Goal: Task Accomplishment & Management: Complete application form

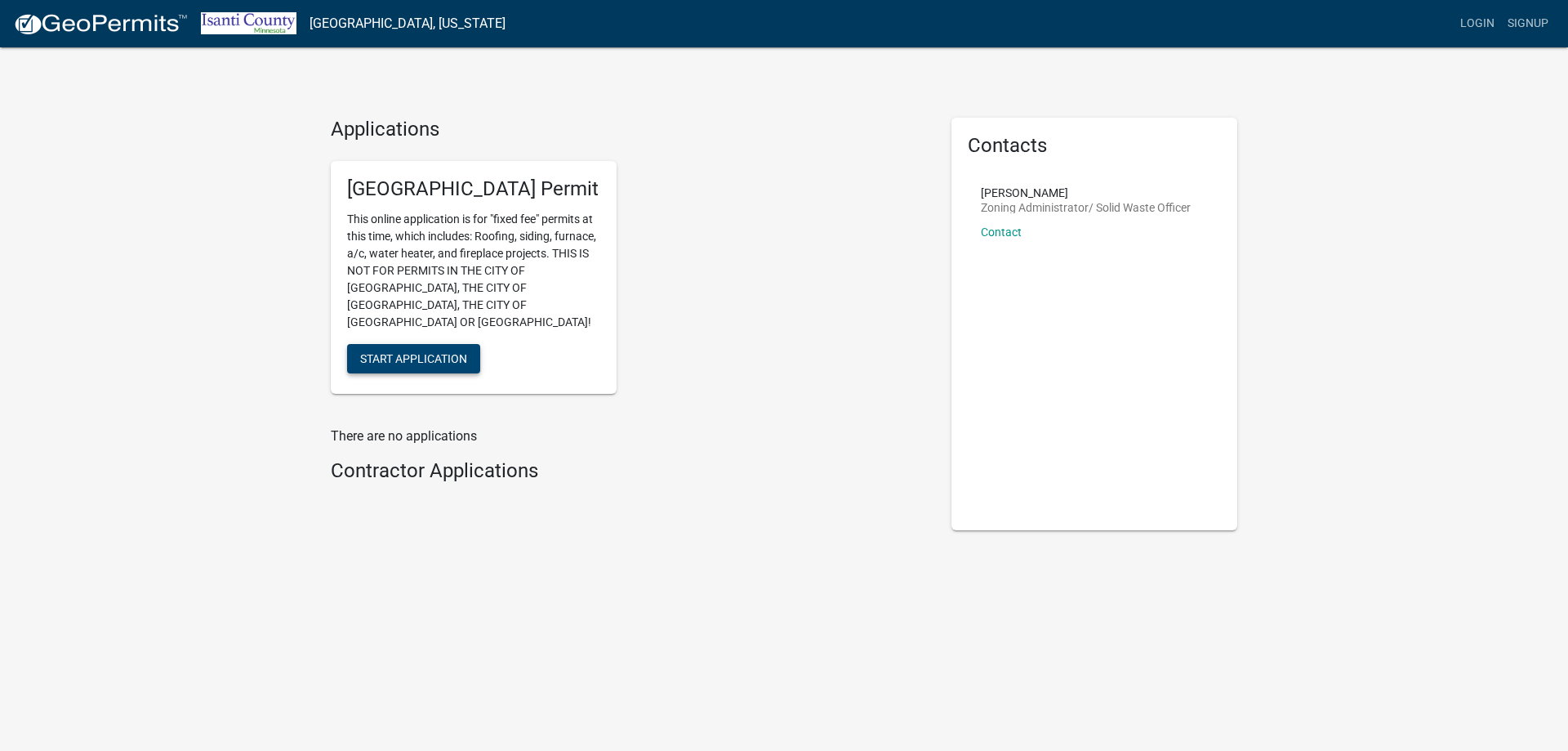
click at [390, 351] on span "Start Application" at bounding box center [414, 358] width 107 height 13
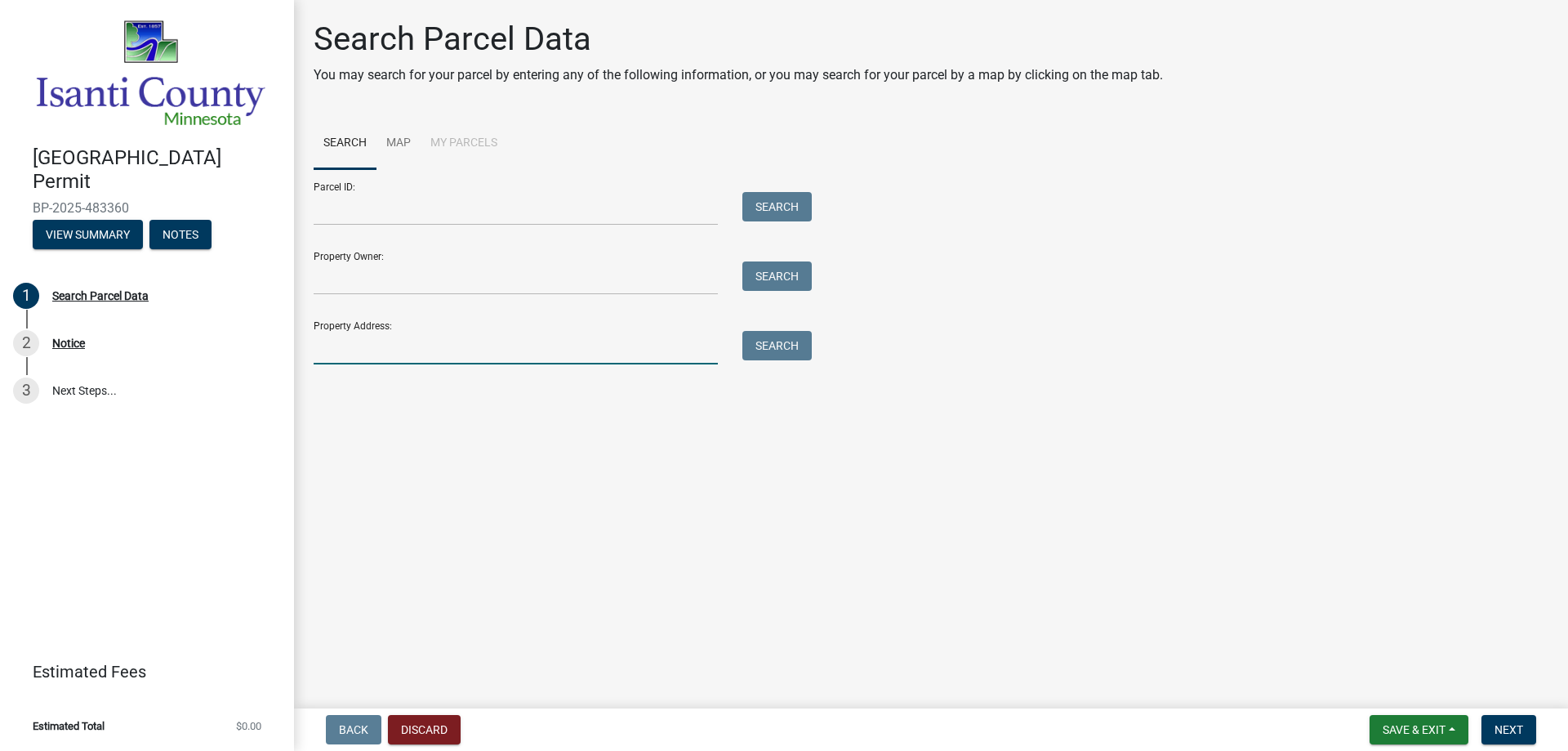
click at [381, 342] on input "Property Address:" at bounding box center [516, 347] width 404 height 33
type input "38830 Rendova"
click at [779, 352] on button "Search" at bounding box center [776, 346] width 69 height 30
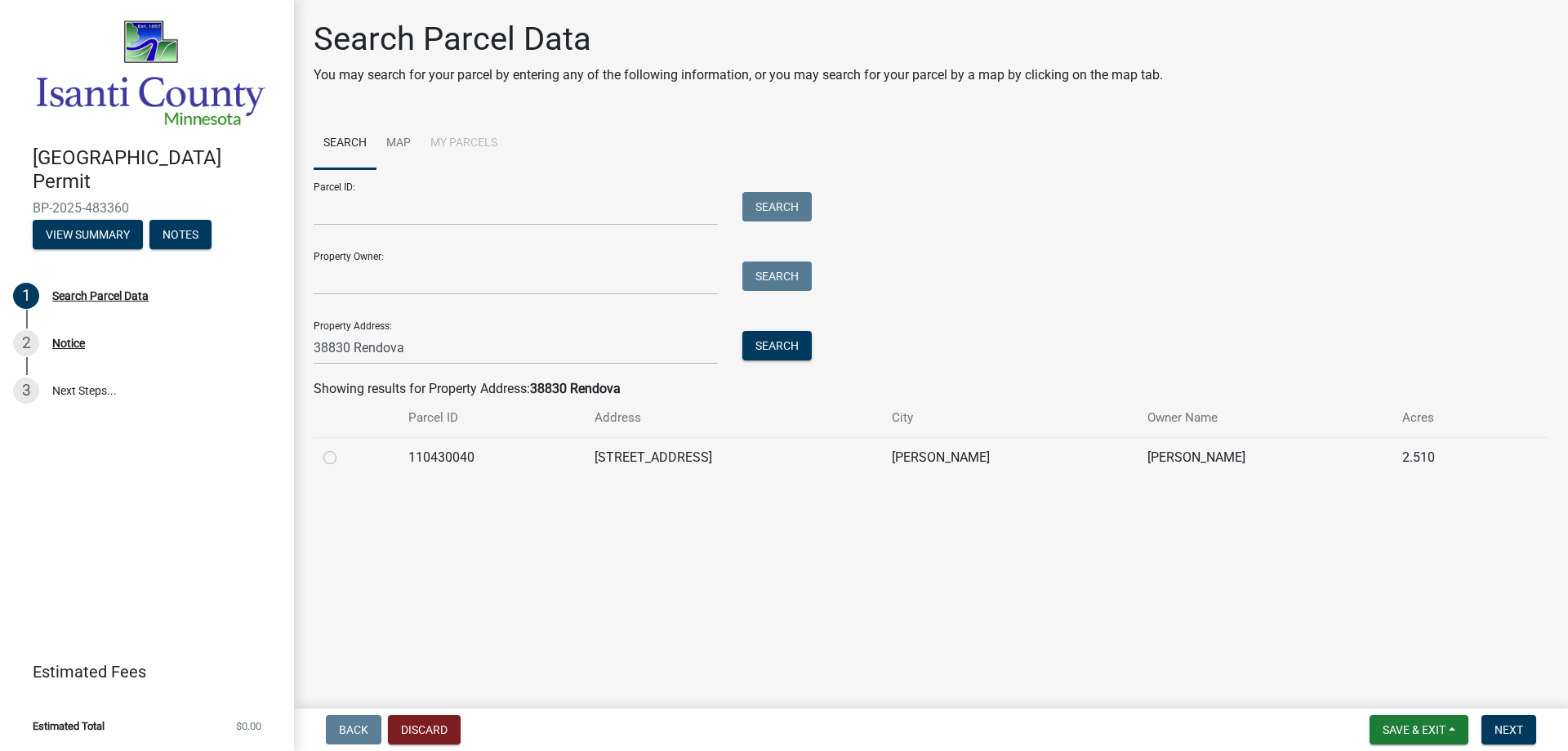
click at [343, 447] on label at bounding box center [343, 447] width 0 height 0
click at [343, 459] on input "radio" at bounding box center [348, 452] width 10 height 10
radio input "true"
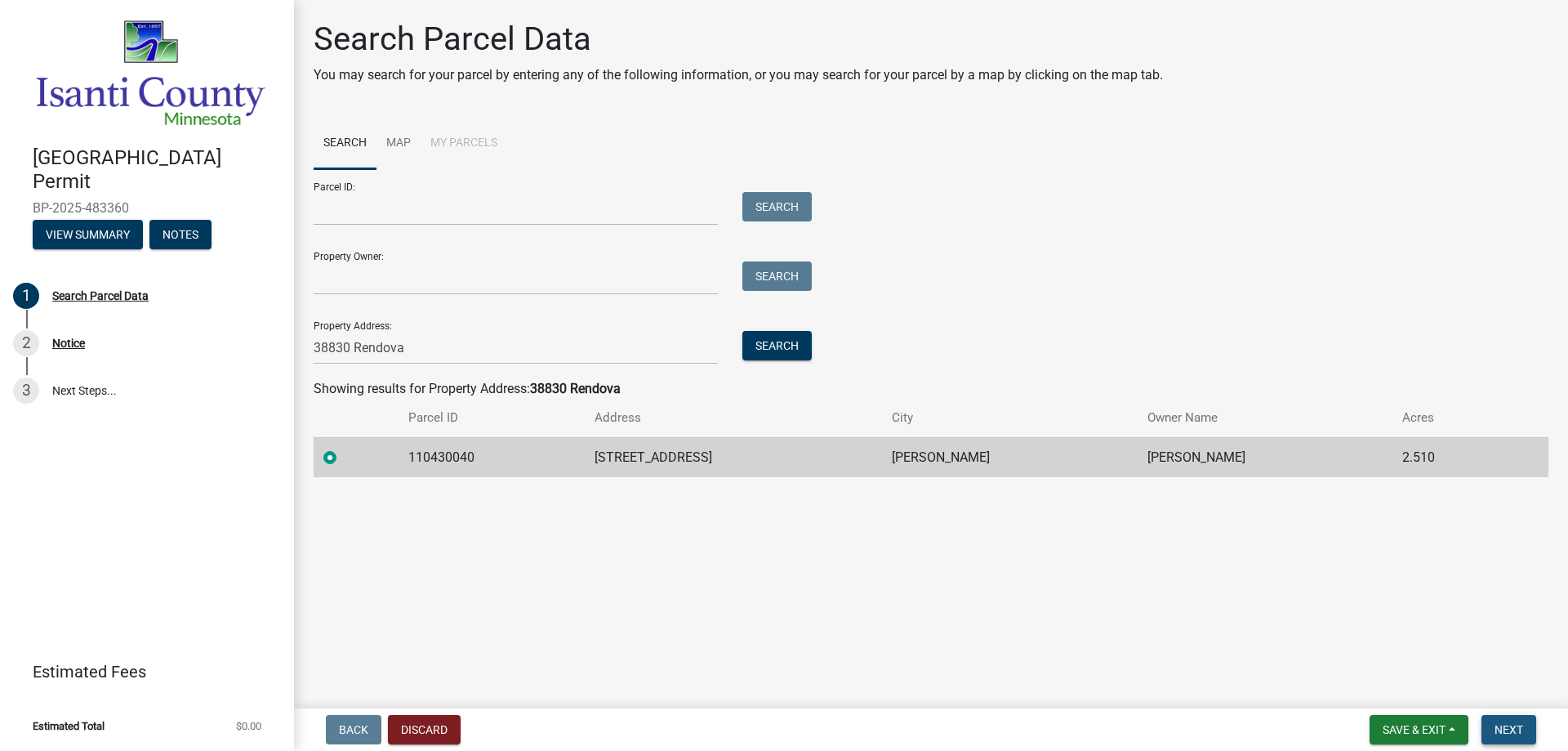
click at [1503, 726] on span "Next" at bounding box center [1509, 730] width 29 height 13
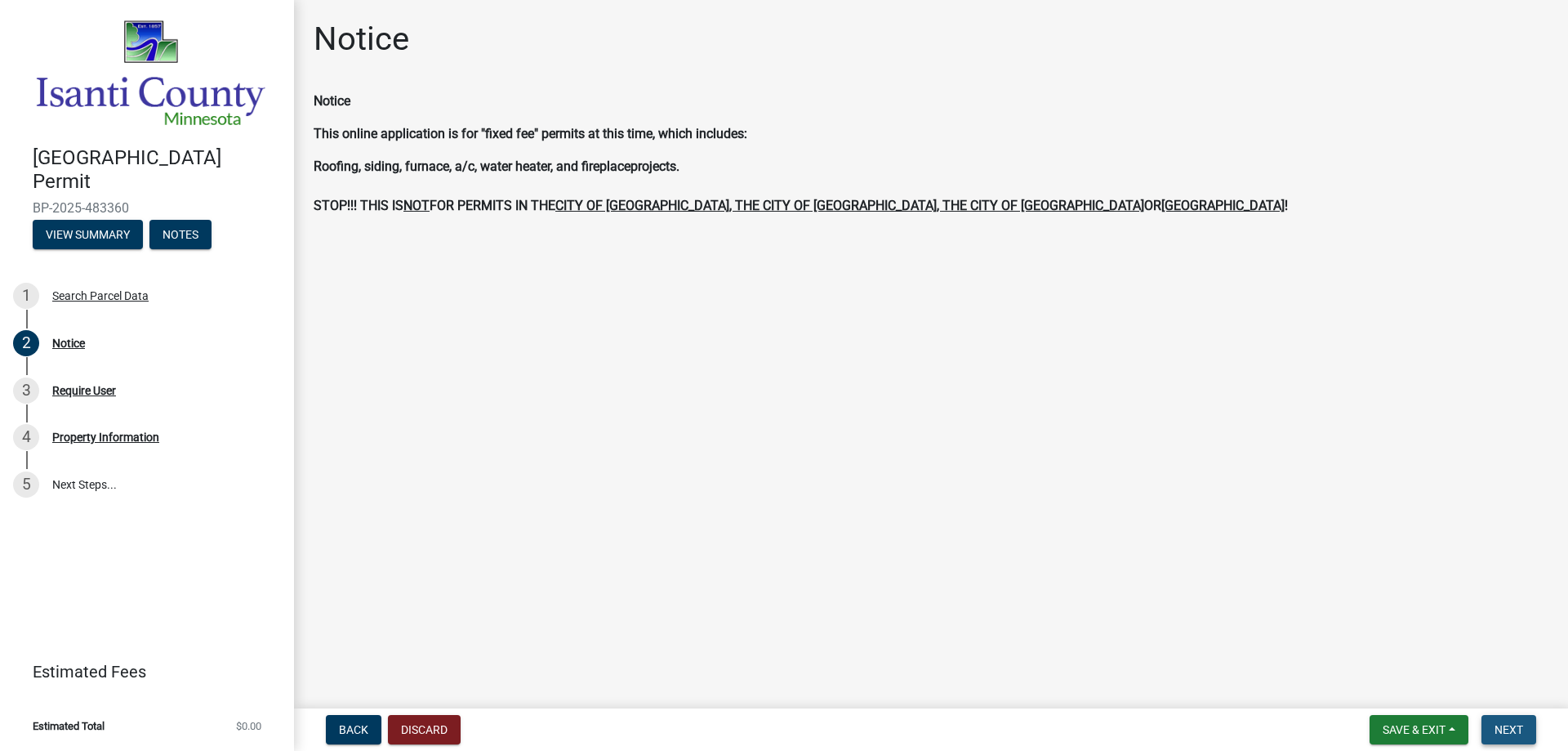
click at [1501, 725] on span "Next" at bounding box center [1509, 730] width 29 height 13
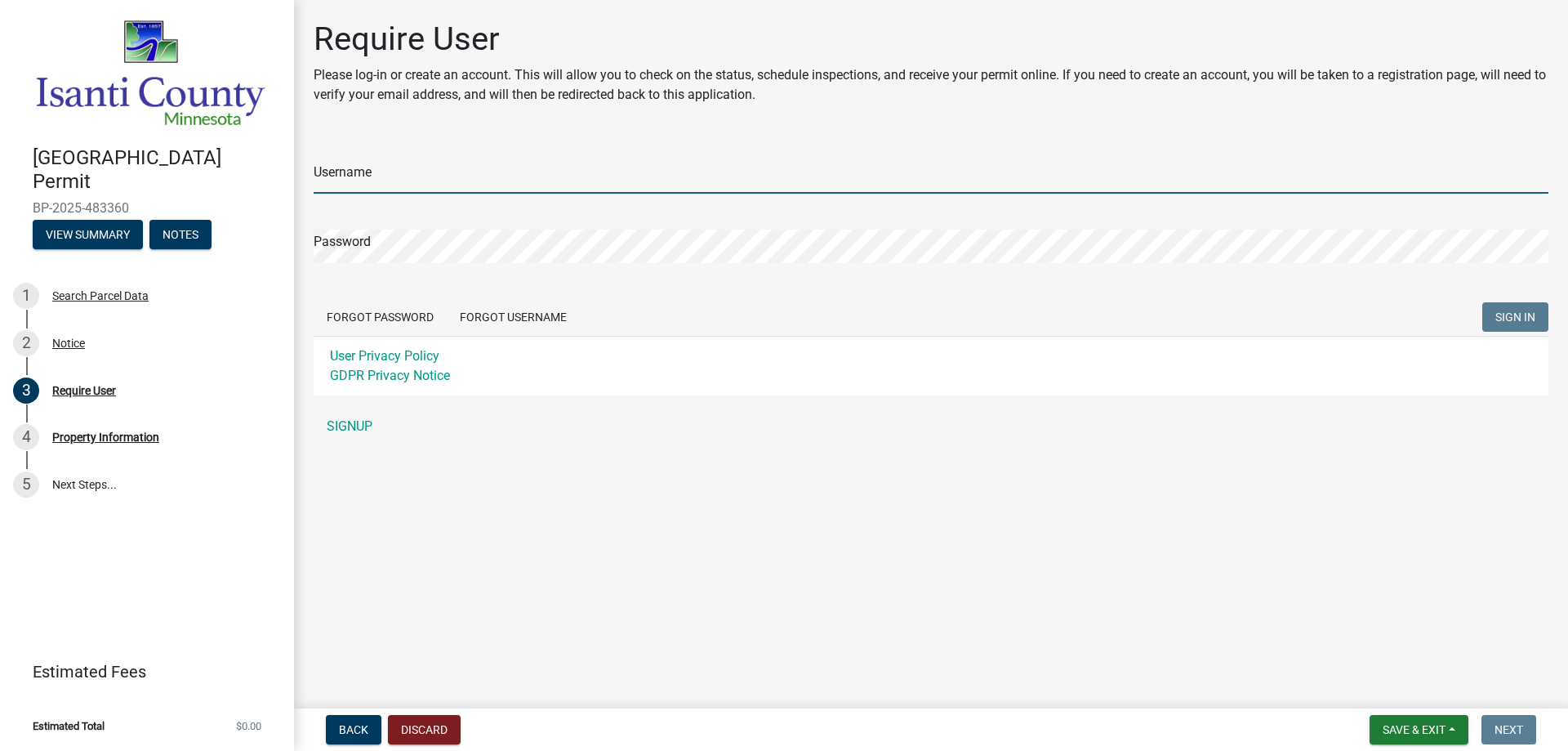
click at [451, 175] on input "Username" at bounding box center [931, 176] width 1235 height 33
type input "MasterMHS"
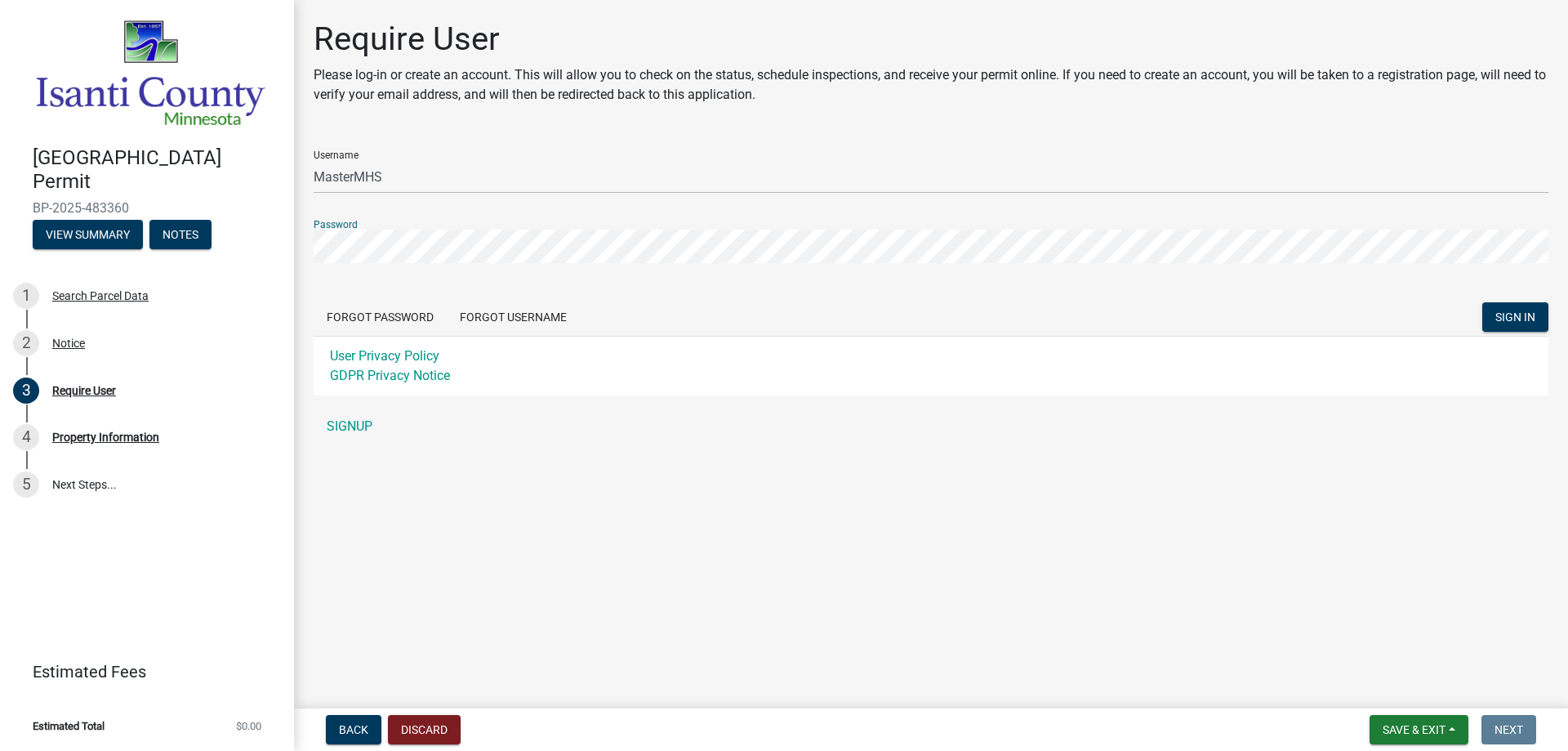
click at [1482, 303] on button "SIGN IN" at bounding box center [1516, 317] width 67 height 30
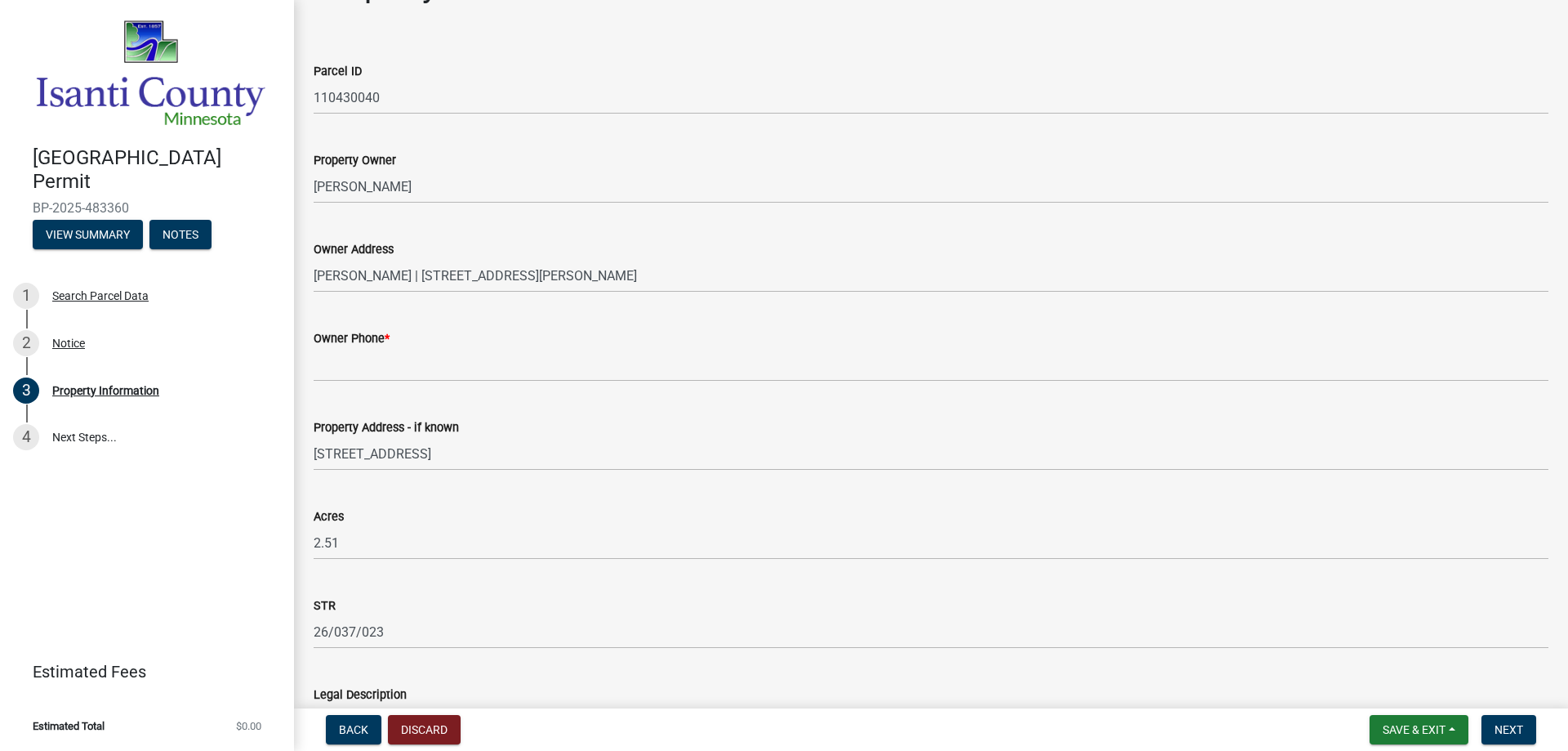
scroll to position [82, 0]
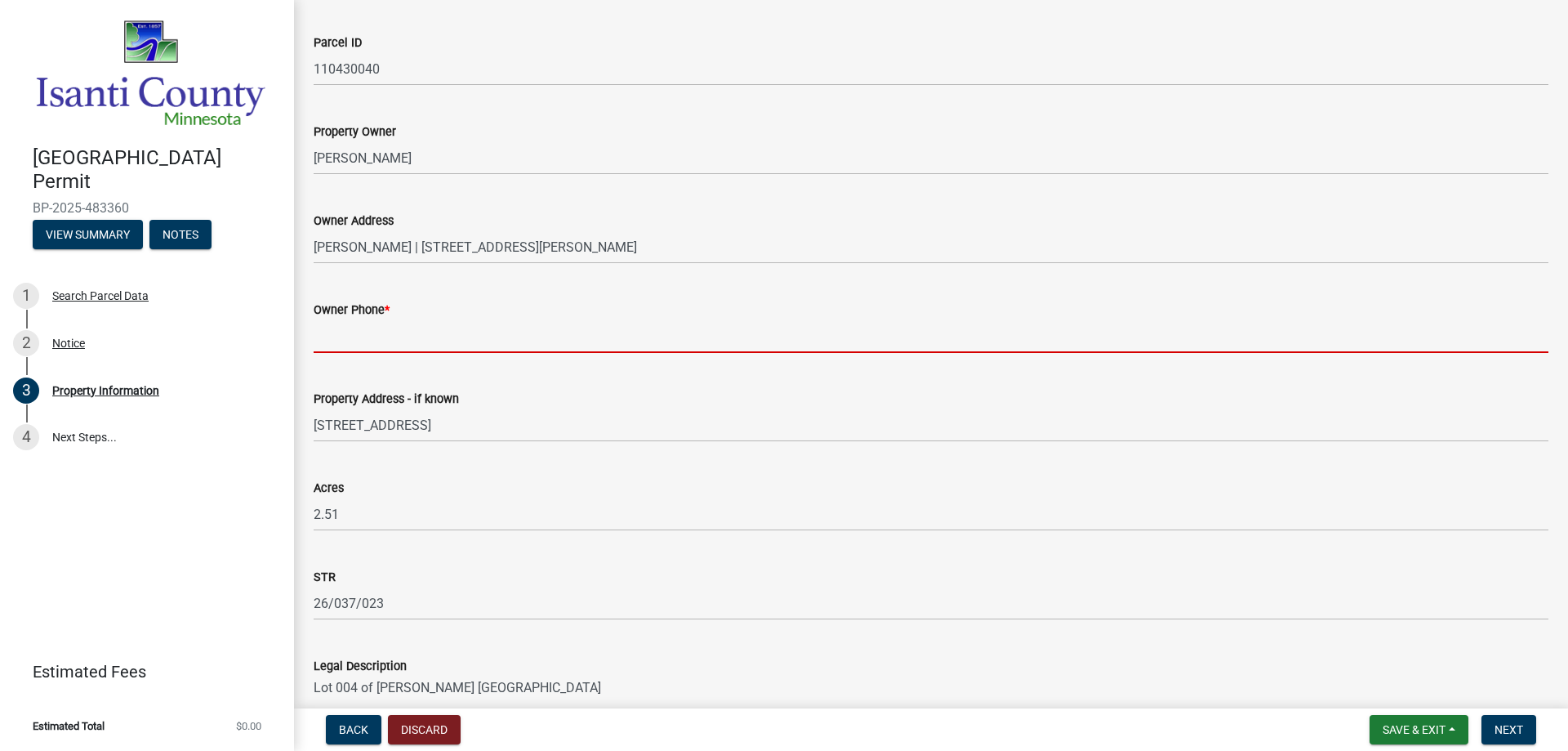
click at [418, 346] on input "Owner Phone *" at bounding box center [931, 336] width 1235 height 33
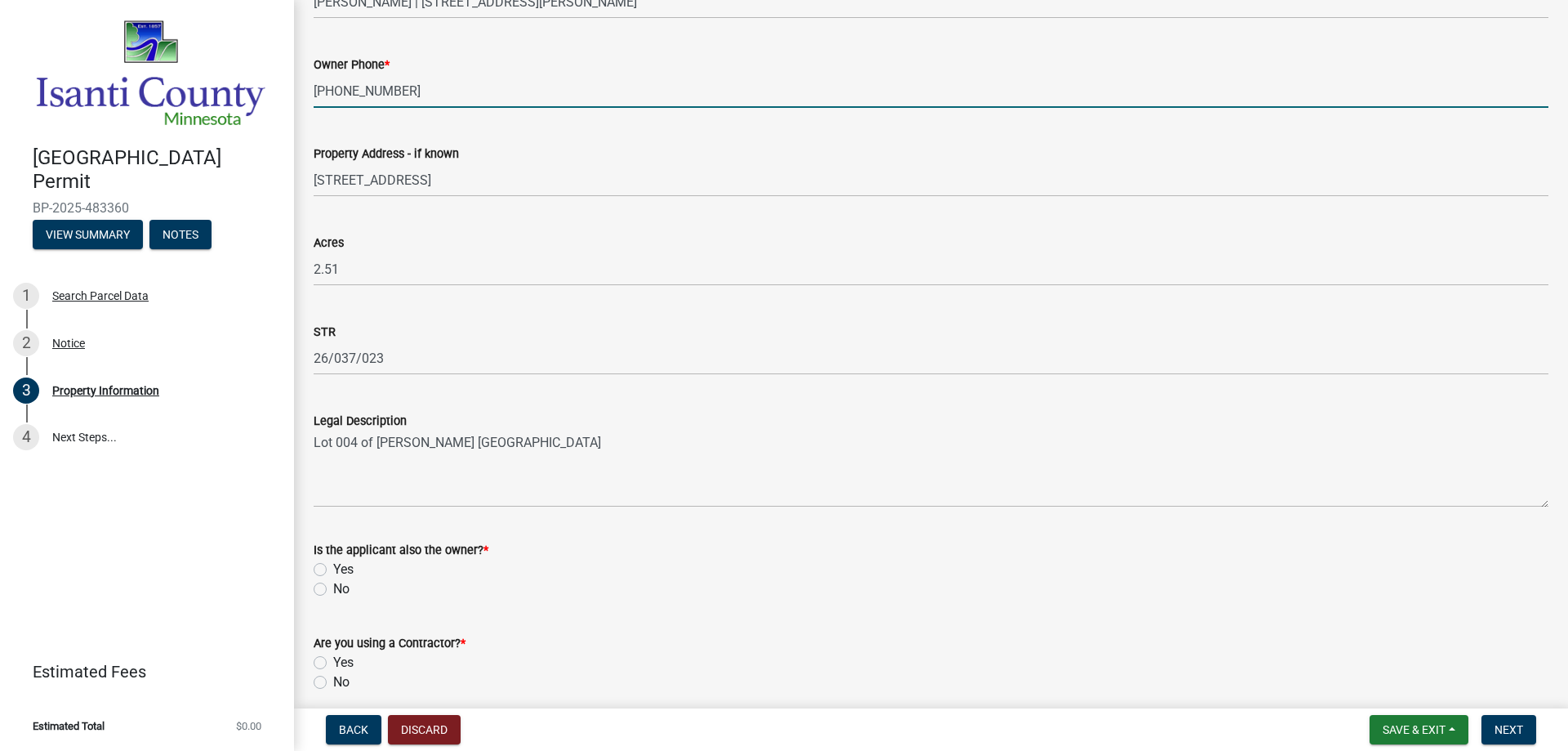
scroll to position [395, 0]
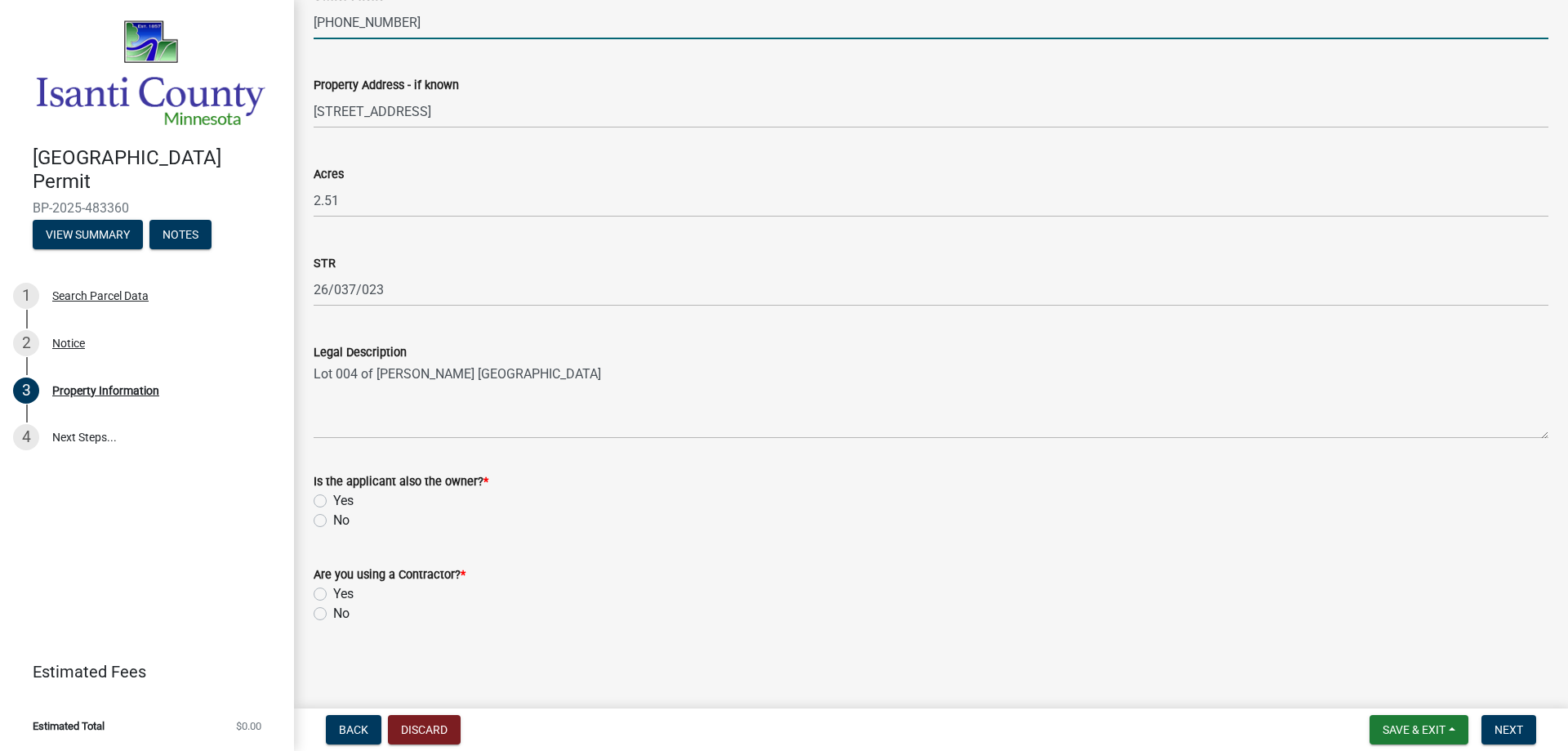
type input "[PHONE_NUMBER]"
click at [333, 524] on label "No" at bounding box center [341, 520] width 16 height 20
click at [333, 522] on input "No" at bounding box center [338, 515] width 10 height 10
radio input "true"
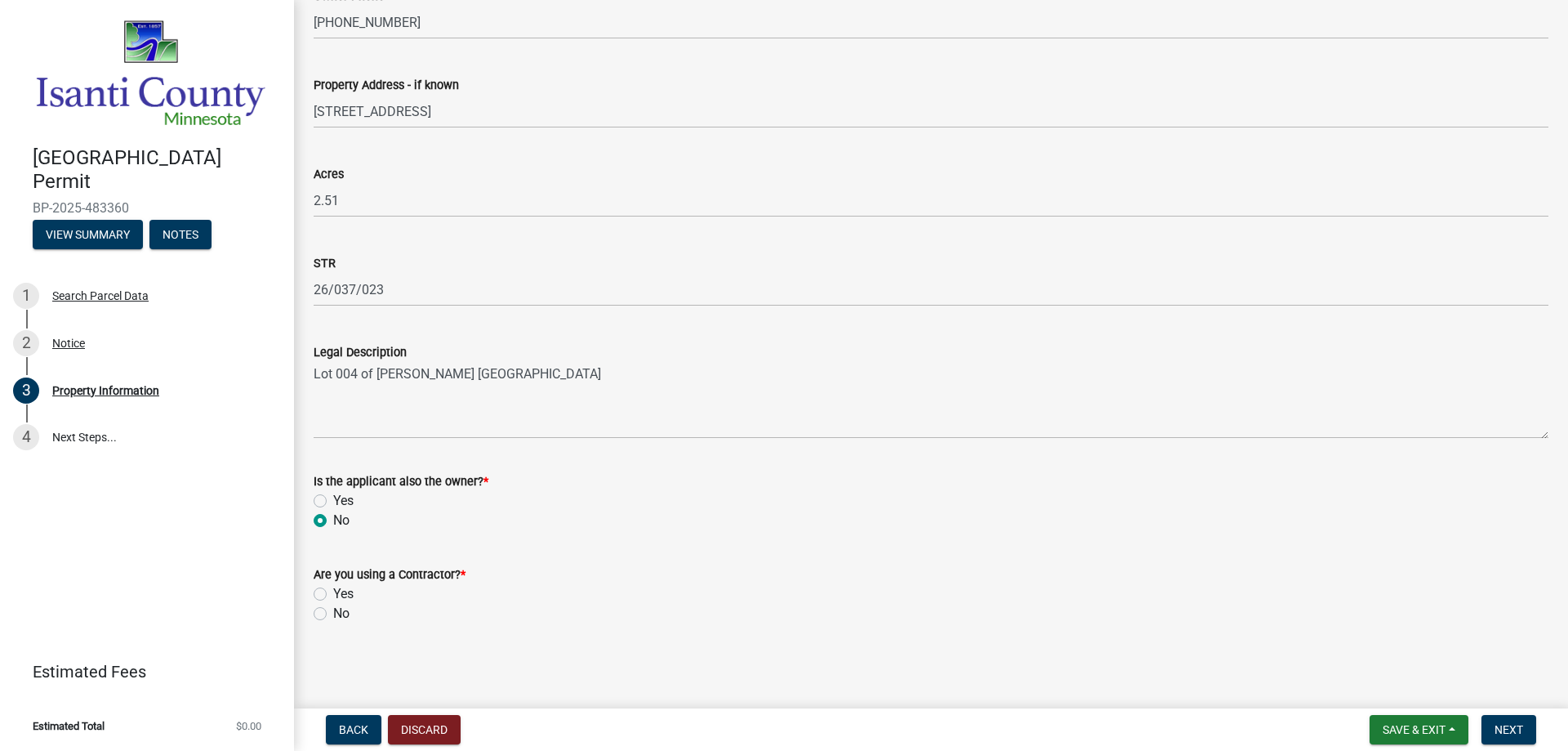
click at [333, 595] on label "Yes" at bounding box center [343, 594] width 20 height 20
click at [333, 595] on input "Yes" at bounding box center [338, 589] width 10 height 10
radio input "true"
click at [1507, 721] on button "Next" at bounding box center [1509, 729] width 55 height 30
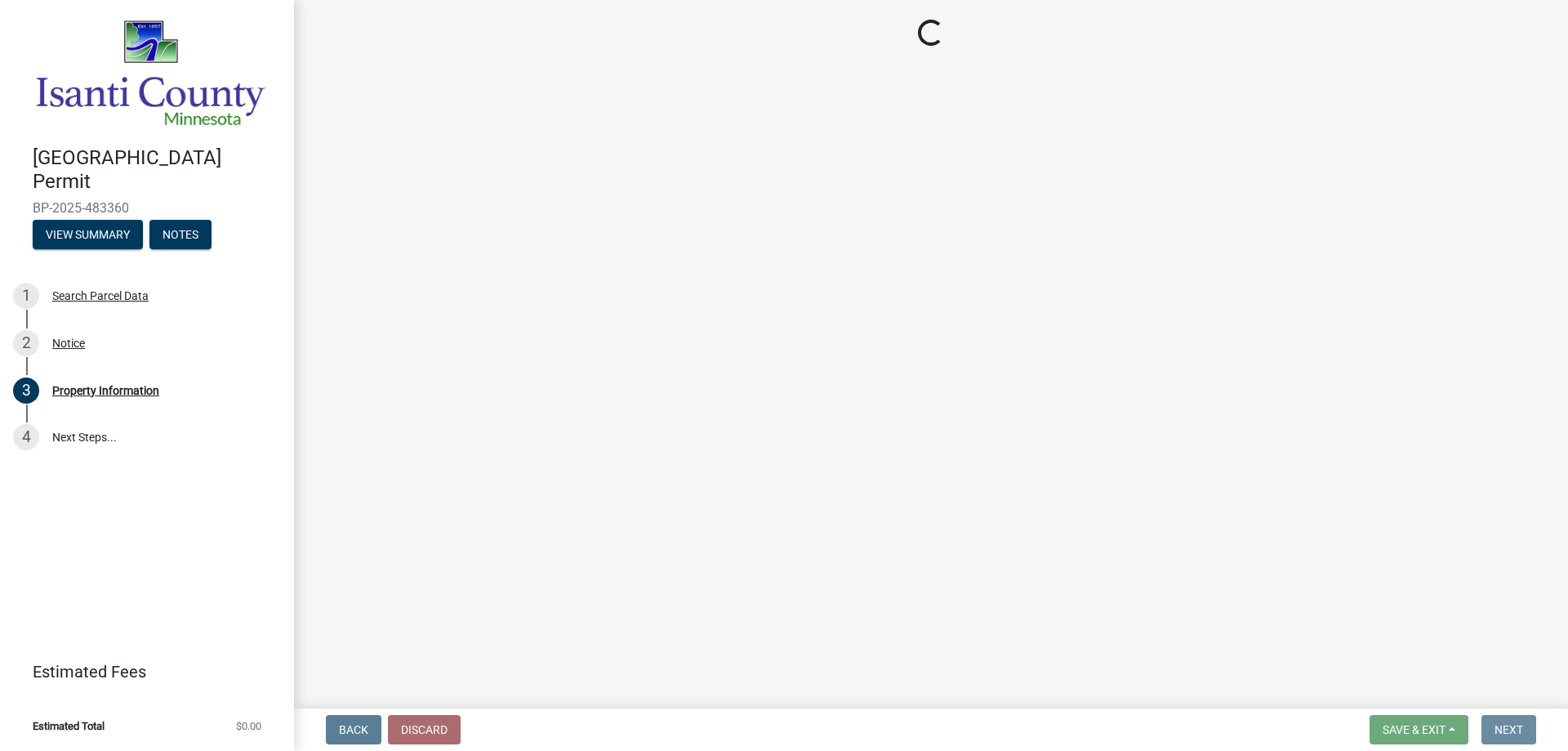
scroll to position [0, 0]
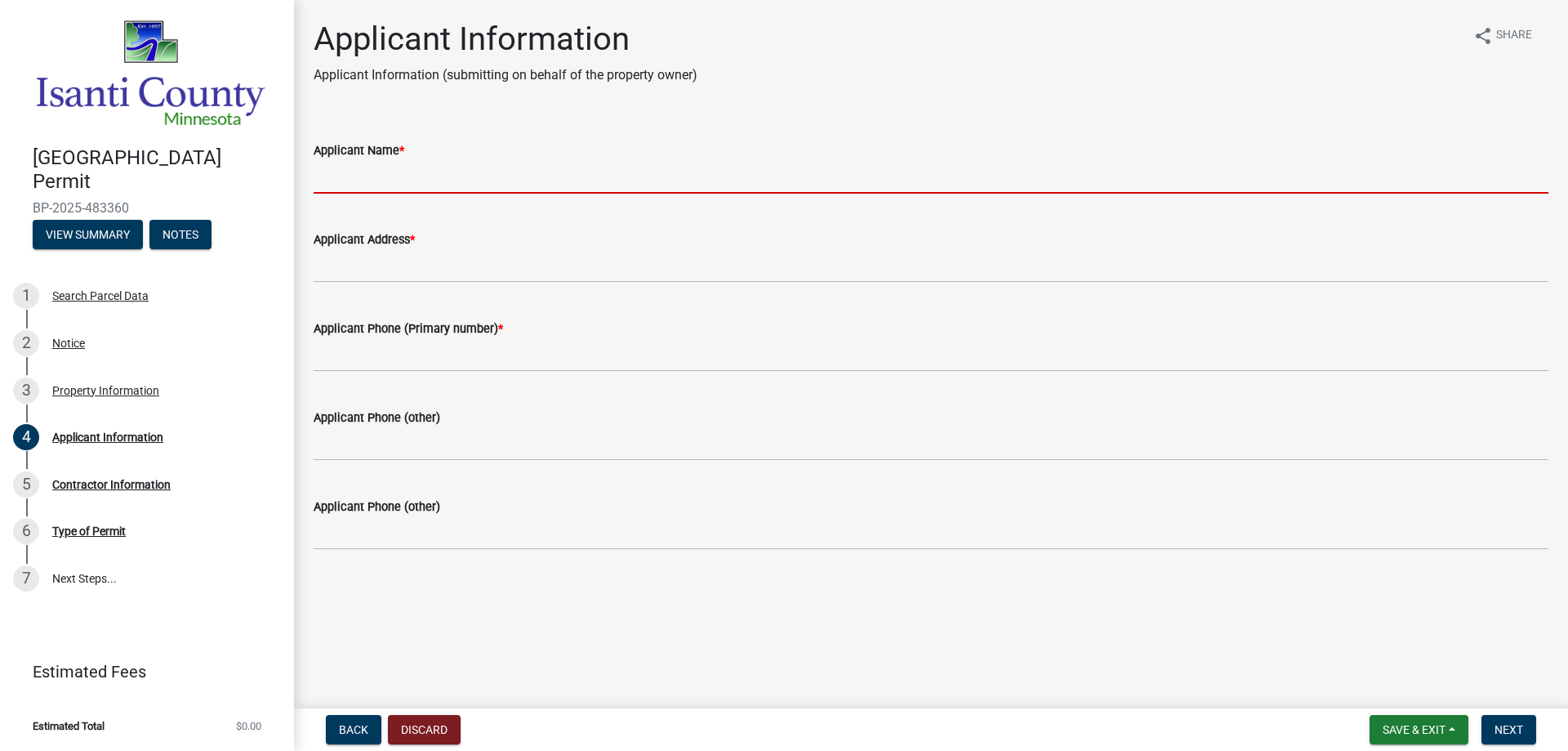
click at [419, 187] on input "Applicant Name *" at bounding box center [931, 176] width 1235 height 33
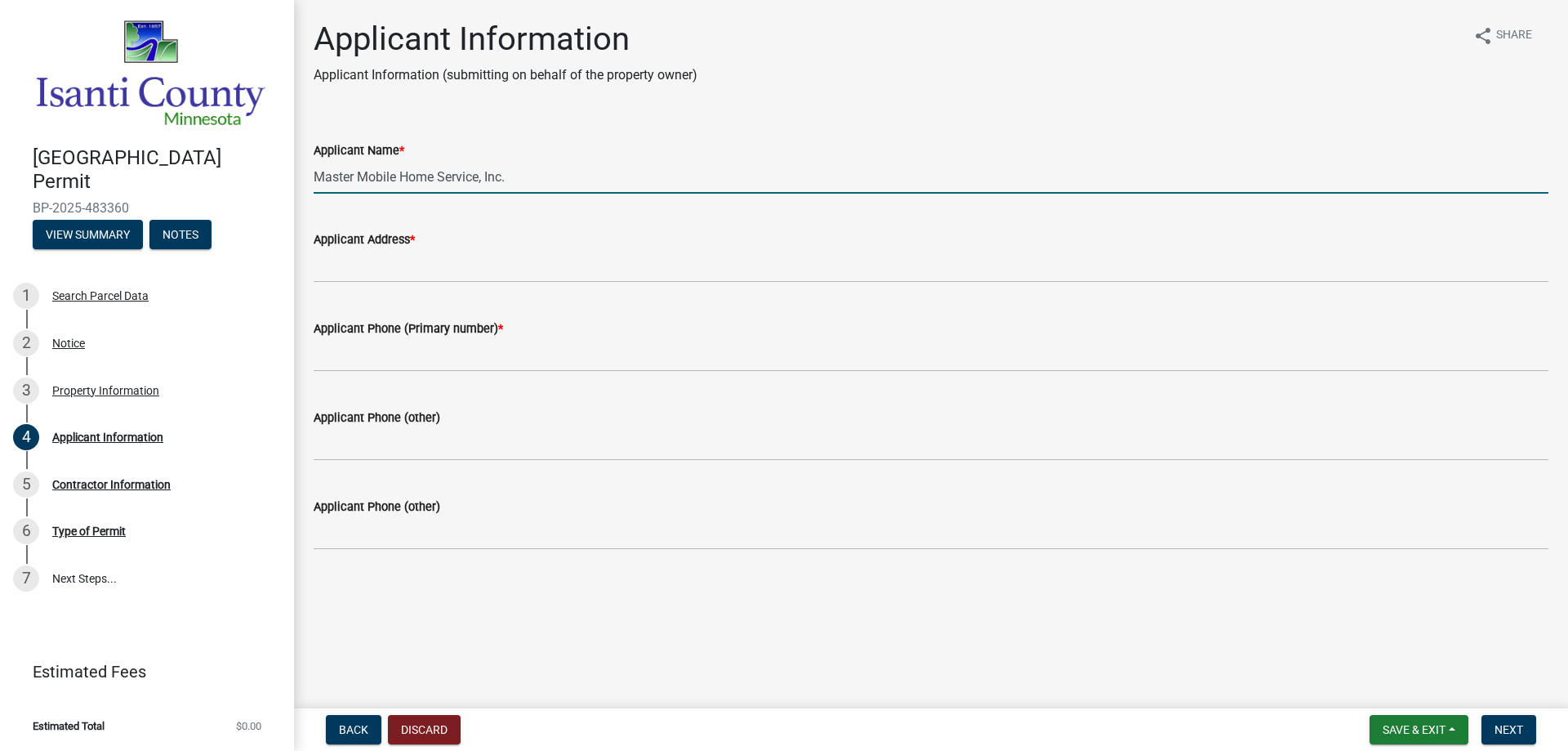
type input "Master Mobile Home Service, Inc."
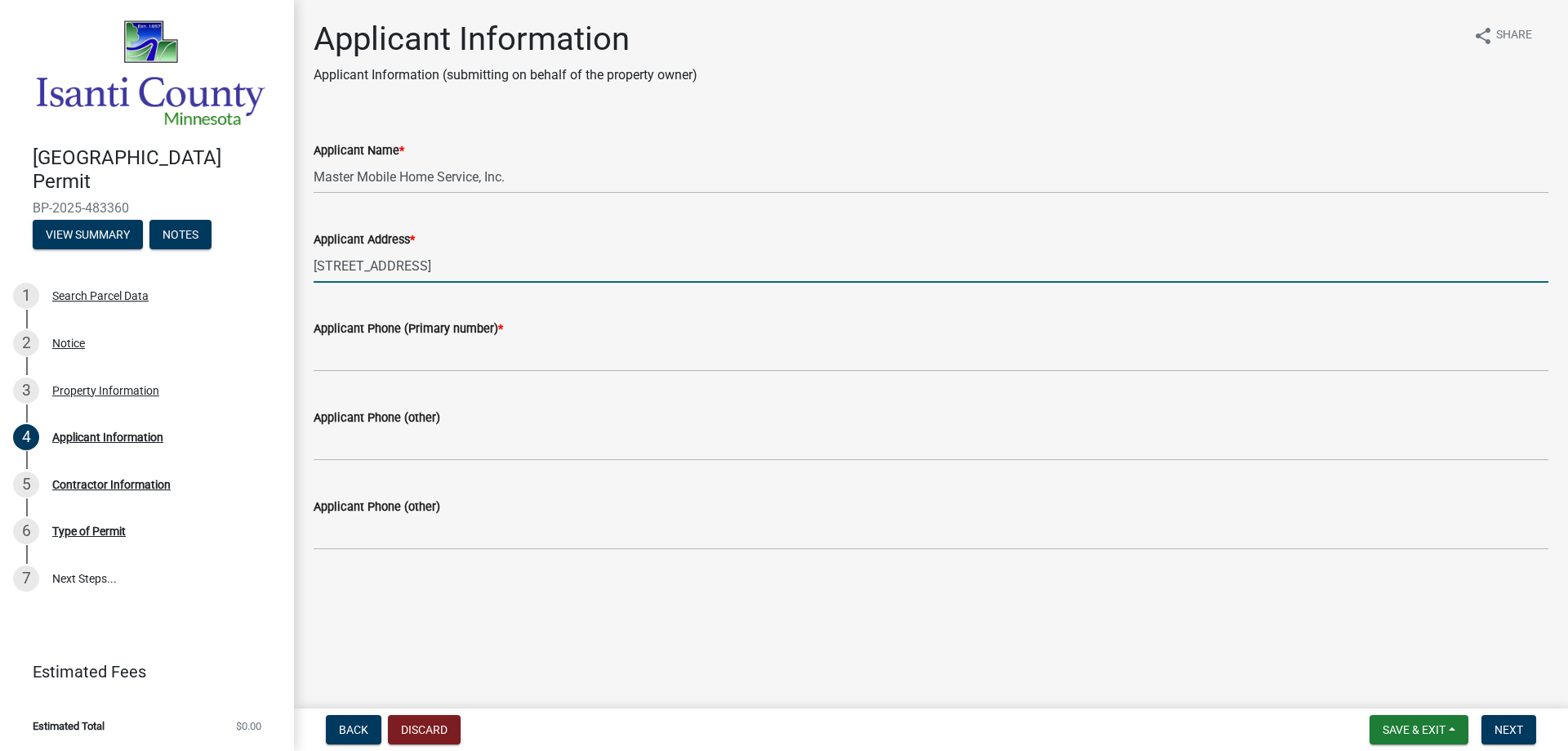
type input "[STREET_ADDRESS]"
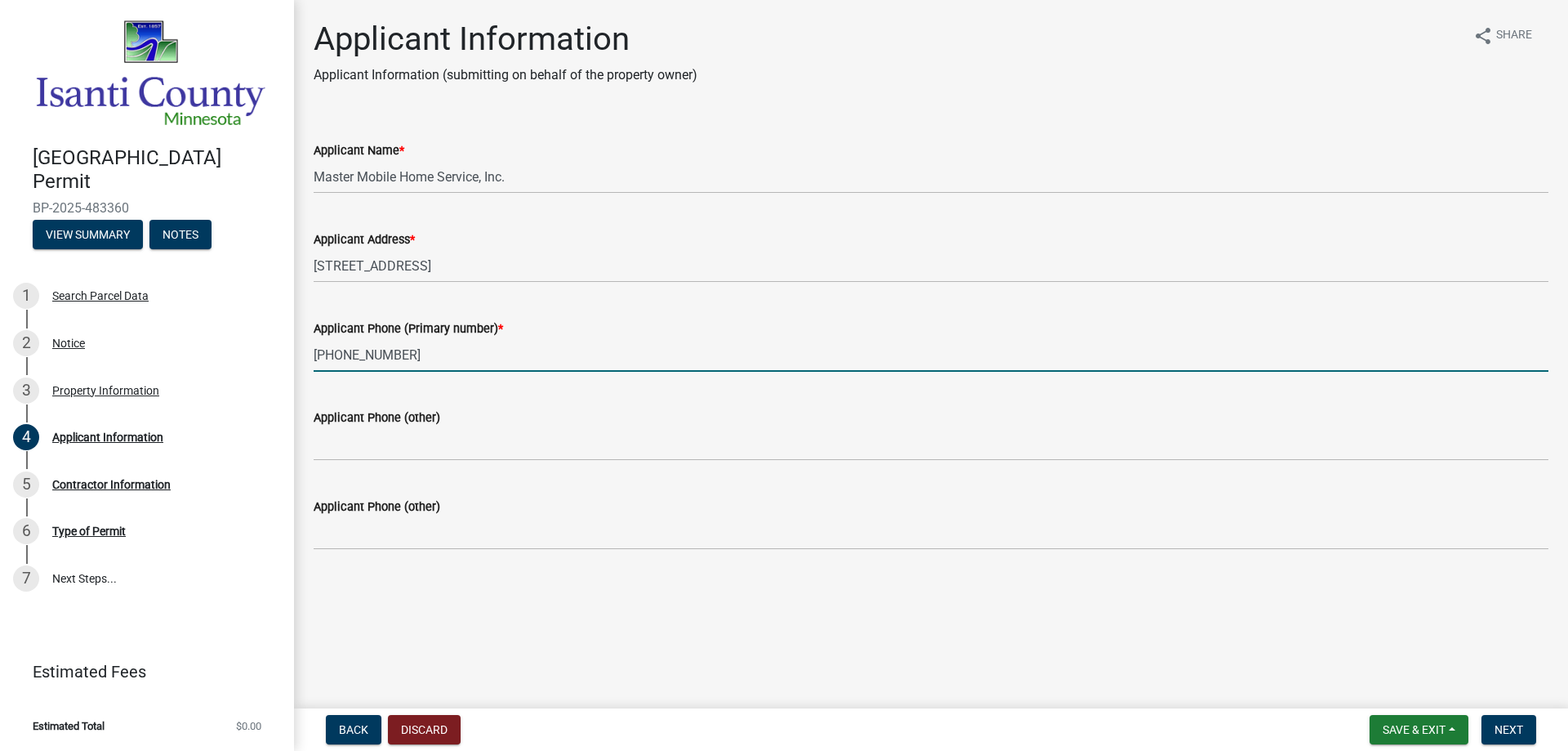
type input "[PHONE_NUMBER]"
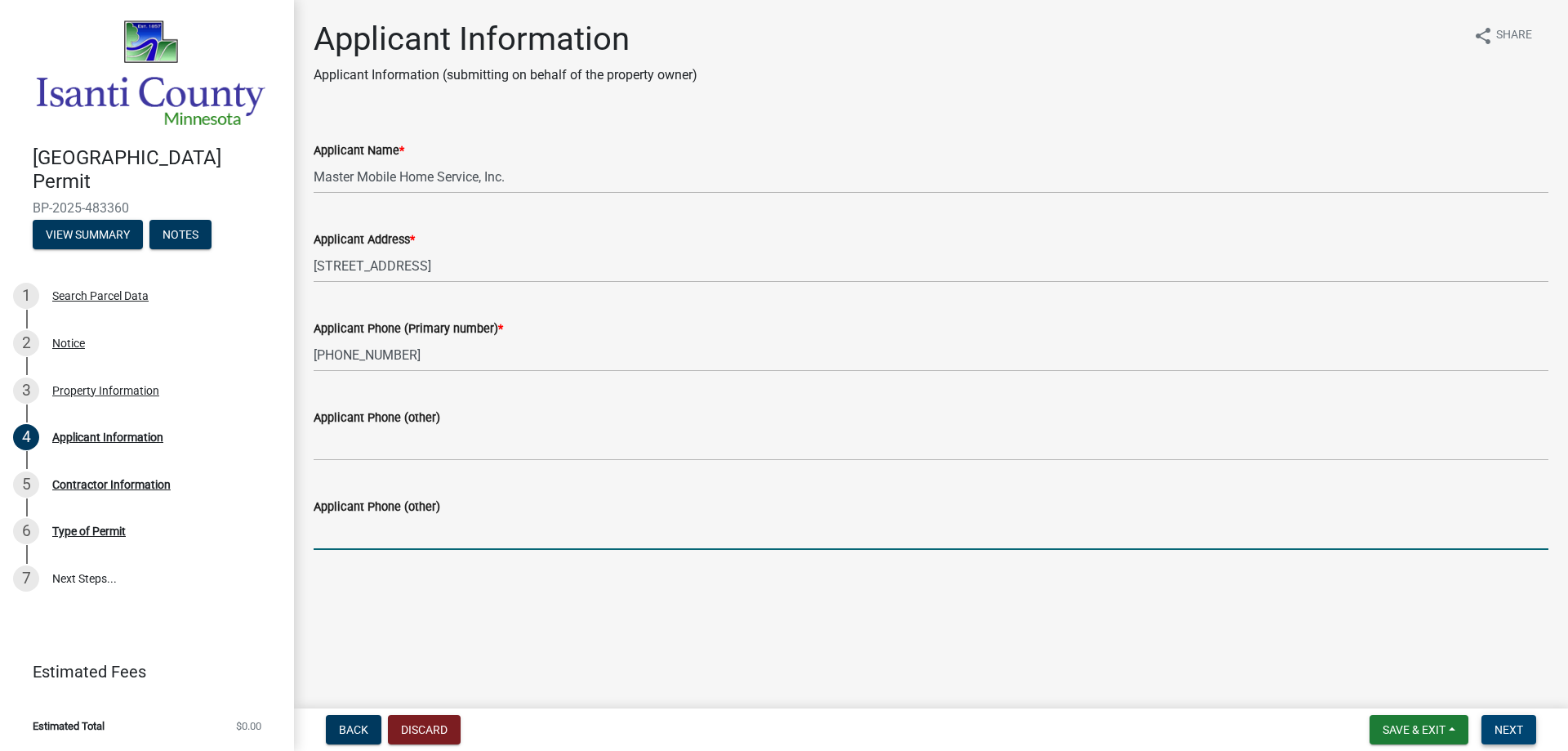
click at [1530, 739] on button "Next" at bounding box center [1509, 729] width 55 height 30
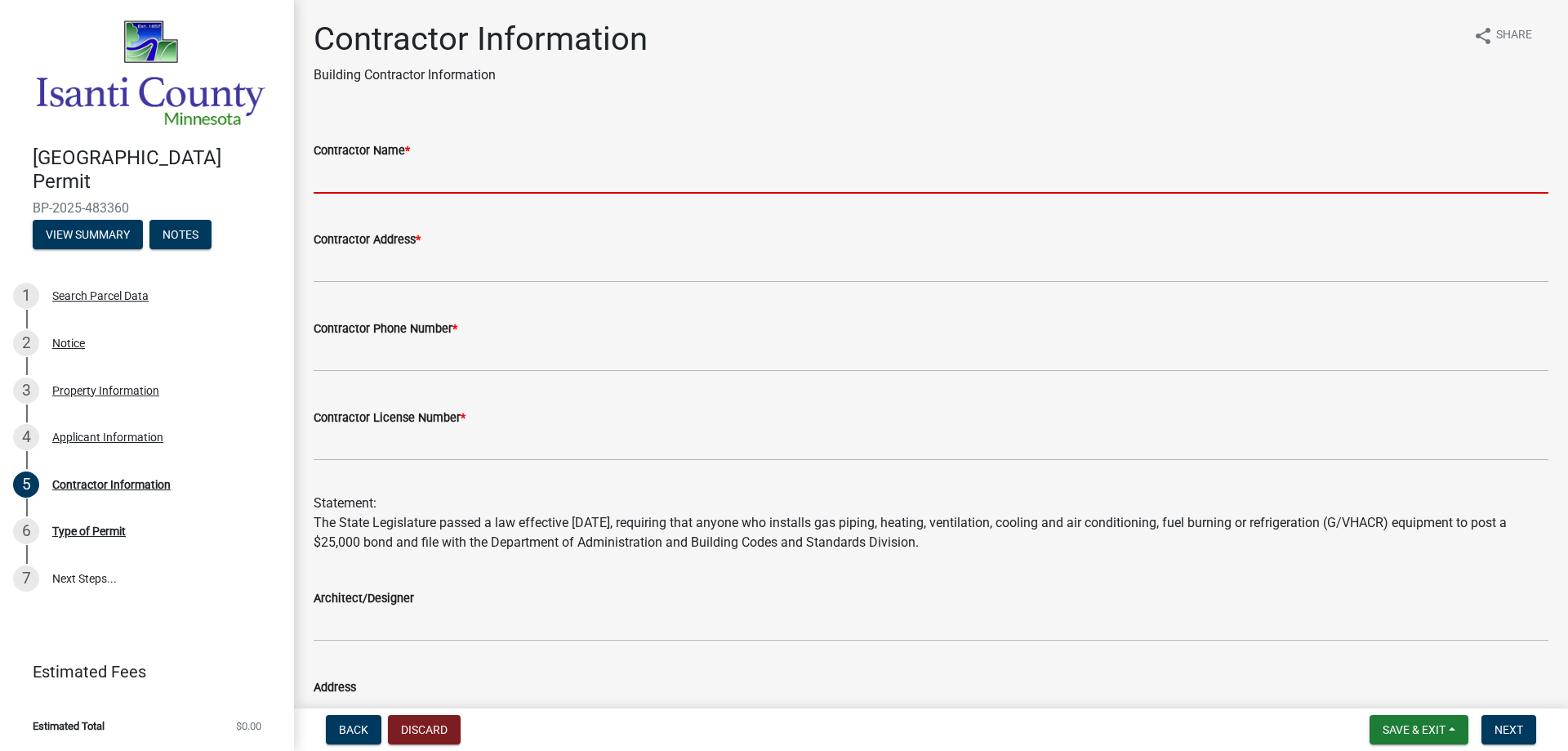
click at [391, 188] on input "Contractor Name *" at bounding box center [931, 176] width 1235 height 33
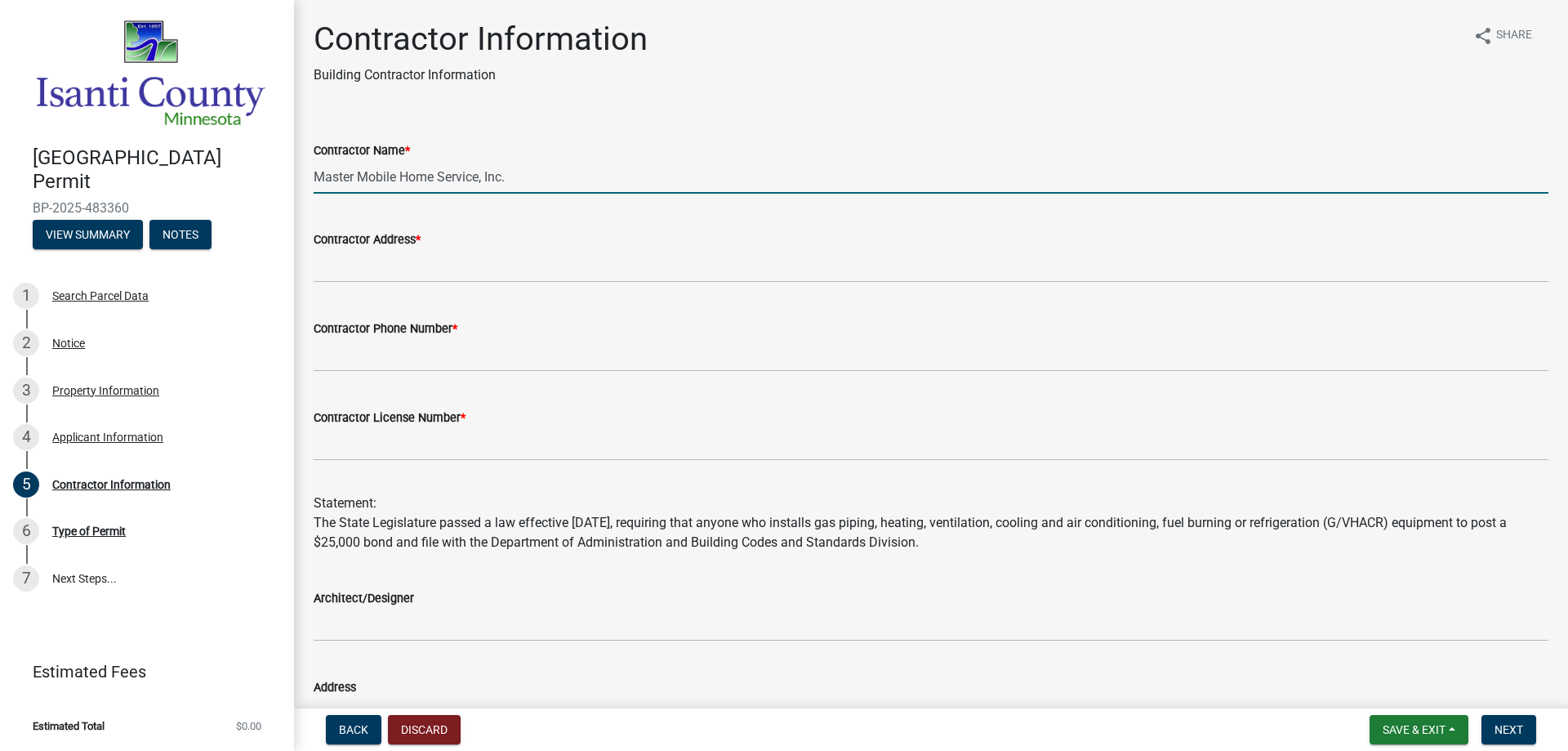
type input "Master Mobile Home Service, Inc."
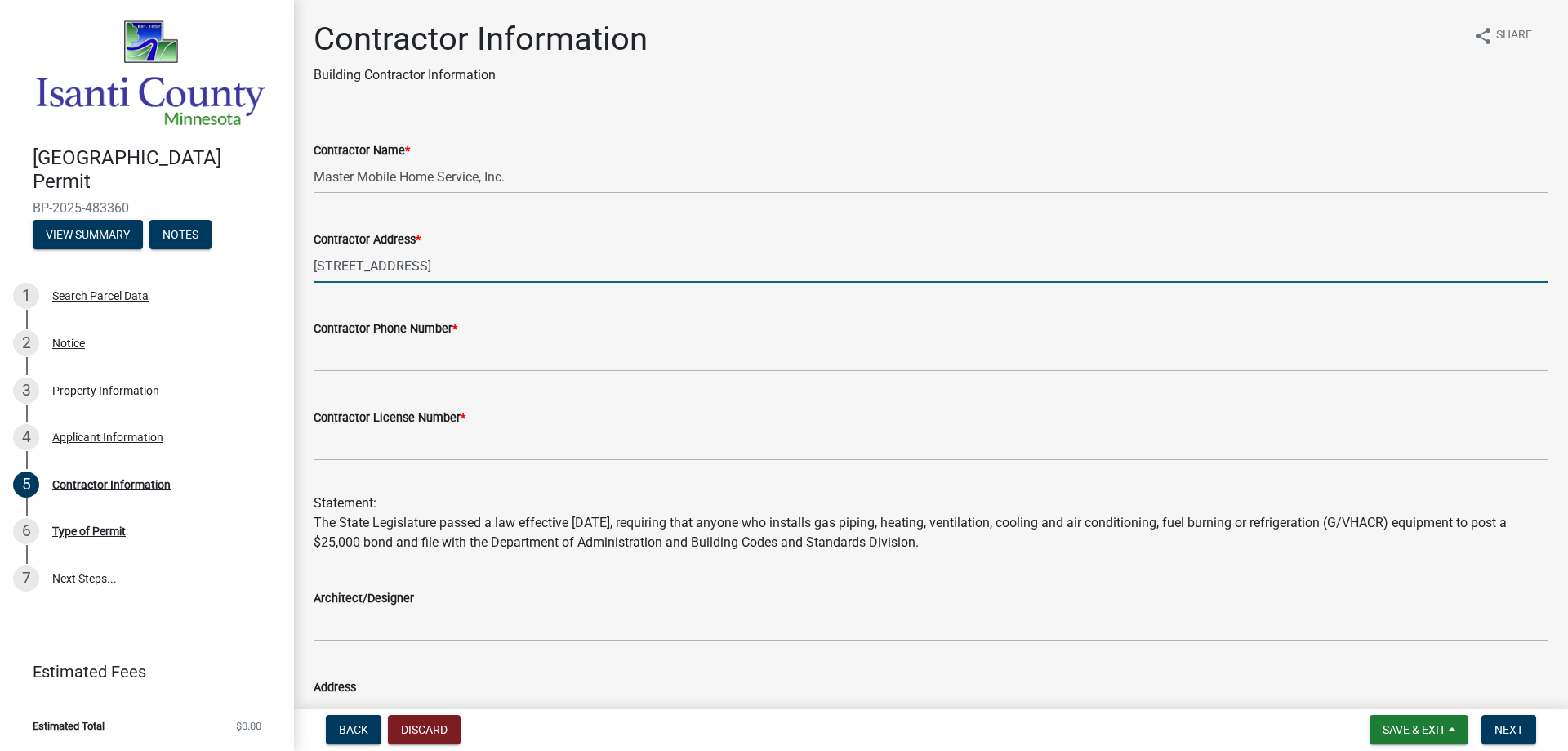
type input "[STREET_ADDRESS]"
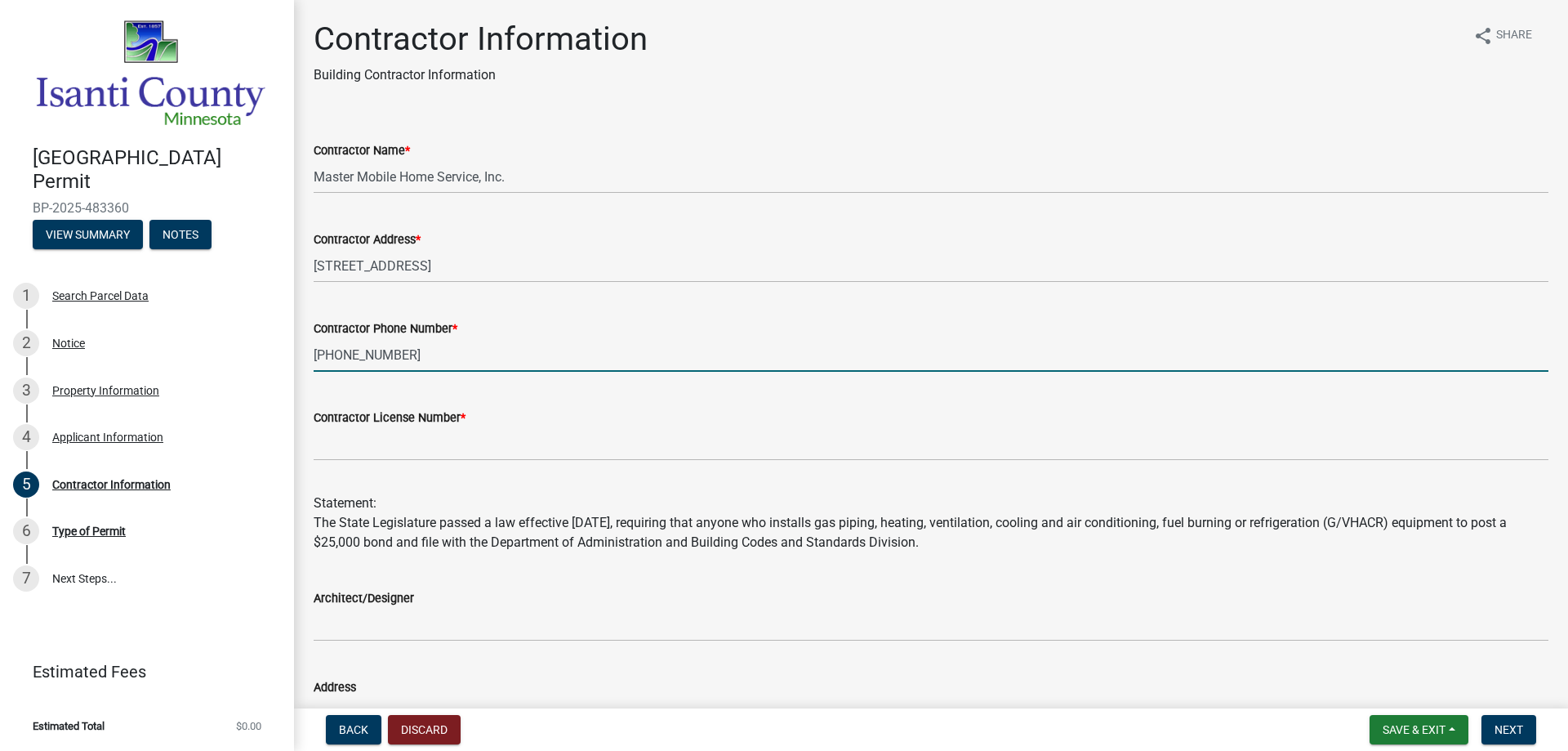
type input "[PHONE_NUMBER]"
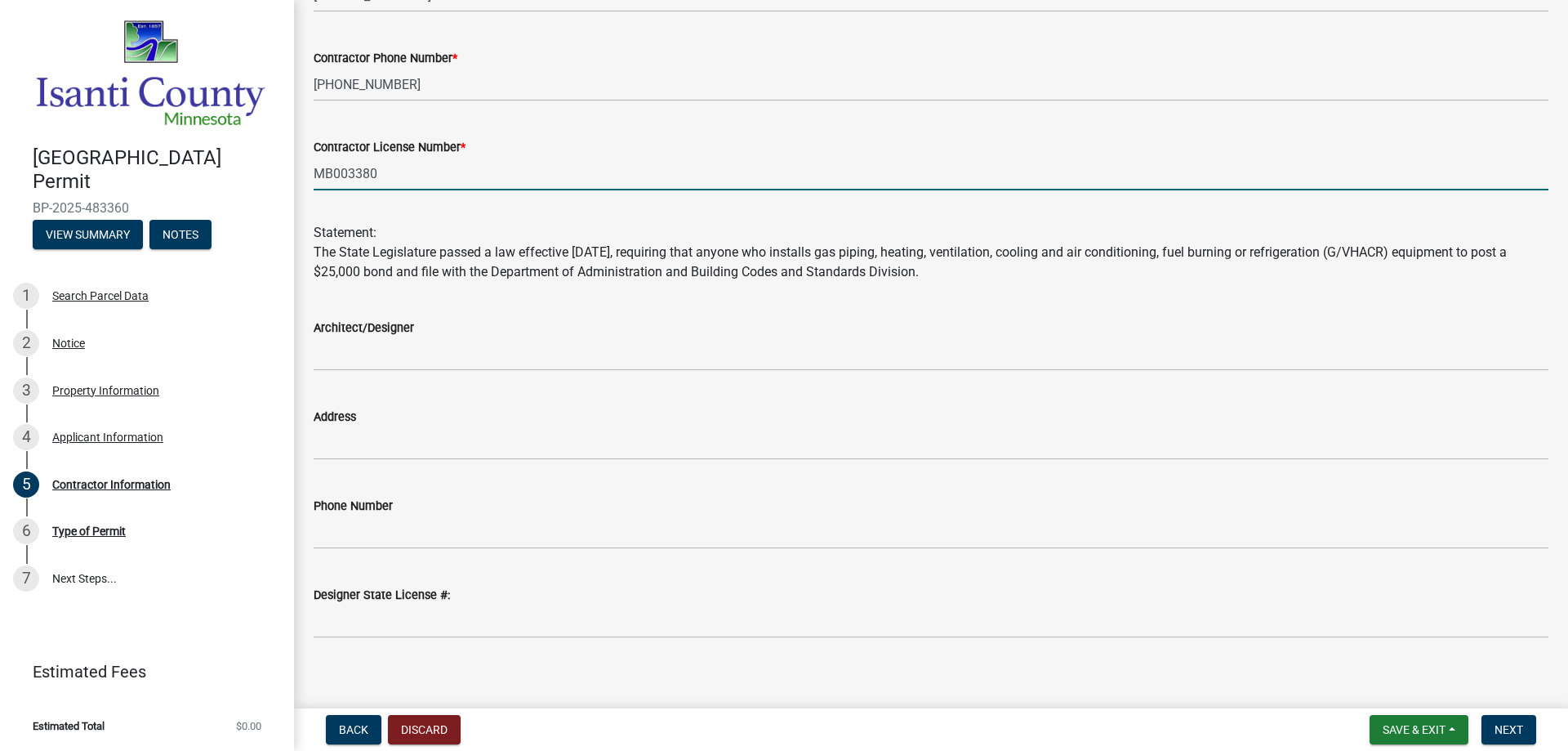
scroll to position [284, 0]
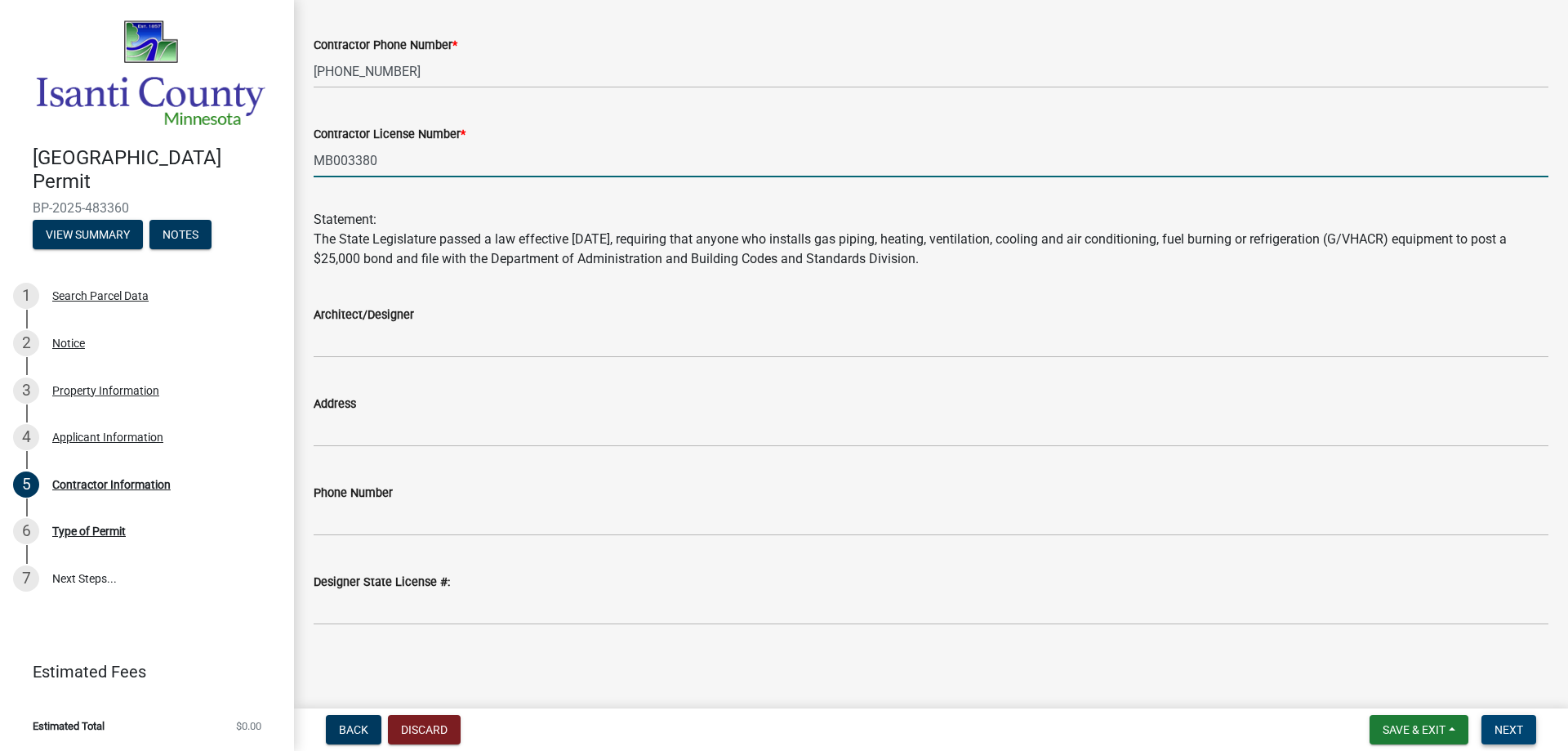
type input "MB003380"
click at [1508, 732] on span "Next" at bounding box center [1509, 730] width 29 height 13
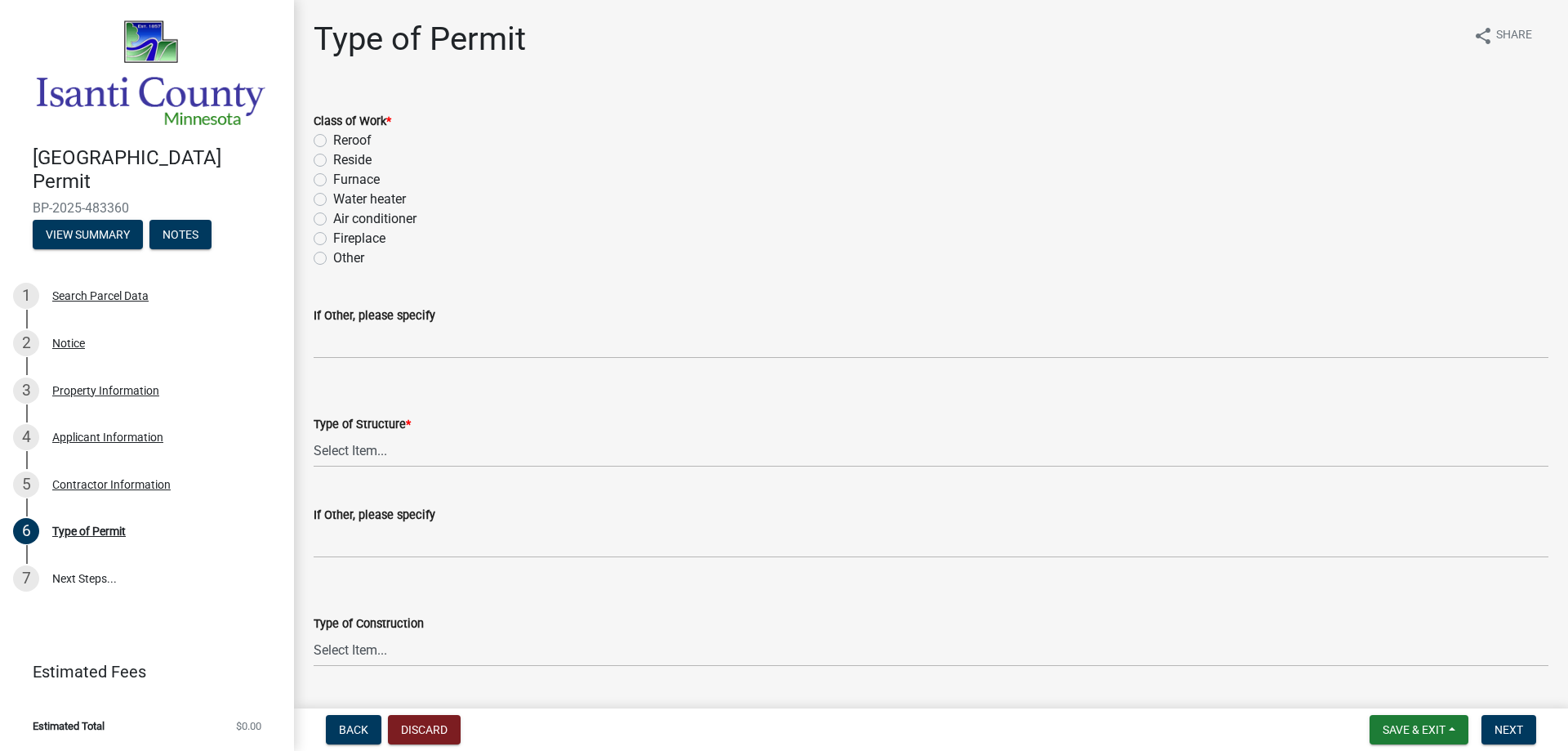
click at [333, 179] on label "Furnace" at bounding box center [356, 180] width 47 height 20
click at [333, 179] on input "Furnace" at bounding box center [338, 175] width 10 height 10
radio input "true"
click at [333, 222] on label "Air conditioner" at bounding box center [375, 219] width 84 height 20
click at [333, 220] on input "Air conditioner" at bounding box center [338, 214] width 10 height 10
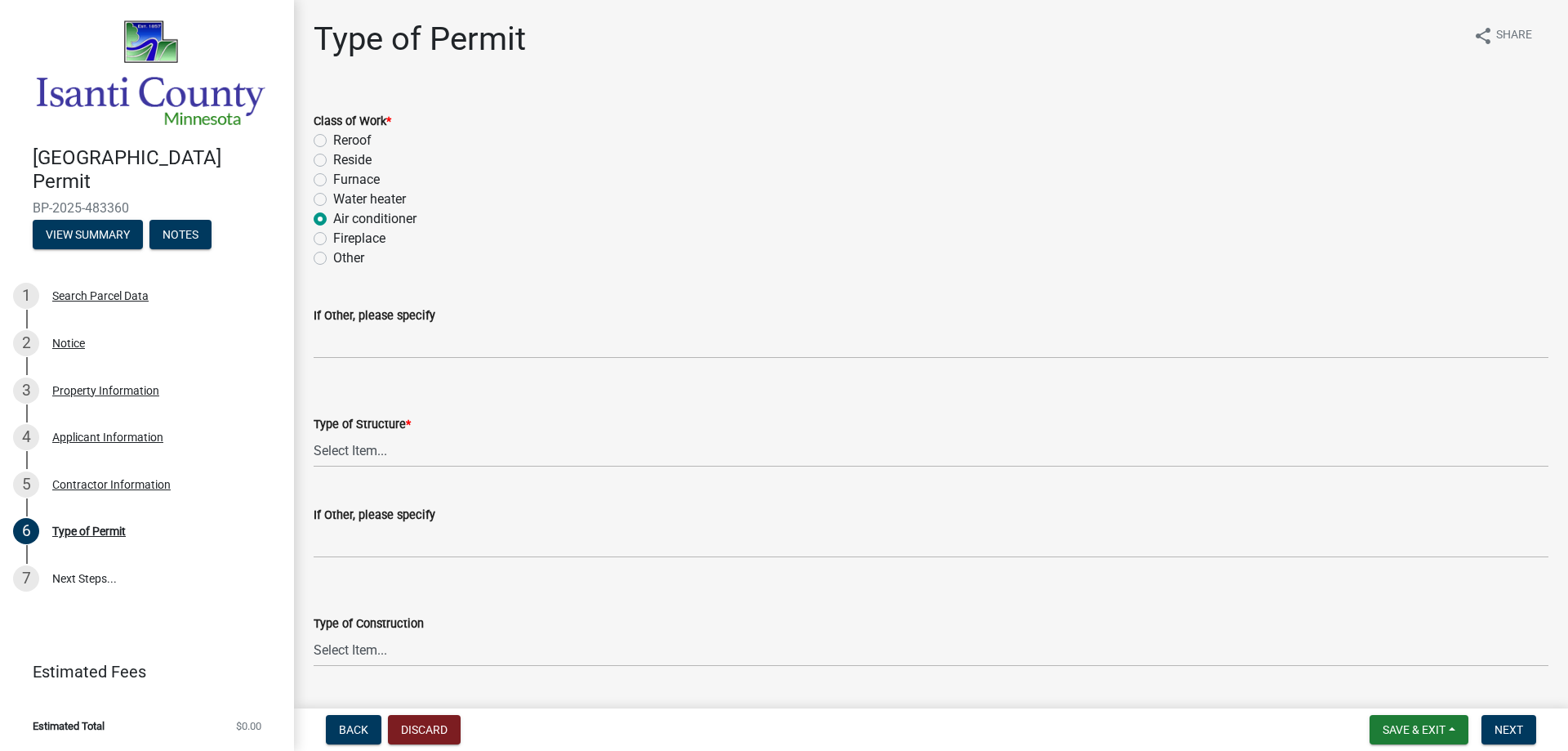
radio input "true"
click at [333, 176] on label "Furnace" at bounding box center [356, 180] width 47 height 20
click at [333, 176] on input "Furnace" at bounding box center [338, 175] width 10 height 10
radio input "true"
drag, startPoint x: 320, startPoint y: 257, endPoint x: 383, endPoint y: 361, distance: 121.6
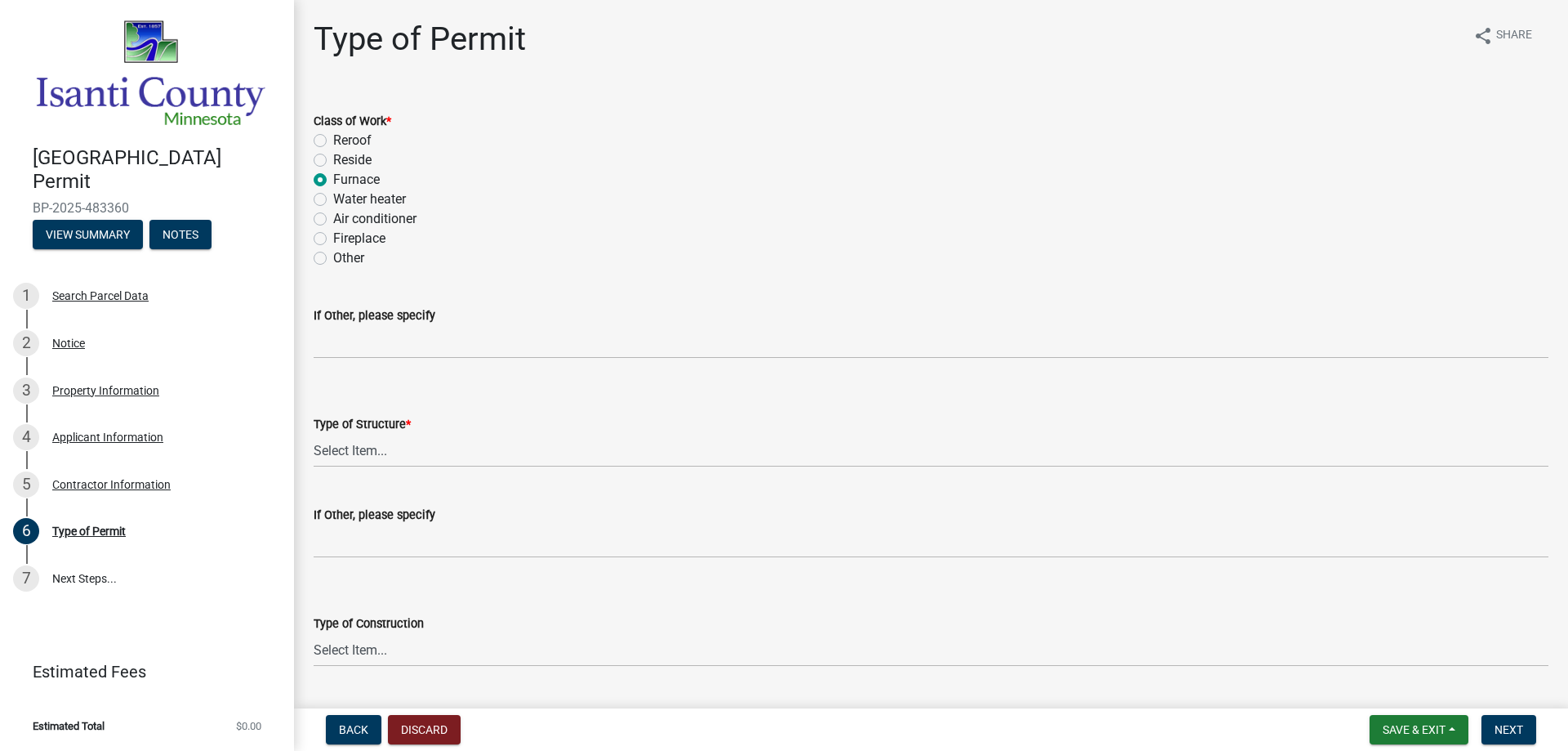
click at [333, 257] on label "Other" at bounding box center [348, 258] width 31 height 20
click at [333, 257] on input "Other" at bounding box center [338, 253] width 10 height 10
radio input "true"
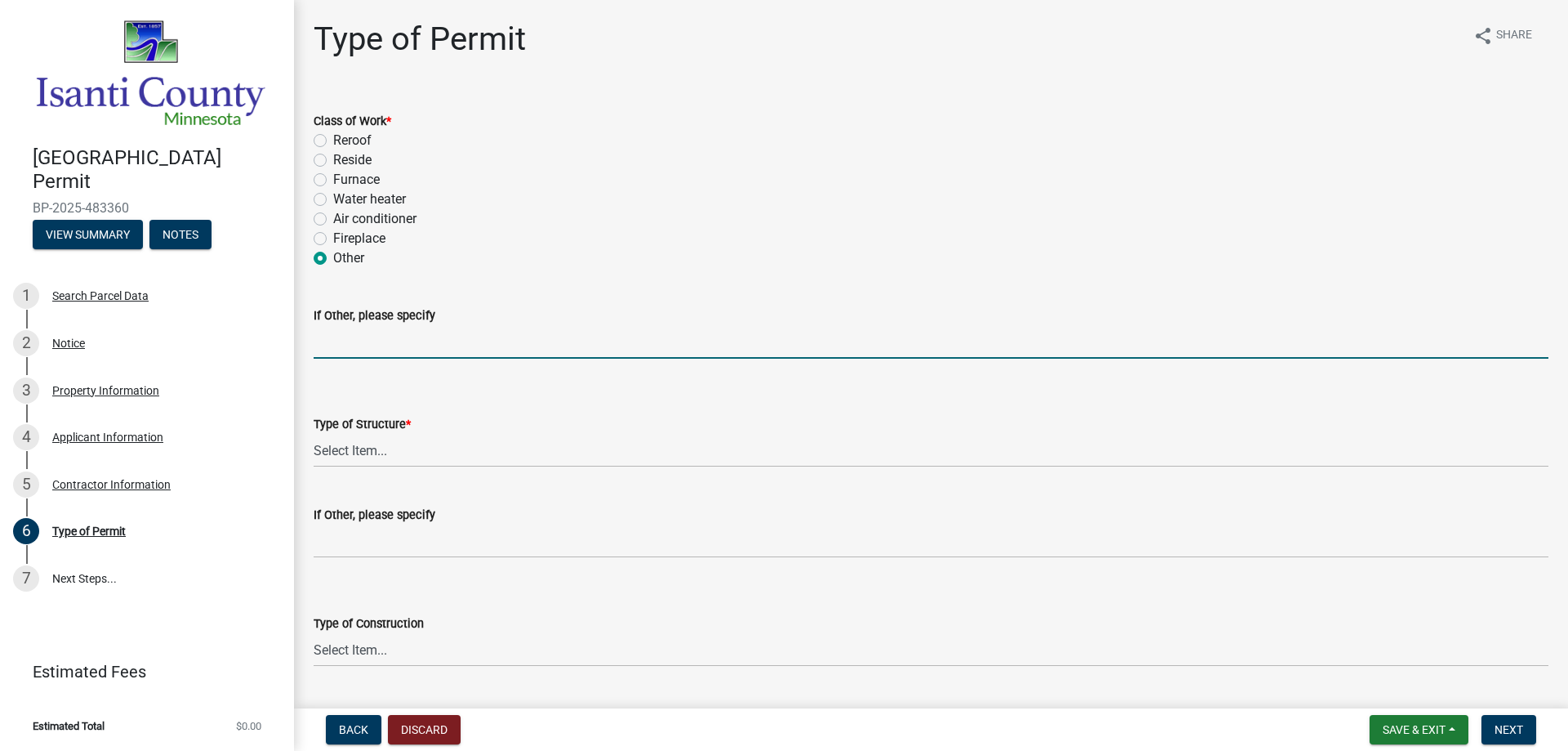
click at [382, 344] on input "If Other, please specify" at bounding box center [931, 342] width 1235 height 33
type input "Furnace and central air conditioner replacement in manufactured home"
click at [376, 458] on select "Select Item... Accessory Commercial Single Family Agricultural Other N/A" at bounding box center [931, 450] width 1235 height 33
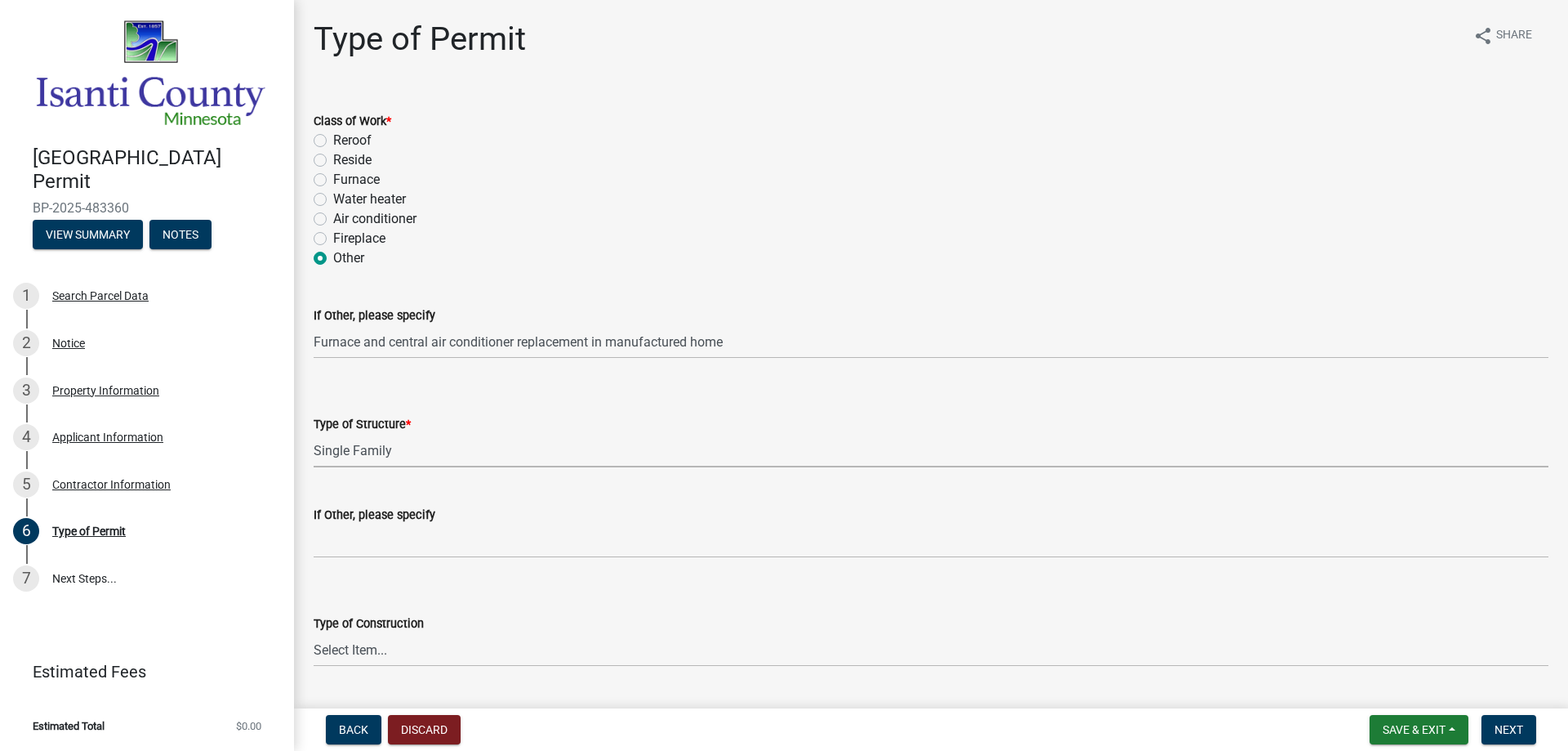
click at [314, 434] on select "Select Item... Accessory Commercial Single Family Agricultural Other N/A" at bounding box center [931, 450] width 1235 height 33
select select "eb4da8a3-282e-4d3e-a231-485219132635"
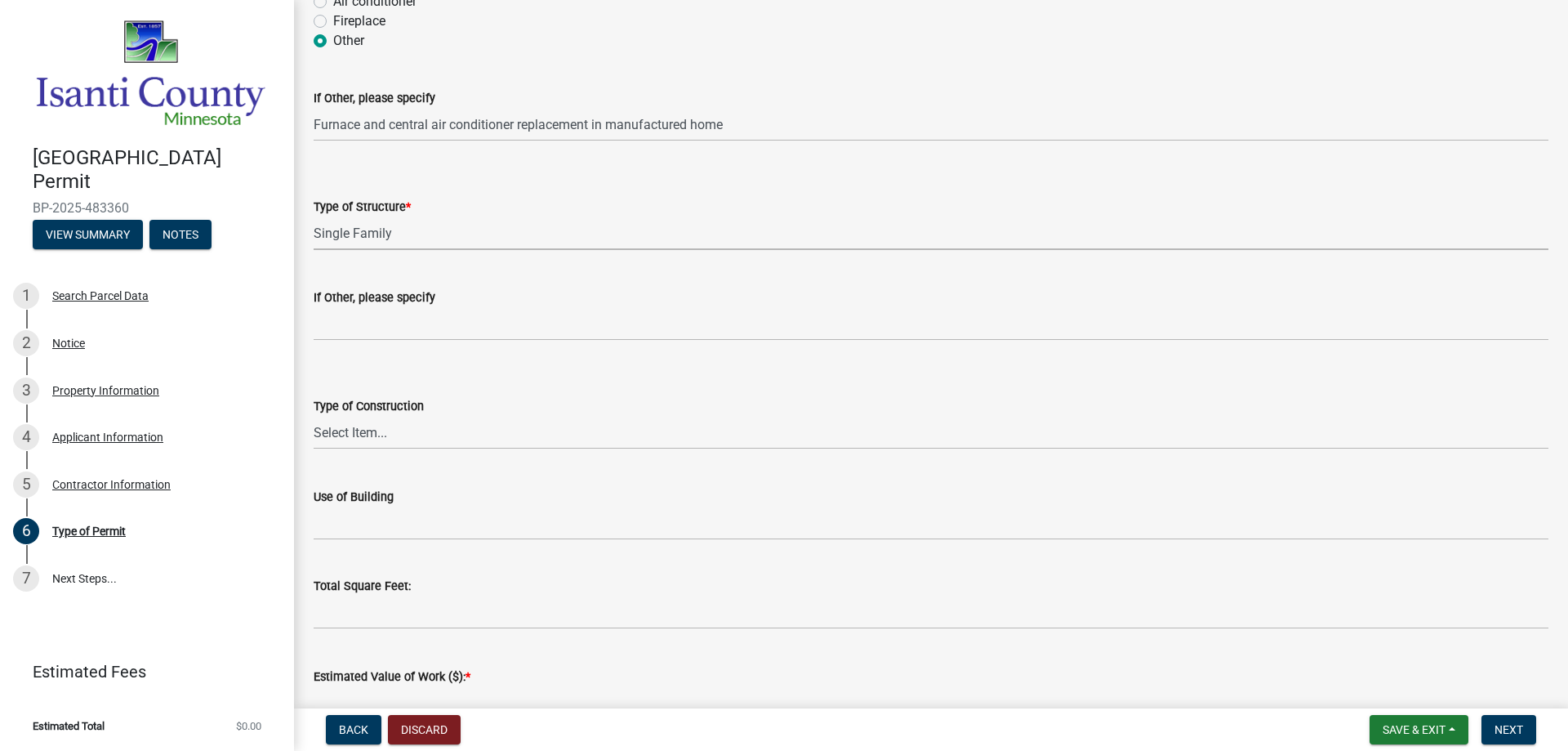
scroll to position [246, 0]
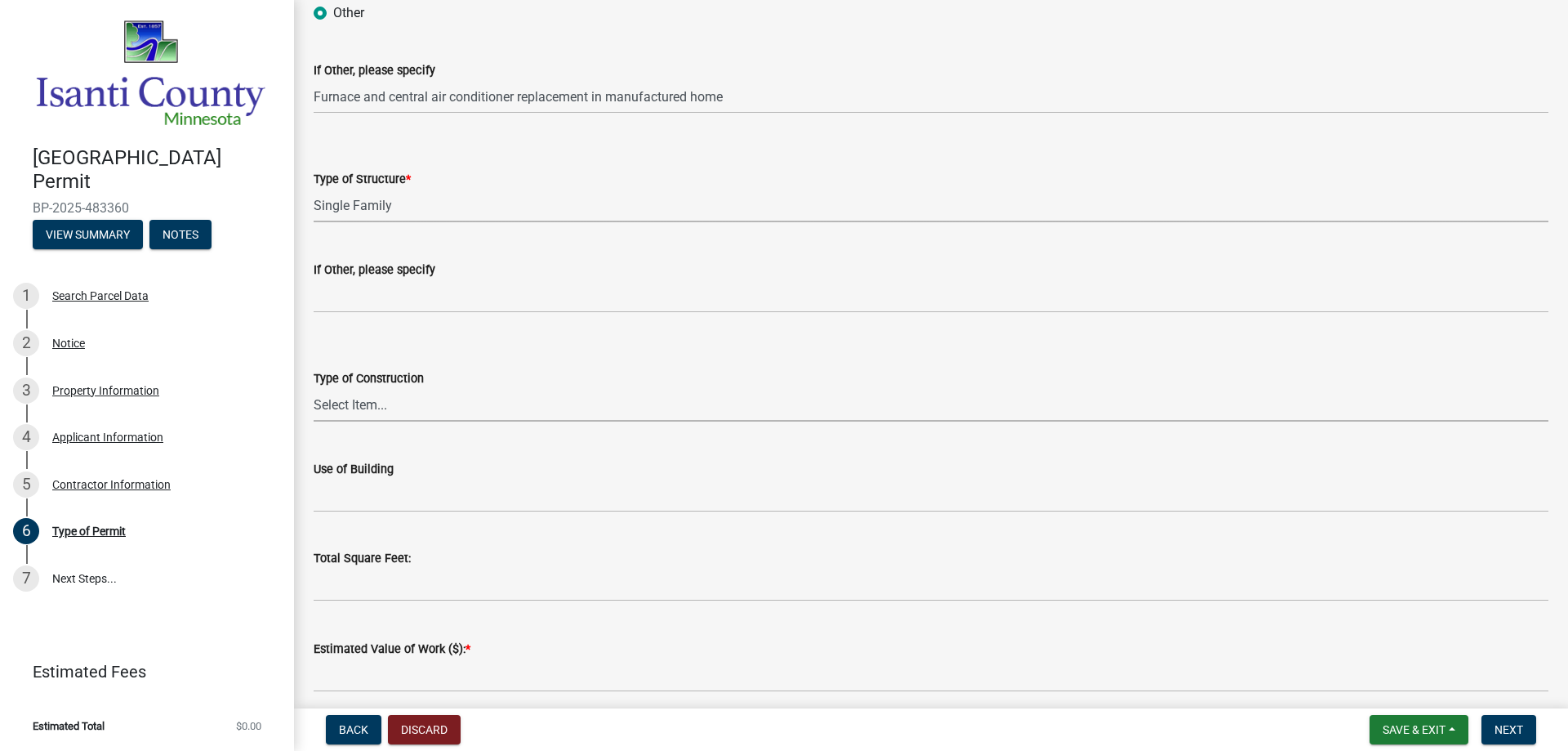
click at [400, 408] on select "Select Item... Wood Frame Masonry Metal Manufactured Modular Other" at bounding box center [931, 405] width 1235 height 33
click at [314, 388] on select "Select Item... Wood Frame Masonry Metal Manufactured Modular Other" at bounding box center [931, 405] width 1235 height 33
select select "02057f37-3c83-4338-bfbd-85d7f044f002"
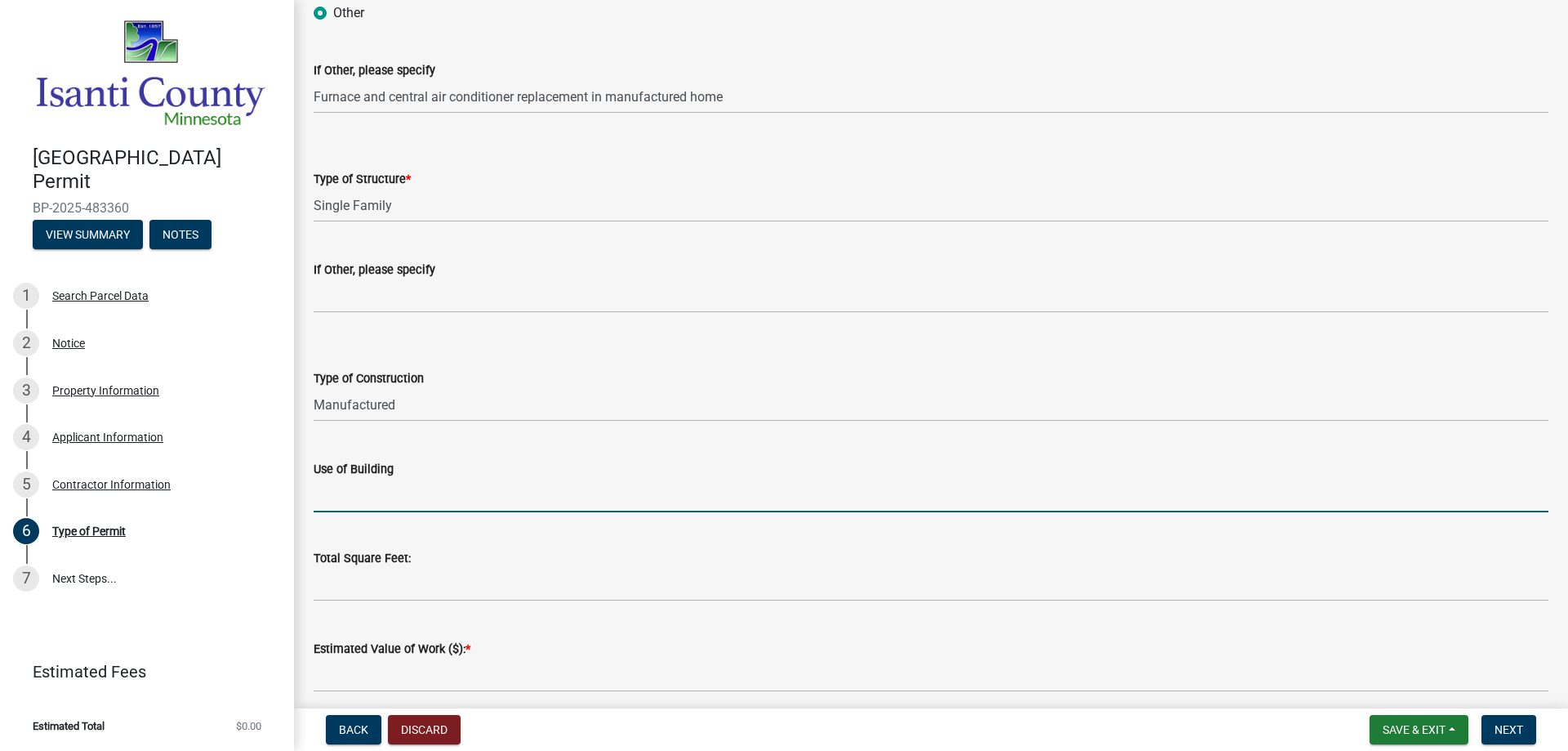
click at [397, 496] on input "Use of Building" at bounding box center [931, 495] width 1235 height 33
type input "r"
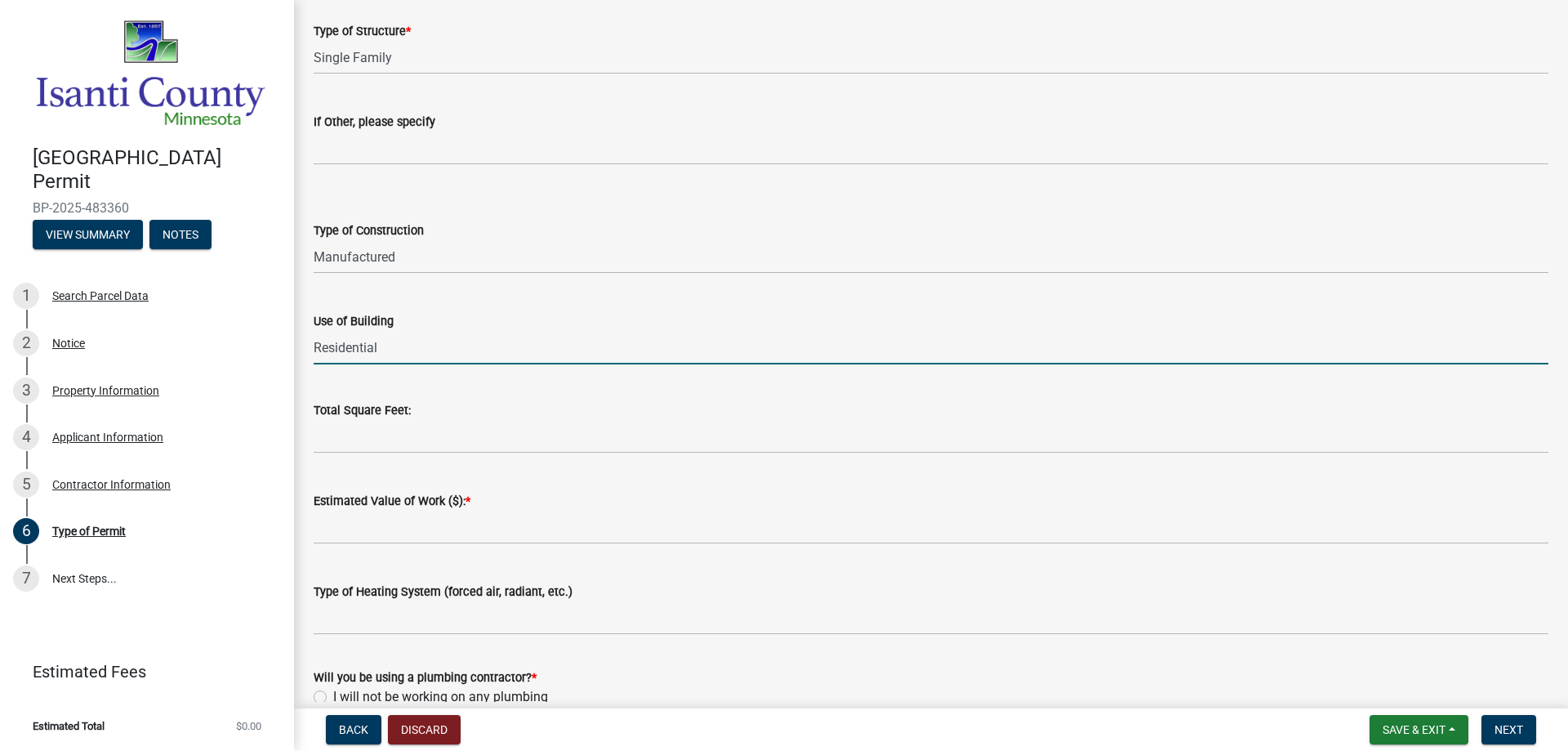
scroll to position [490, 0]
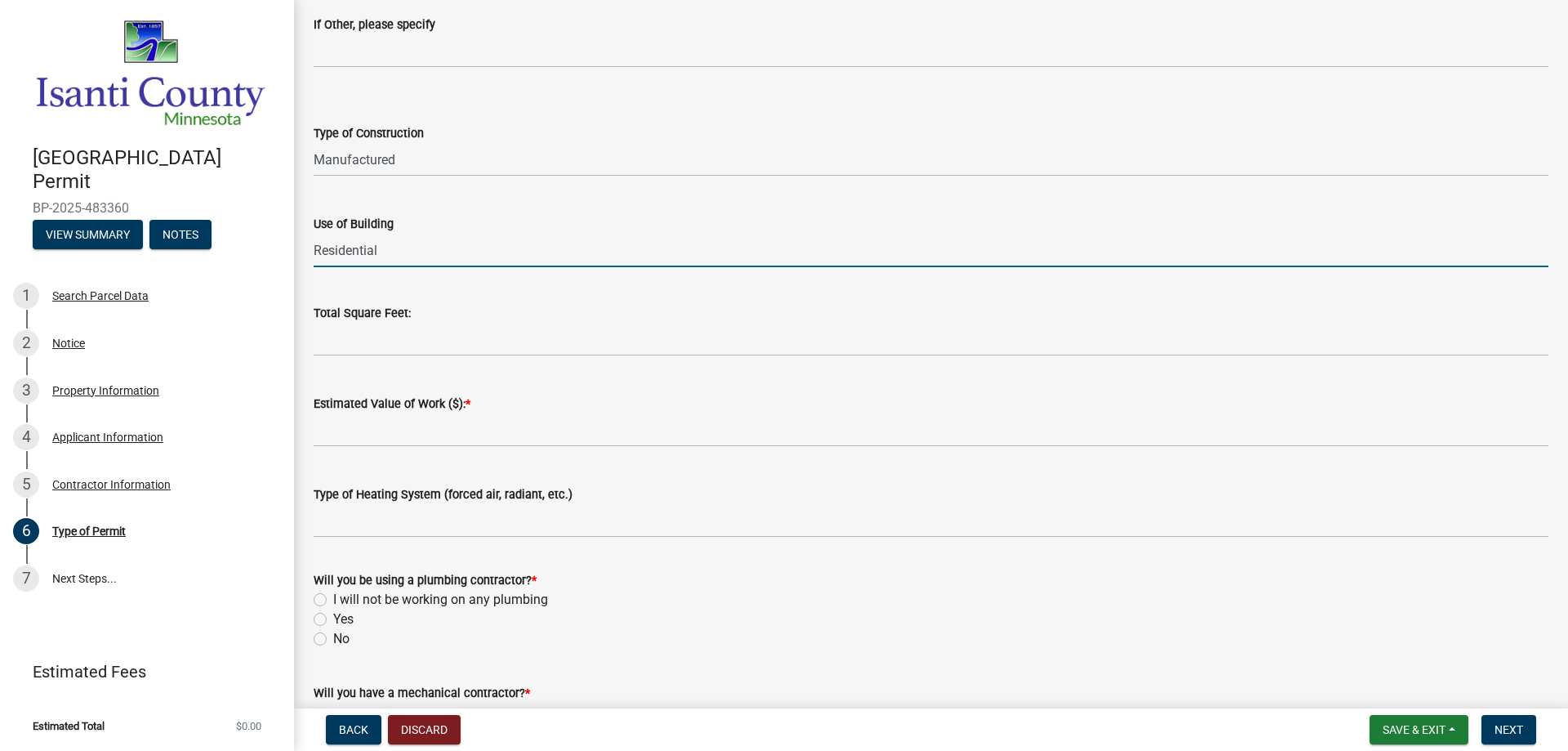
type input "Residential"
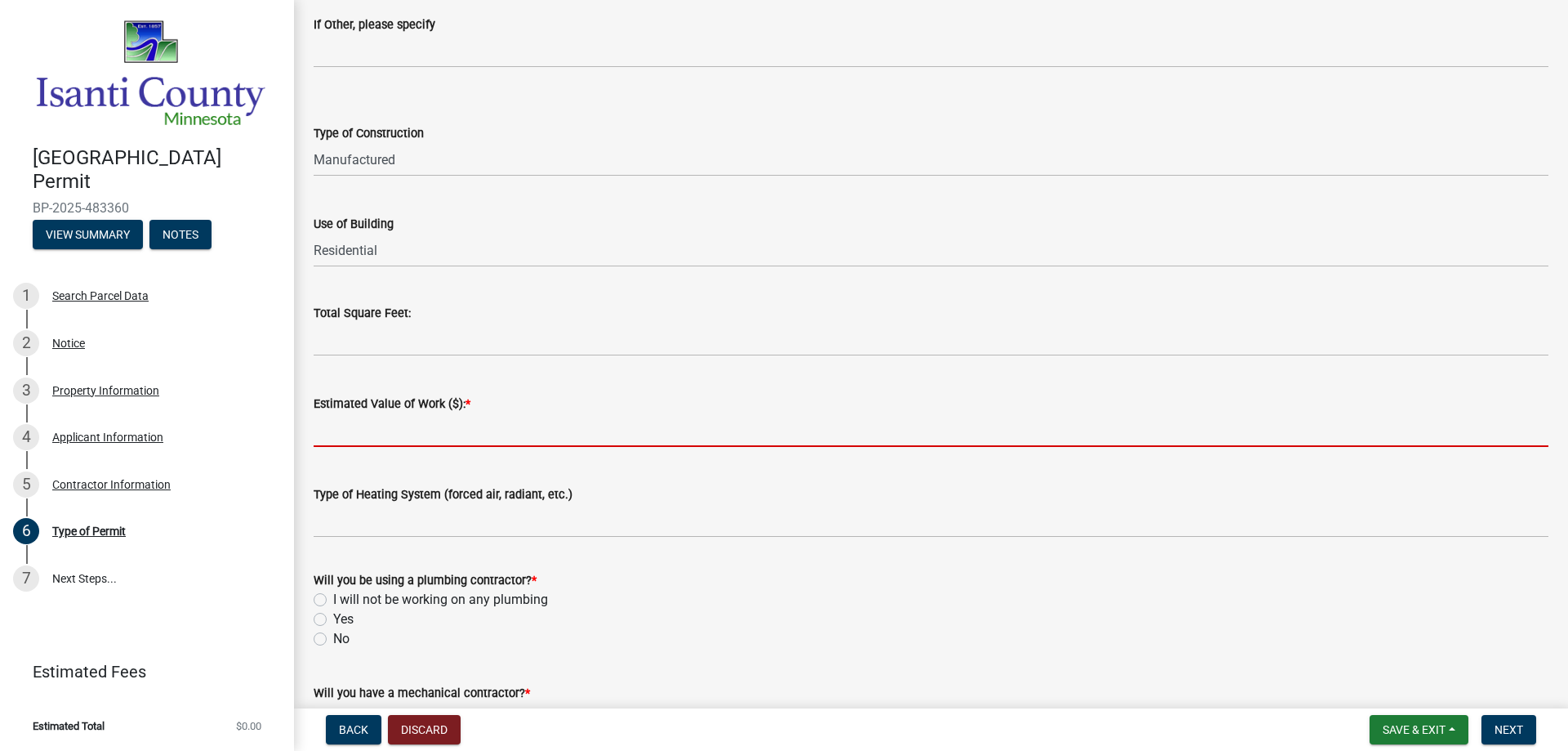
click at [395, 435] on input "text" at bounding box center [931, 429] width 1235 height 33
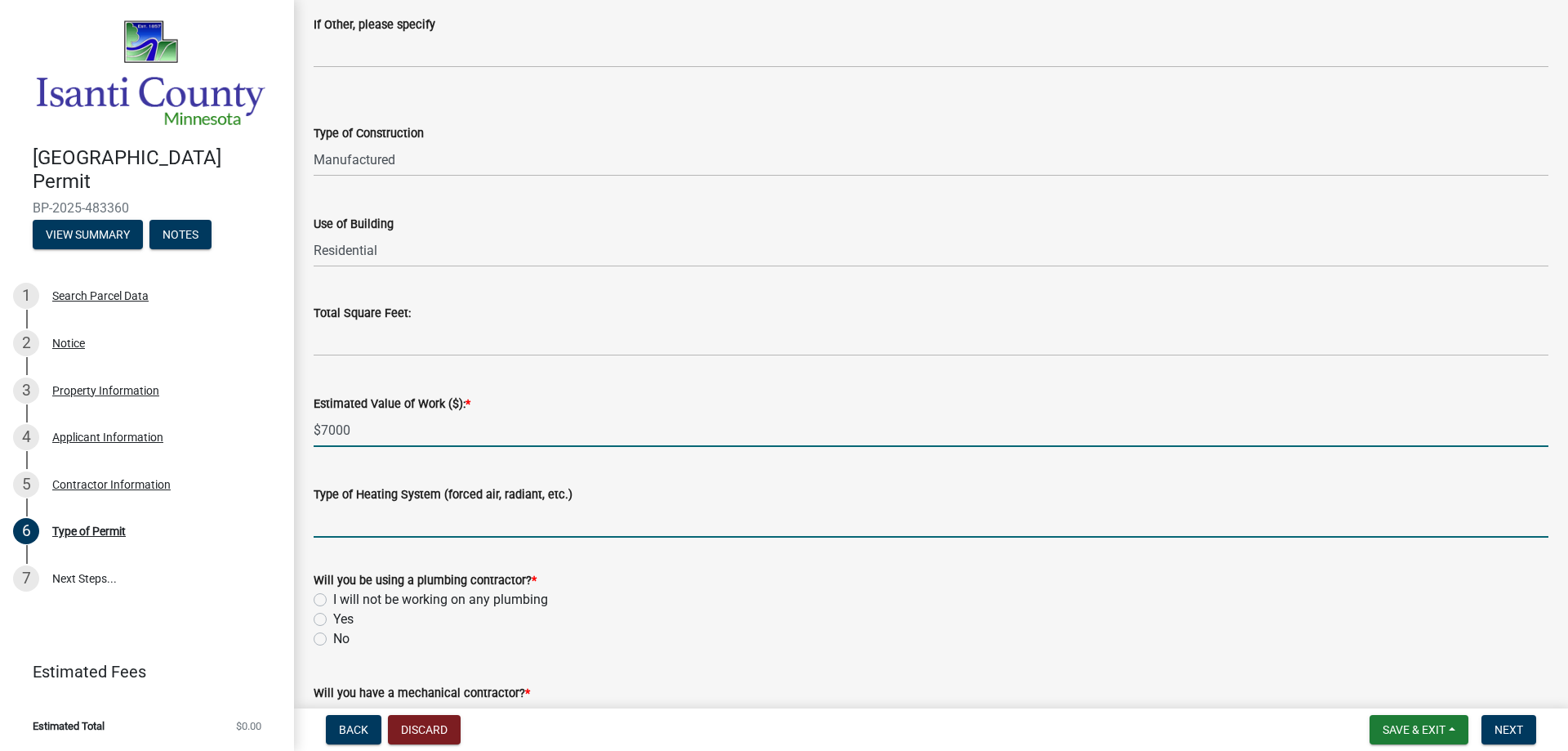
type input "7000"
click at [458, 527] on input "Type of Heating System (forced air, radiant, etc.)" at bounding box center [931, 521] width 1235 height 33
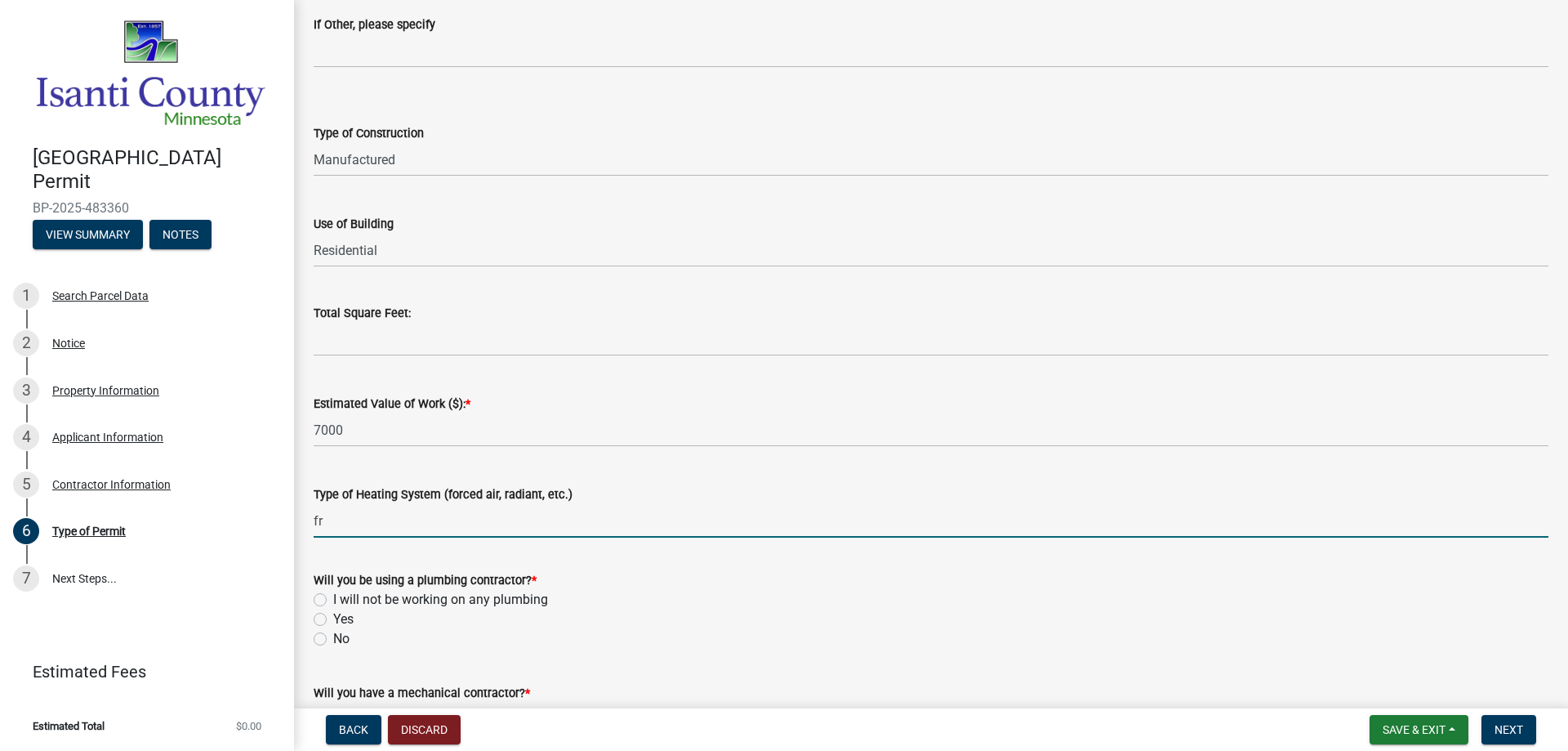
type input "f"
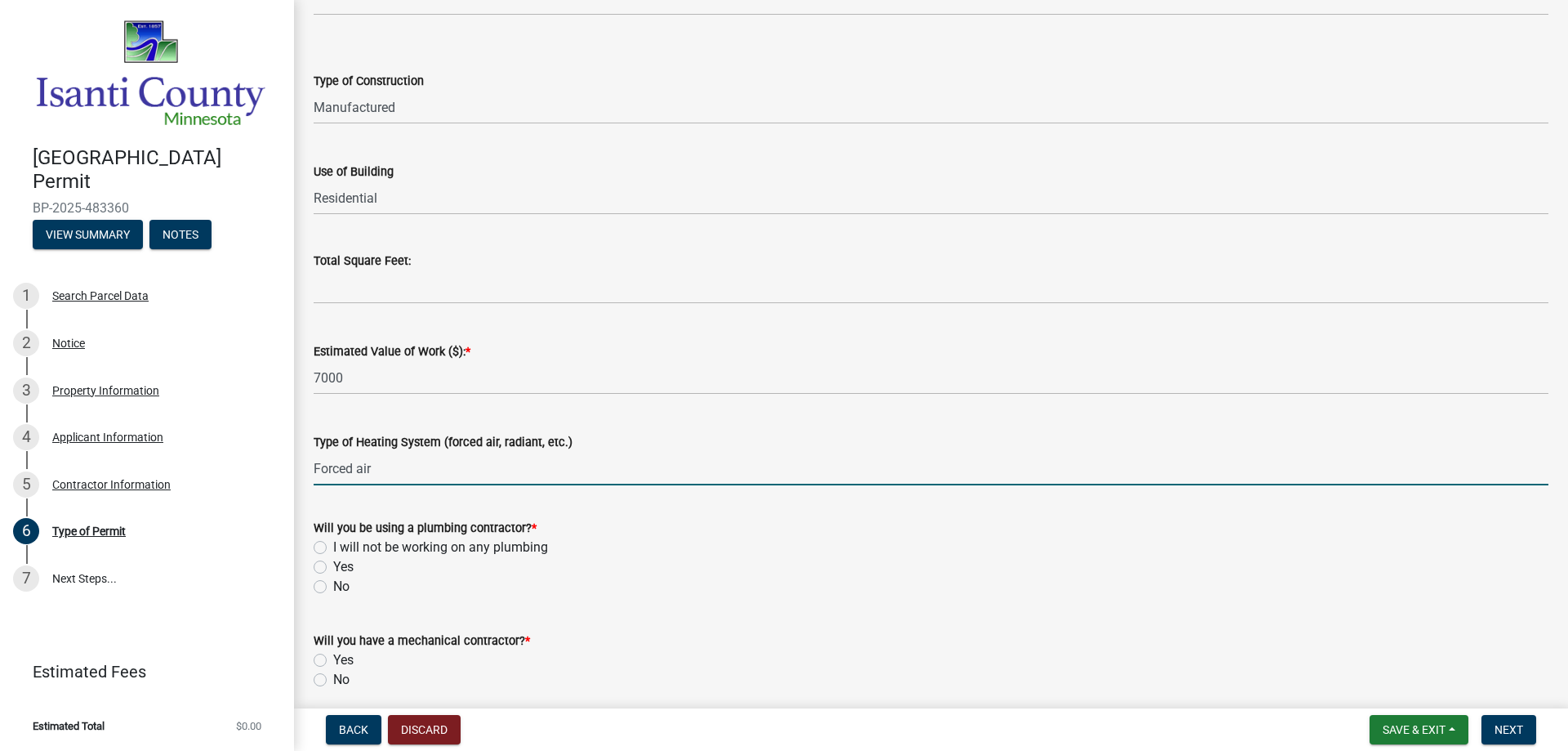
scroll to position [608, 0]
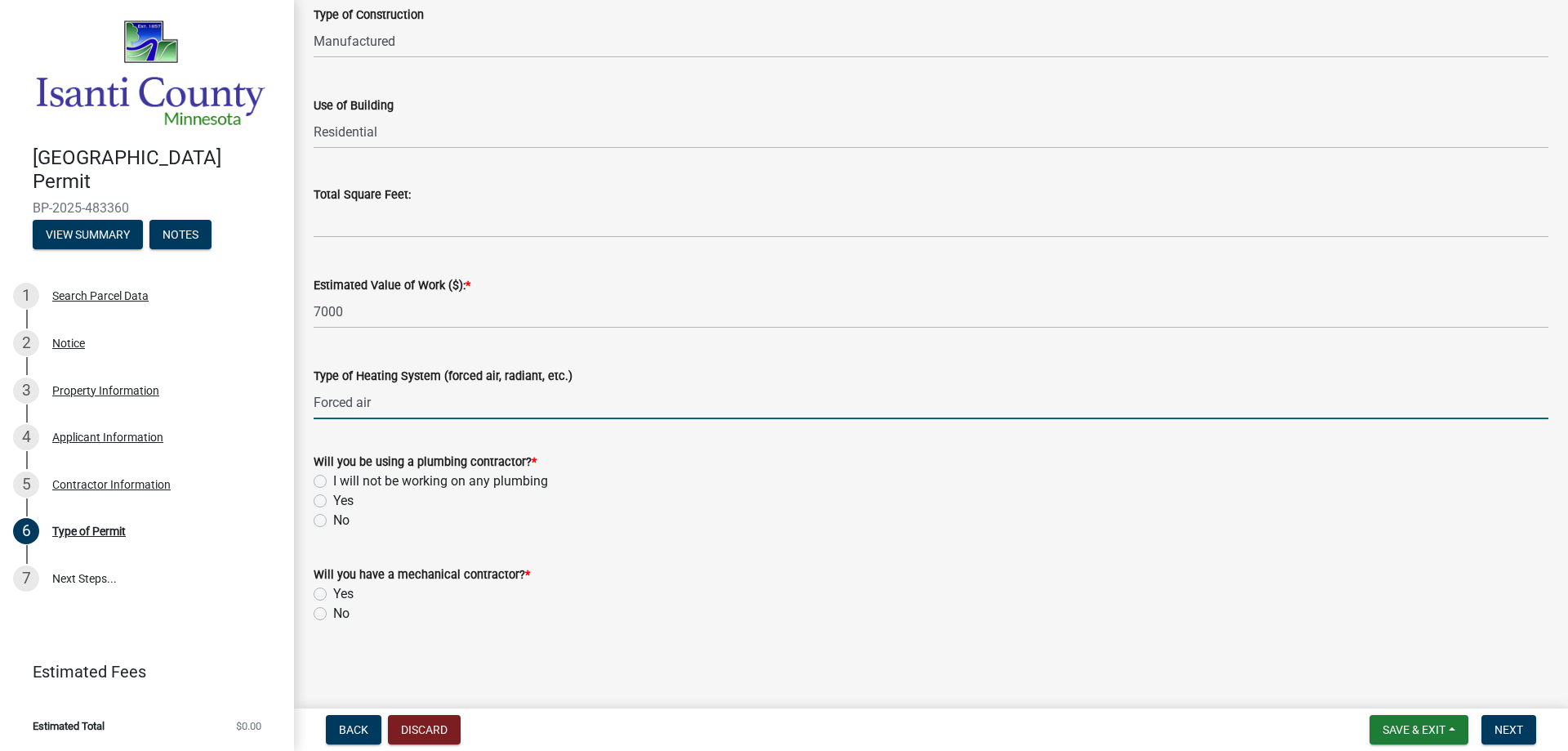
type input "Forced air"
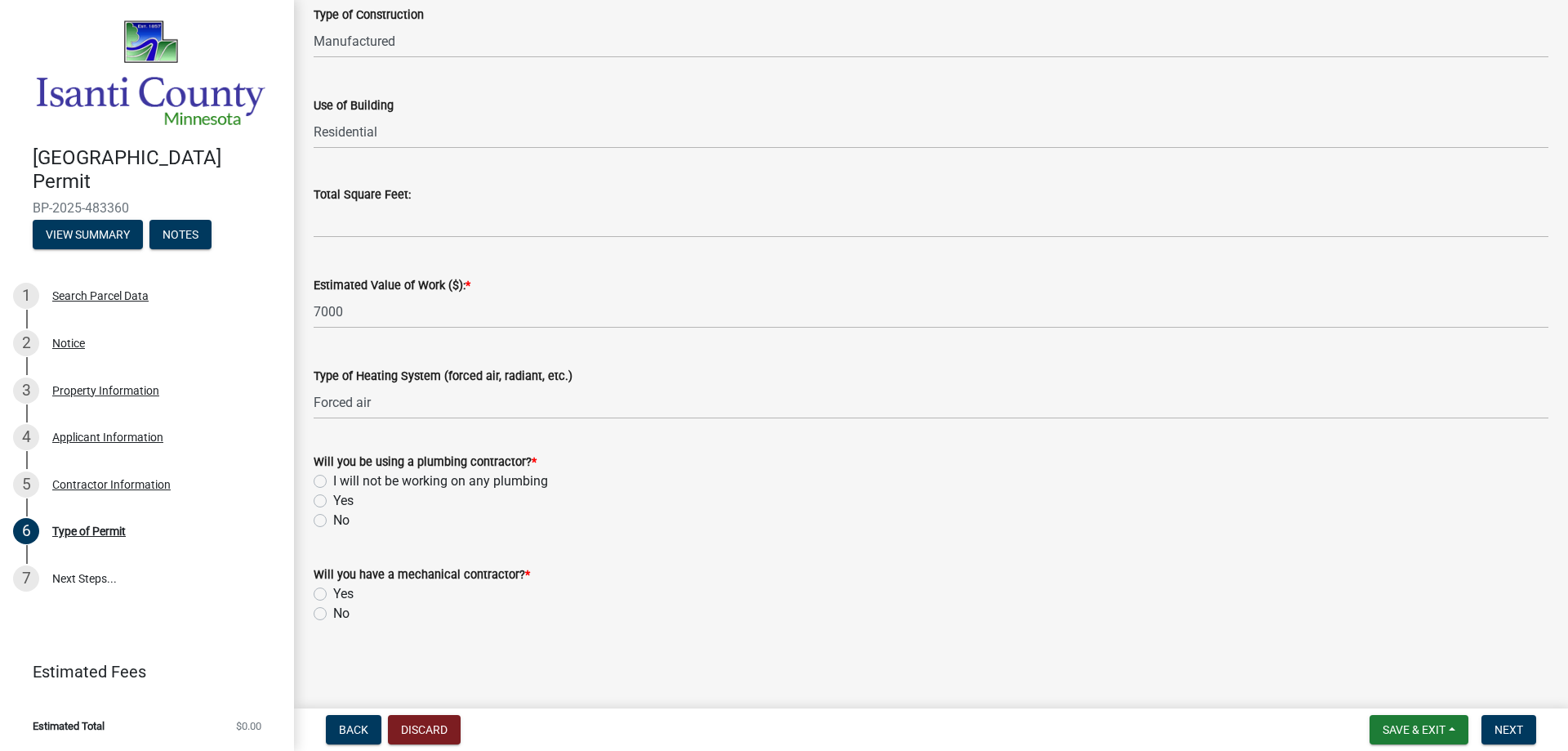
click at [333, 519] on label "No" at bounding box center [341, 520] width 16 height 20
click at [333, 519] on input "No" at bounding box center [338, 515] width 10 height 10
radio input "true"
drag, startPoint x: 321, startPoint y: 598, endPoint x: 578, endPoint y: 579, distance: 257.7
click at [333, 597] on label "Yes" at bounding box center [343, 594] width 20 height 20
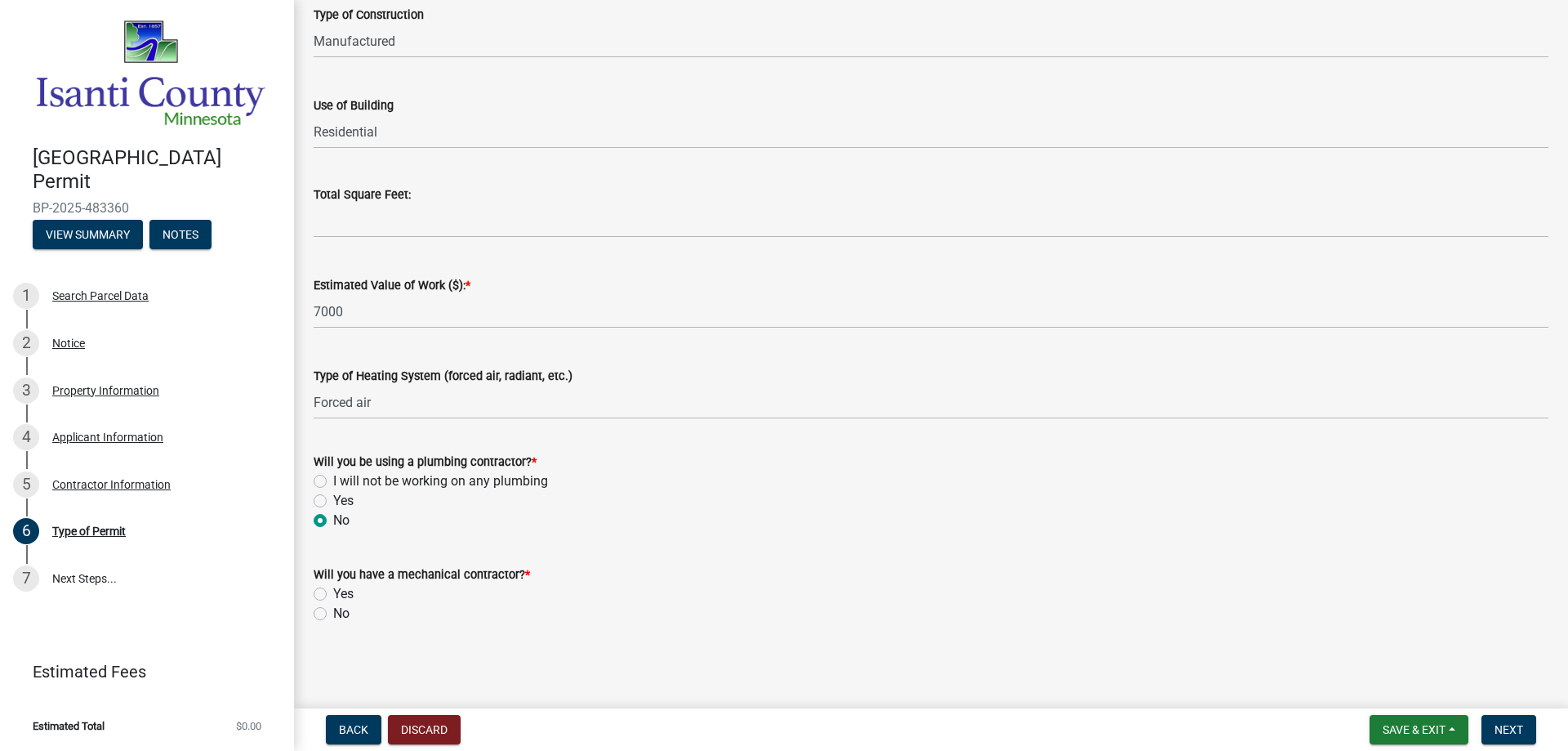
click at [333, 595] on input "Yes" at bounding box center [338, 589] width 10 height 10
radio input "true"
click at [1518, 728] on span "Next" at bounding box center [1509, 730] width 29 height 13
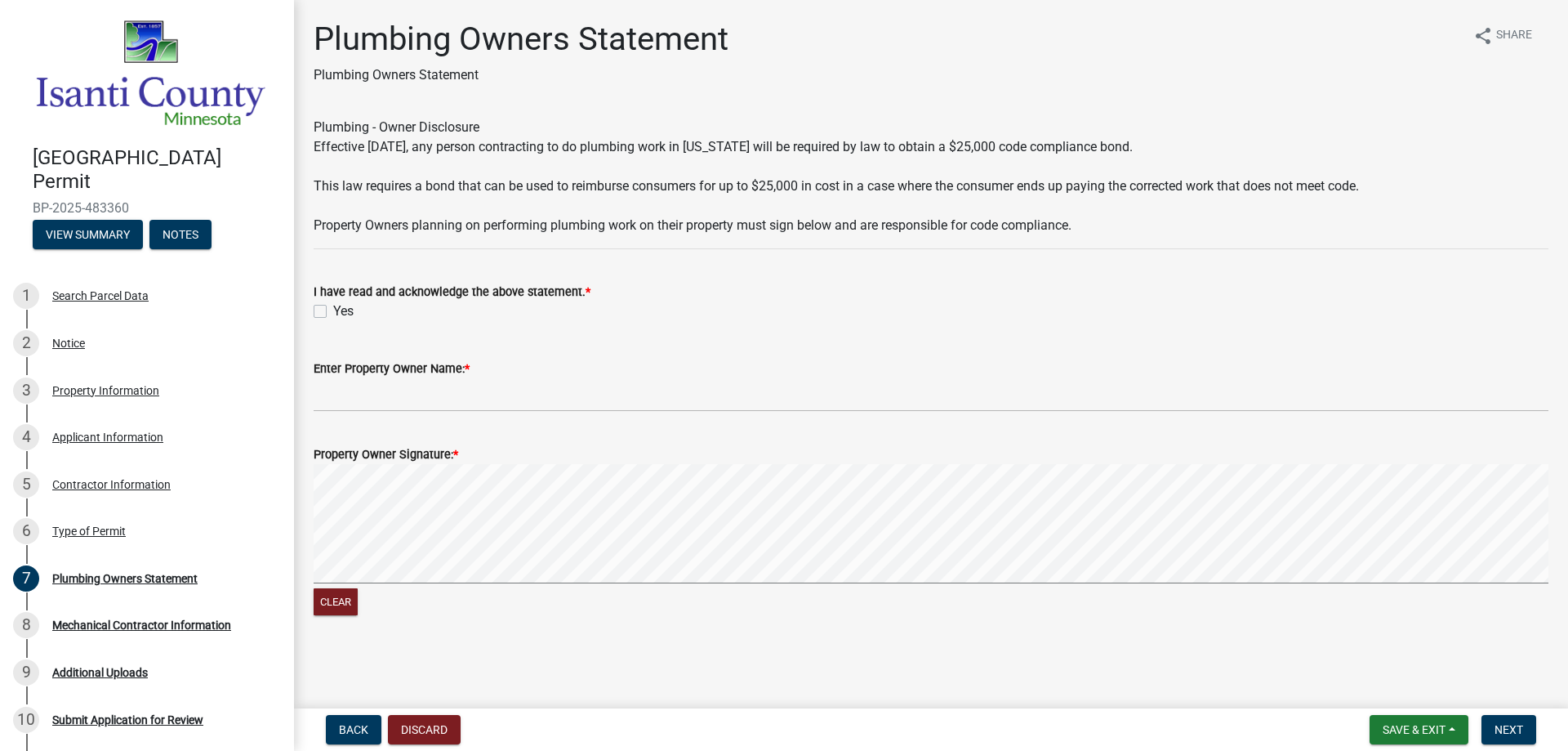
drag, startPoint x: 315, startPoint y: 316, endPoint x: 371, endPoint y: 301, distance: 58.0
click at [333, 316] on label "Yes" at bounding box center [343, 311] width 20 height 20
click at [333, 312] on input "Yes" at bounding box center [338, 306] width 10 height 10
click at [333, 308] on label "Yes" at bounding box center [343, 311] width 20 height 20
click at [333, 308] on input "Yes" at bounding box center [338, 306] width 10 height 10
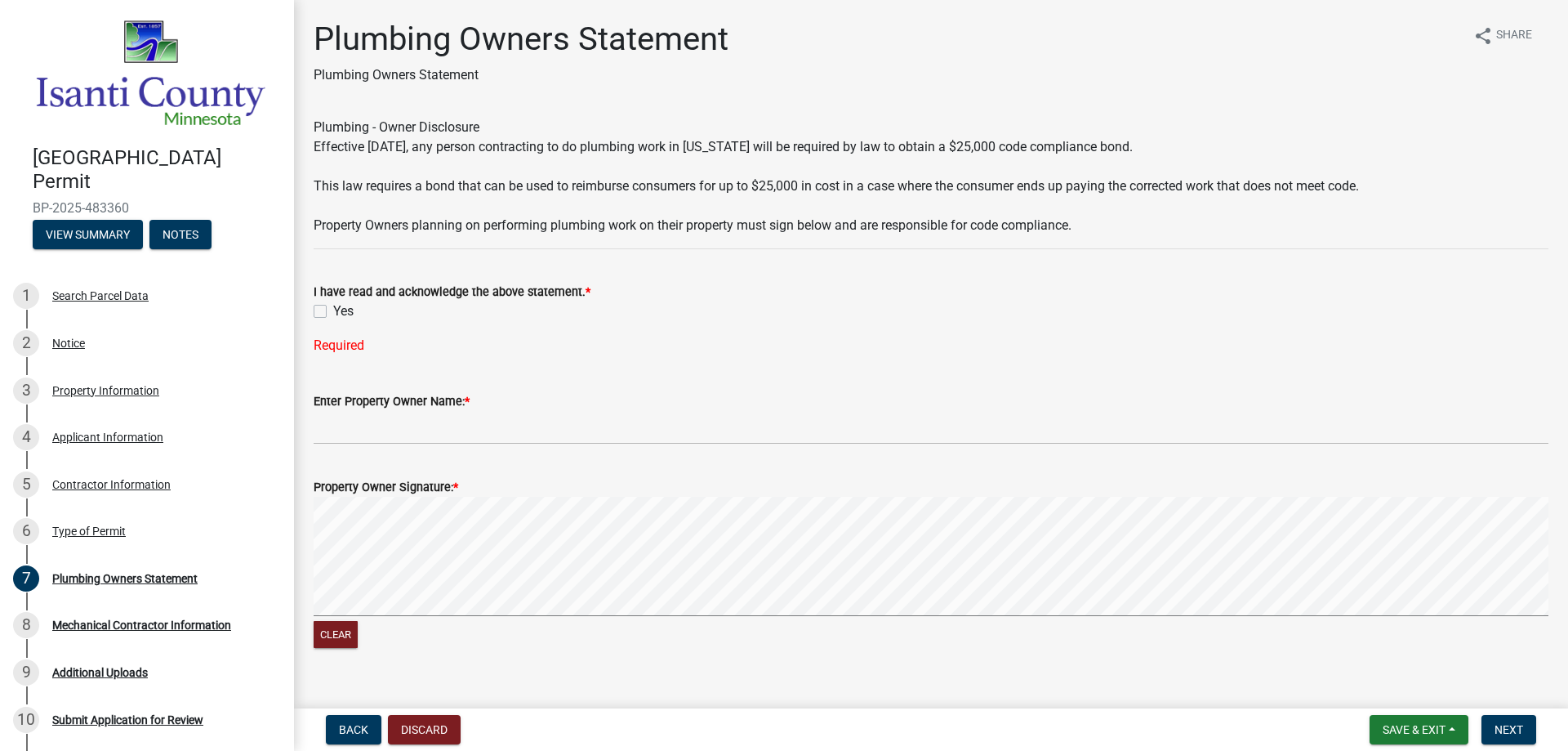
drag, startPoint x: 320, startPoint y: 308, endPoint x: 500, endPoint y: 318, distance: 180.3
click at [333, 308] on label "Yes" at bounding box center [343, 311] width 20 height 20
click at [333, 308] on input "Yes" at bounding box center [338, 306] width 10 height 10
checkbox input "true"
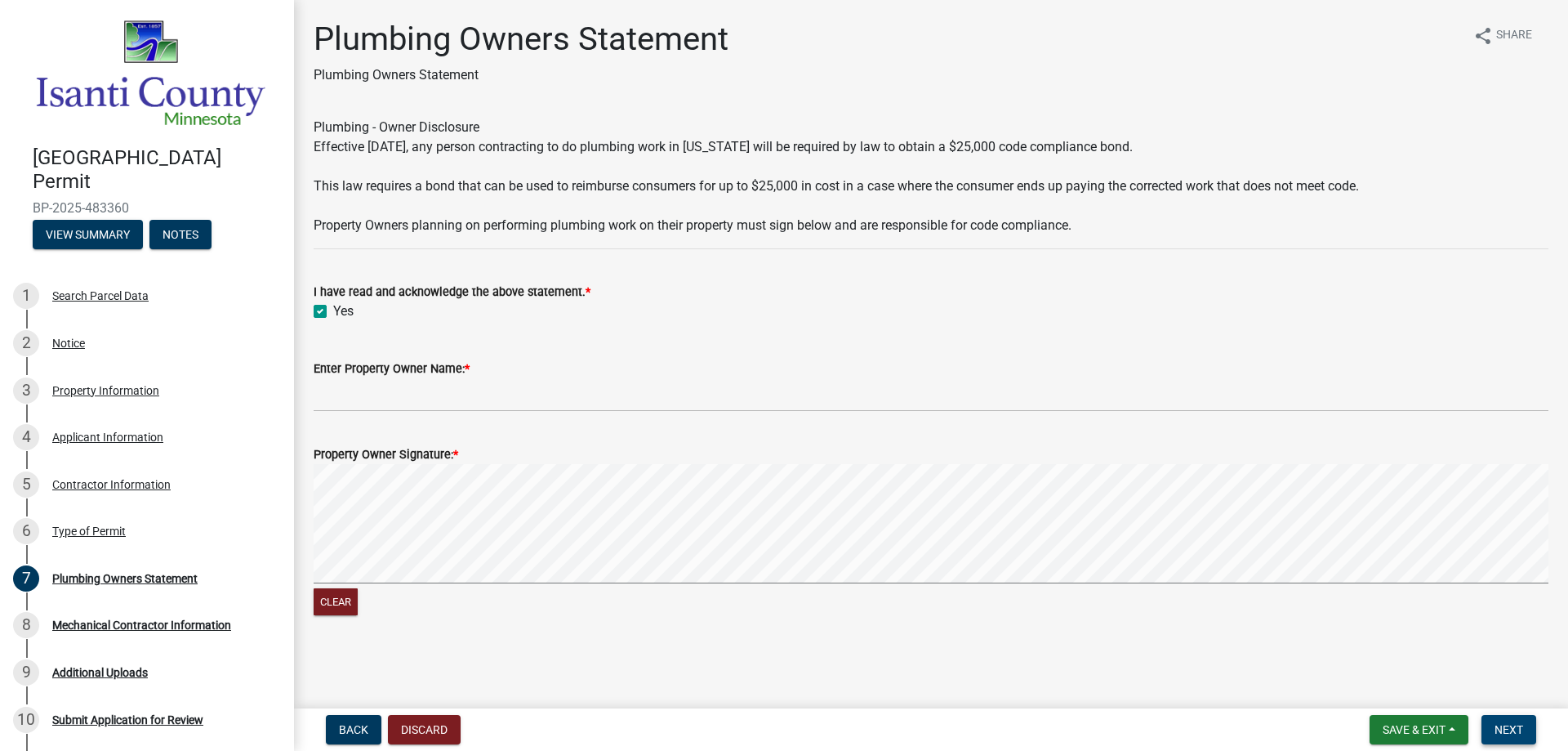
click at [1518, 725] on span "Next" at bounding box center [1509, 730] width 29 height 13
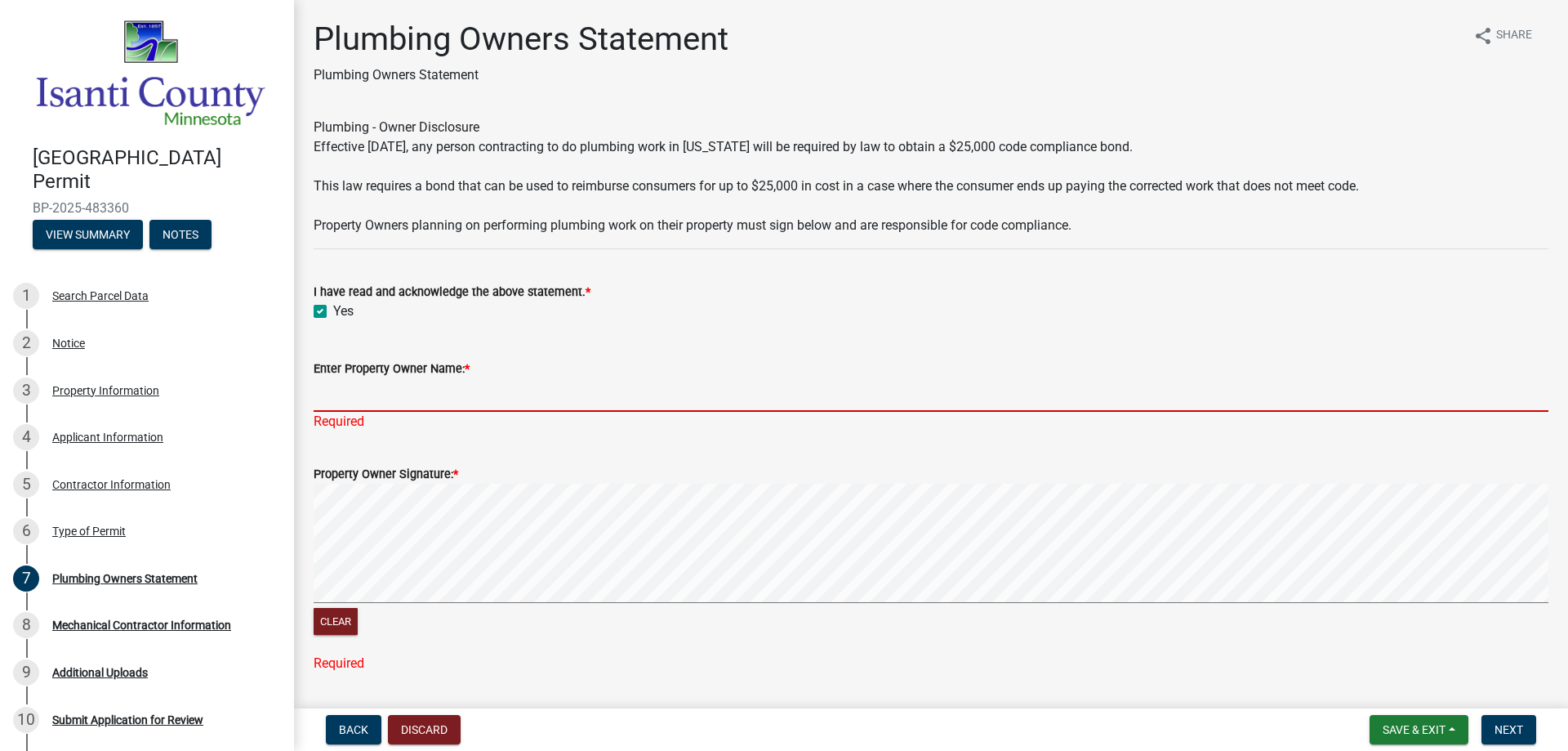
click at [377, 403] on input "Enter Property Owner Name: *" at bounding box center [931, 394] width 1235 height 33
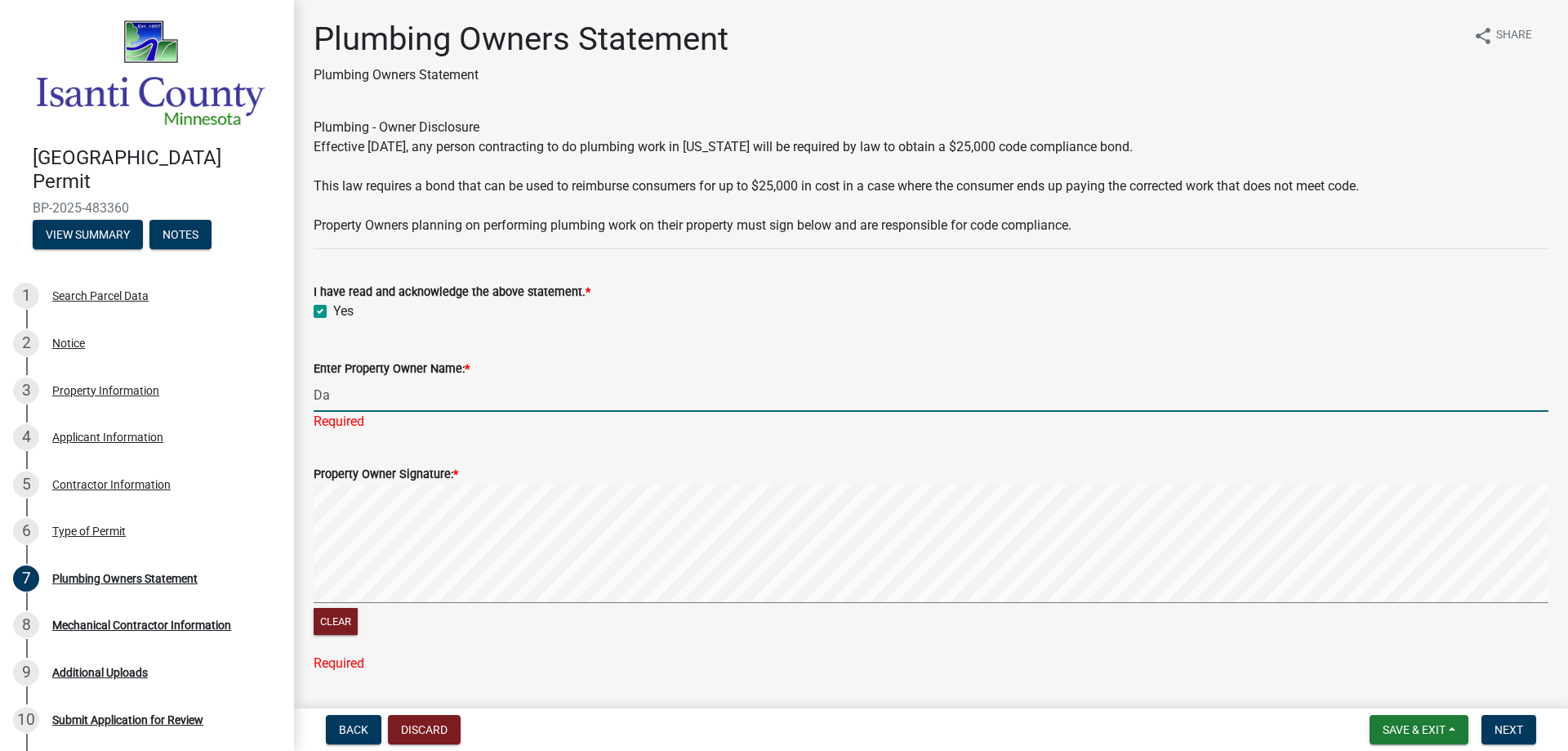
type input "D"
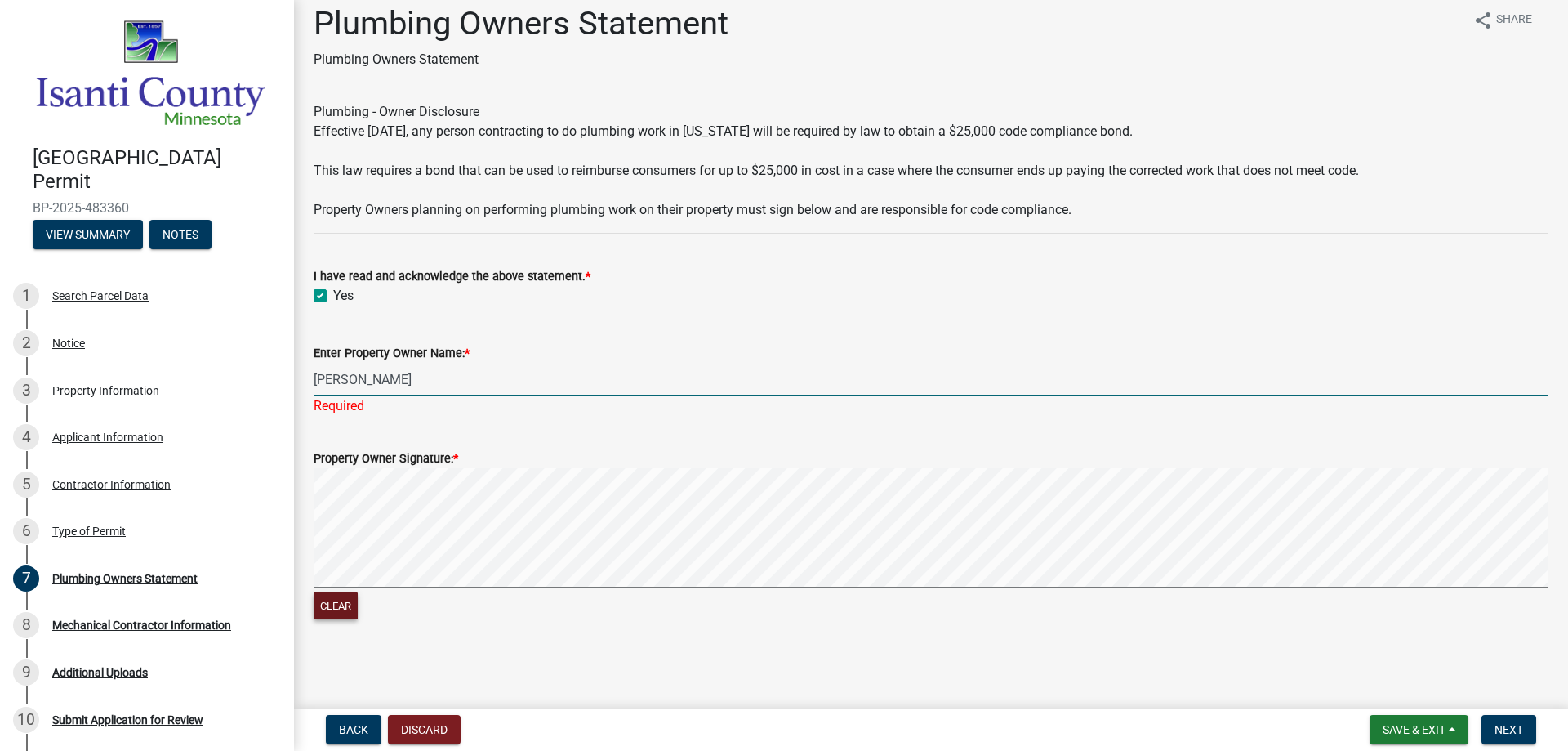
type input "[PERSON_NAME]"
click at [346, 611] on button "Clear" at bounding box center [336, 605] width 44 height 27
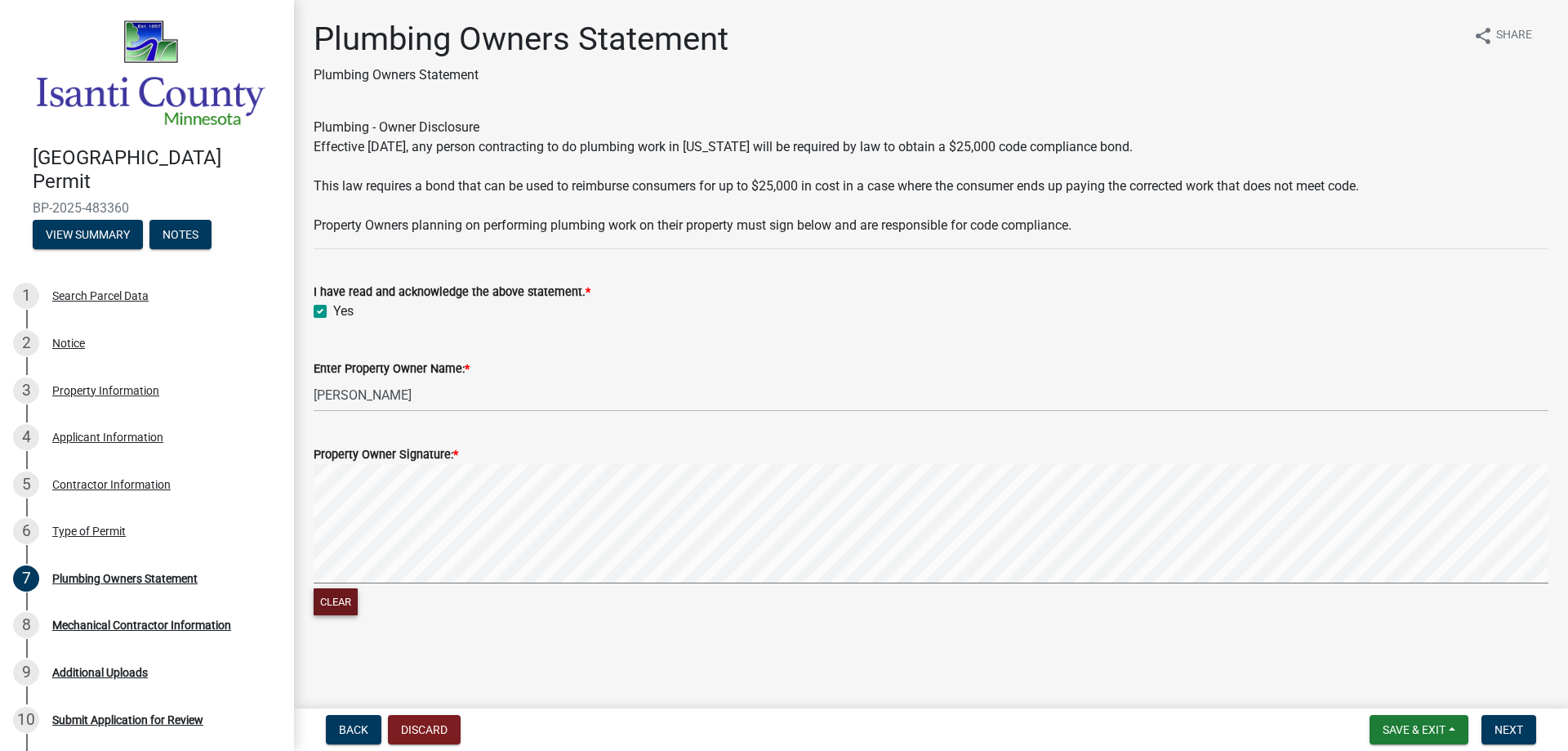
click at [321, 603] on button "Clear" at bounding box center [336, 602] width 44 height 27
click at [1488, 729] on button "Next" at bounding box center [1509, 729] width 55 height 30
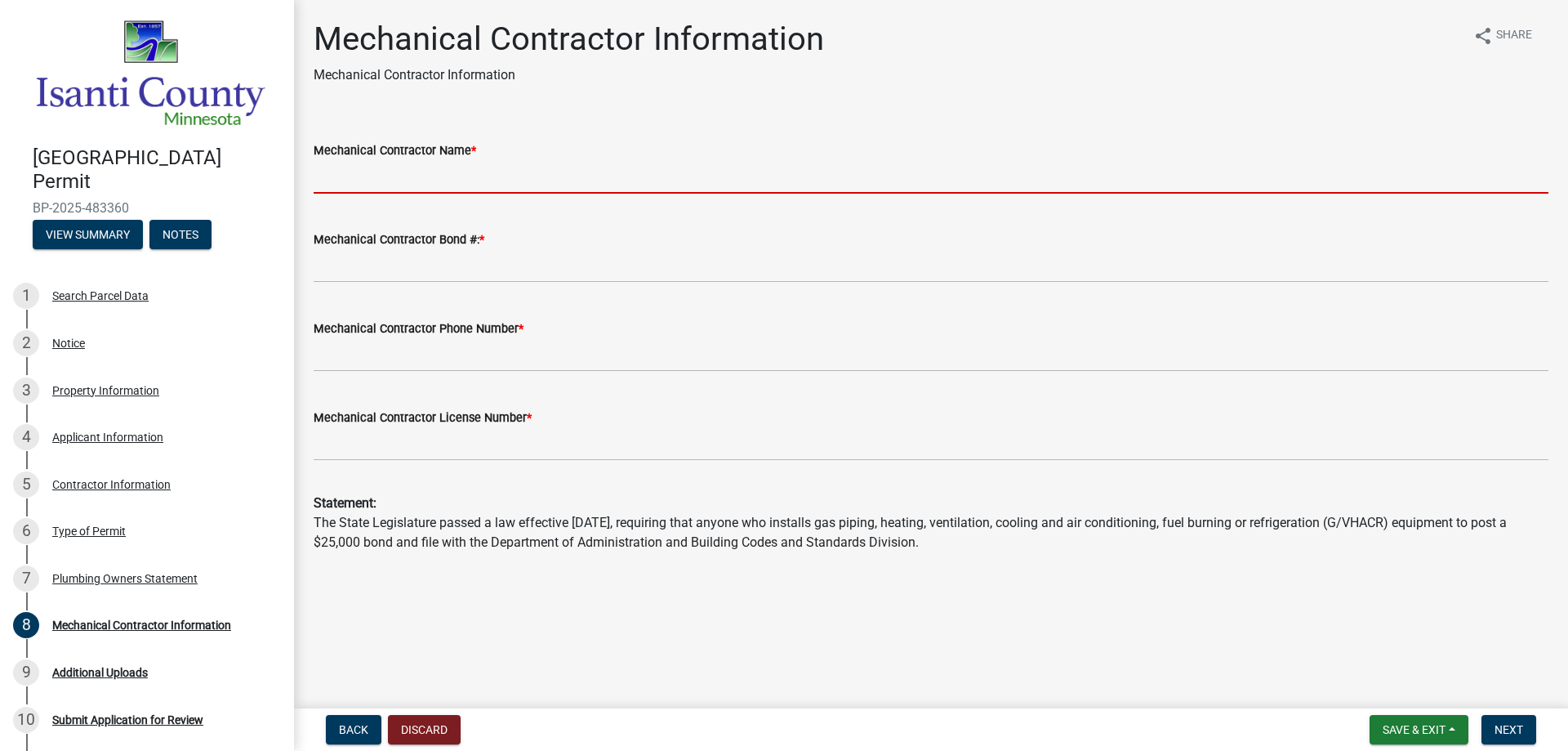
click at [414, 181] on input "Mechanical Contractor Name *" at bounding box center [931, 176] width 1235 height 33
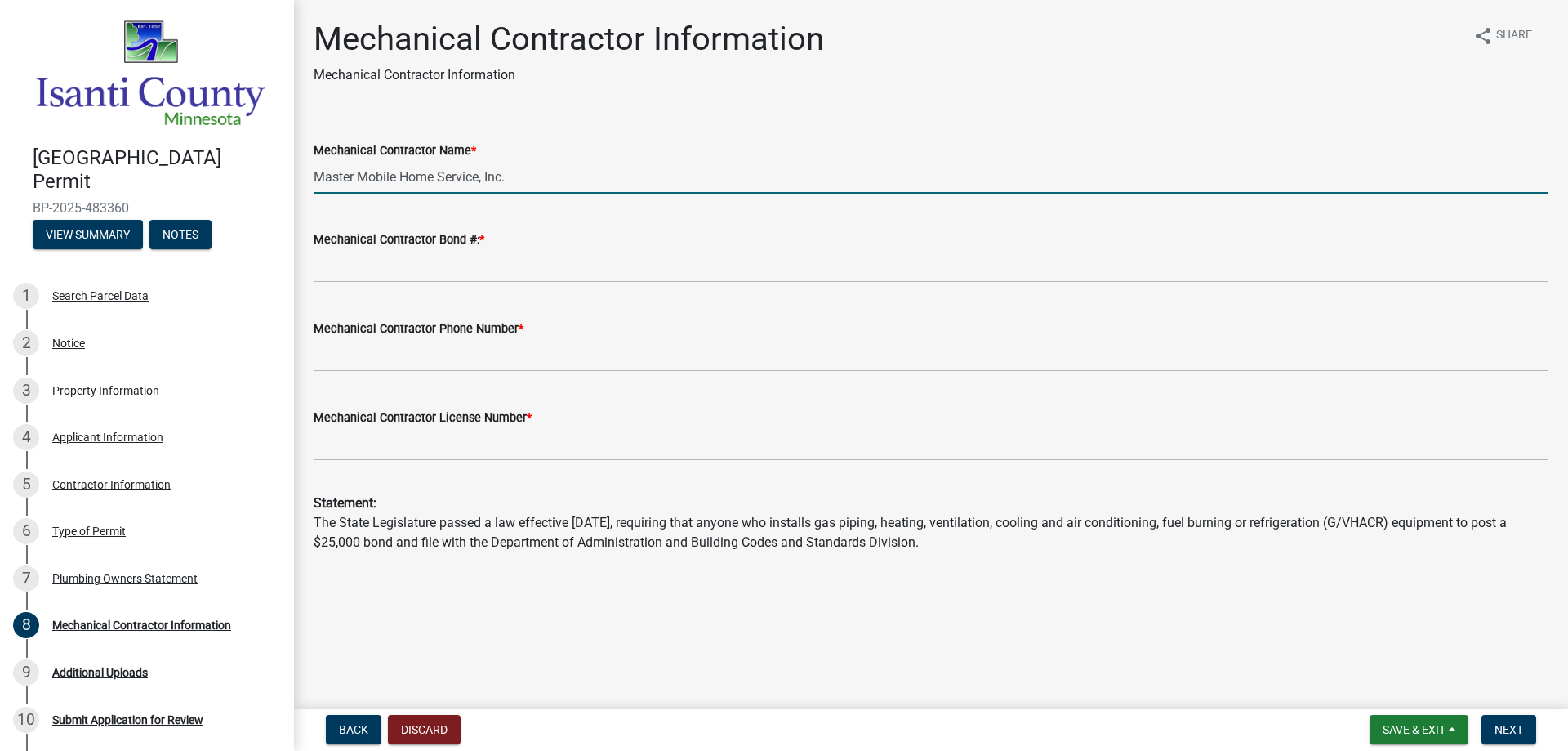
type input "Master Mobile Home Service, Inc."
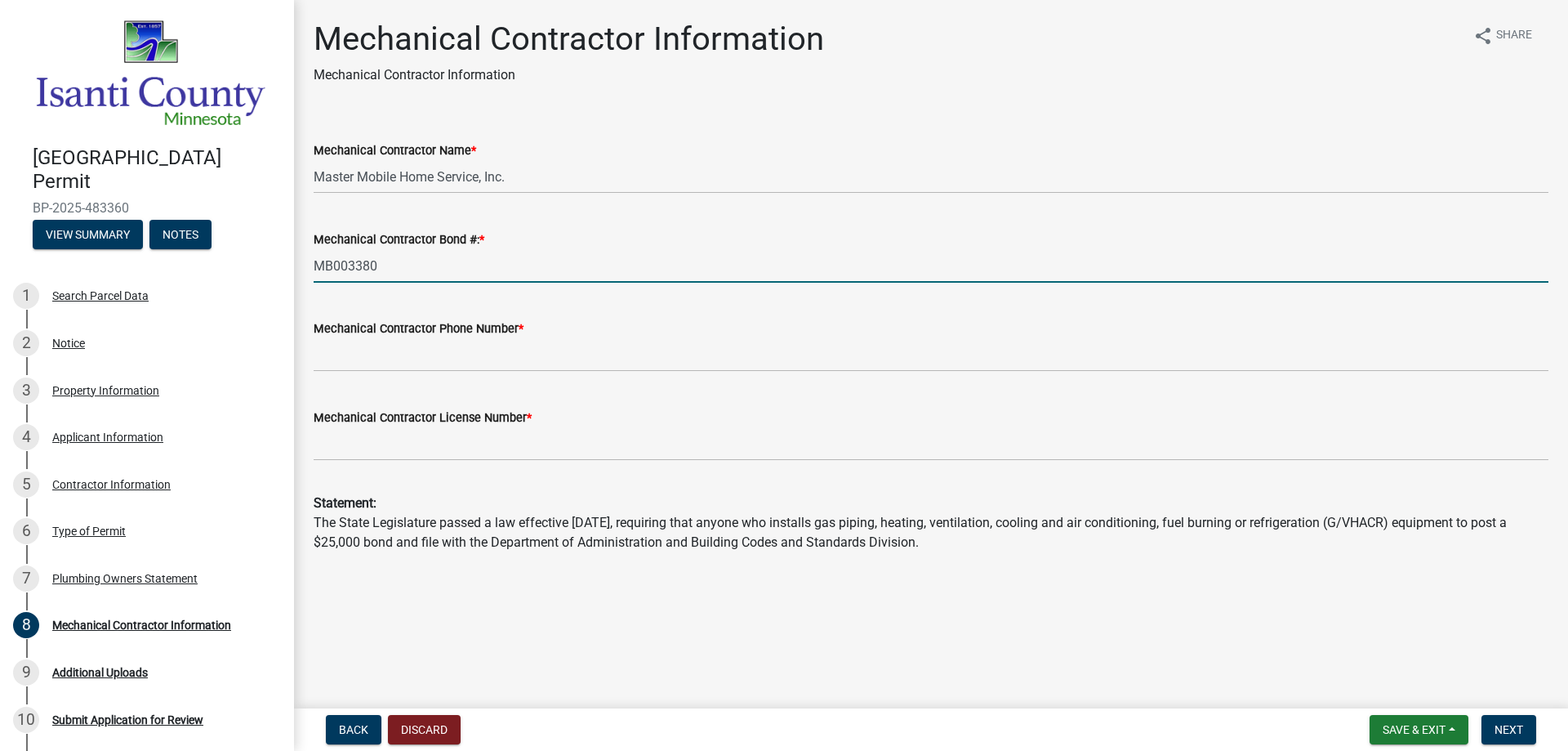
type input "MB003380"
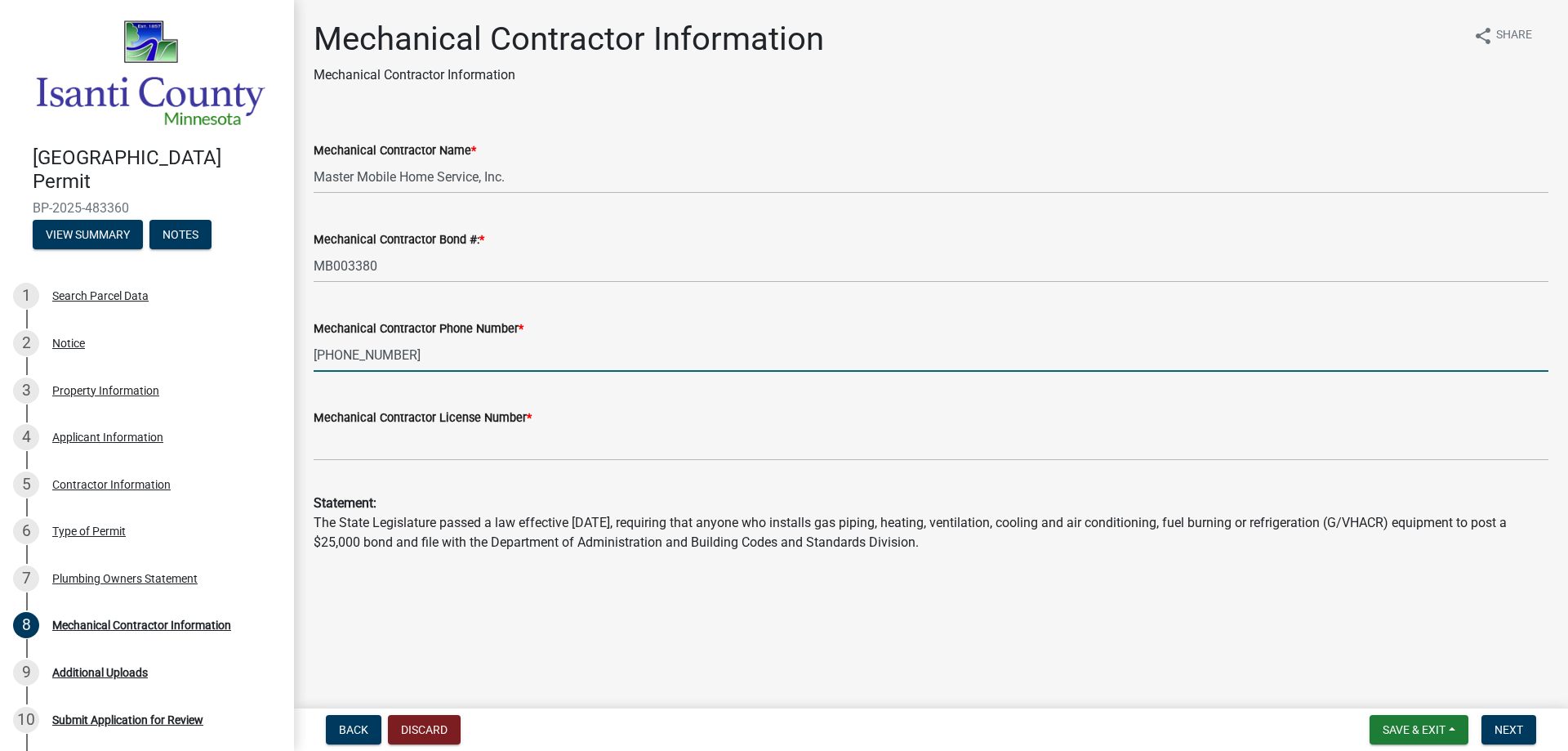
type input "[PHONE_NUMBER]"
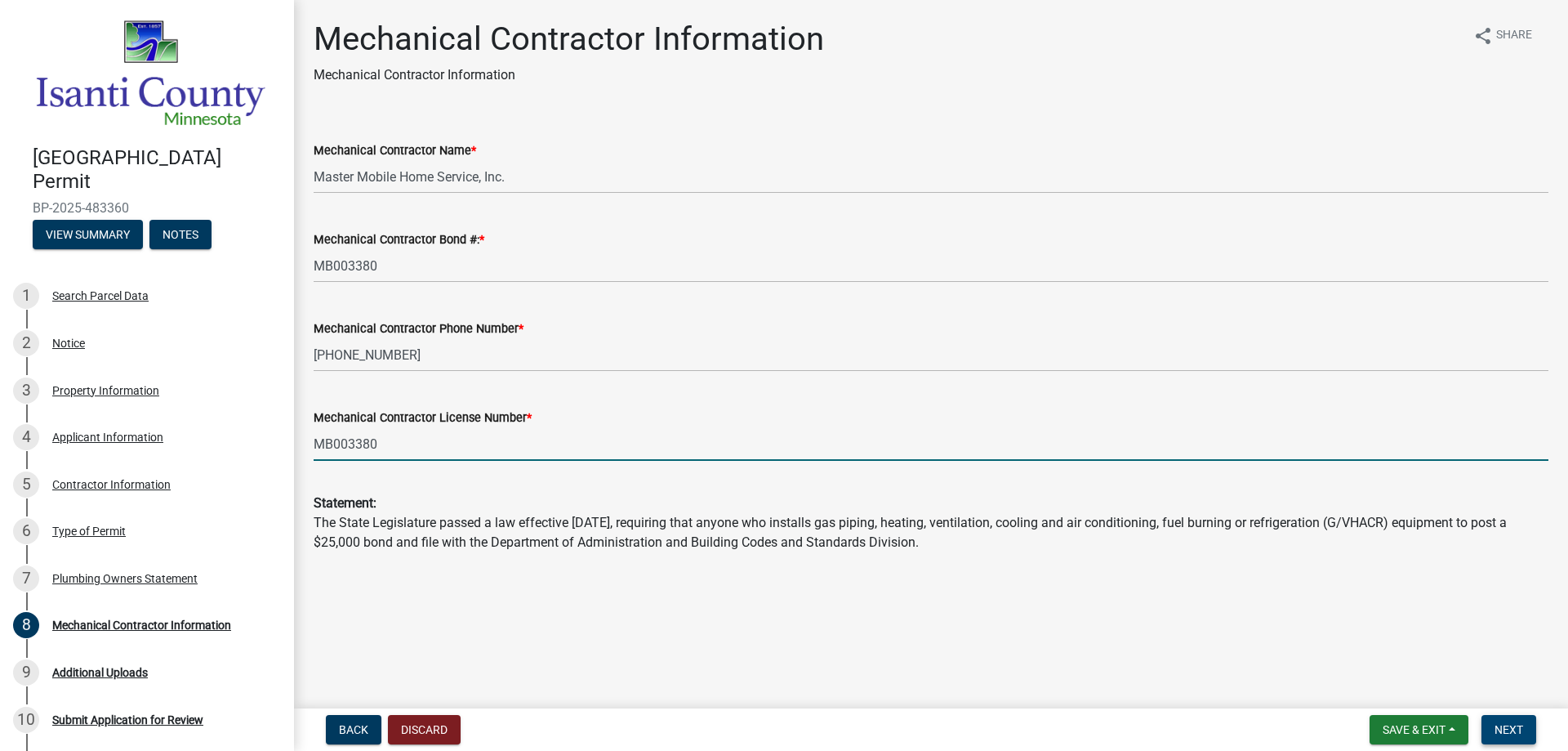
type input "MB003380"
click at [1512, 723] on span "Next" at bounding box center [1509, 730] width 29 height 13
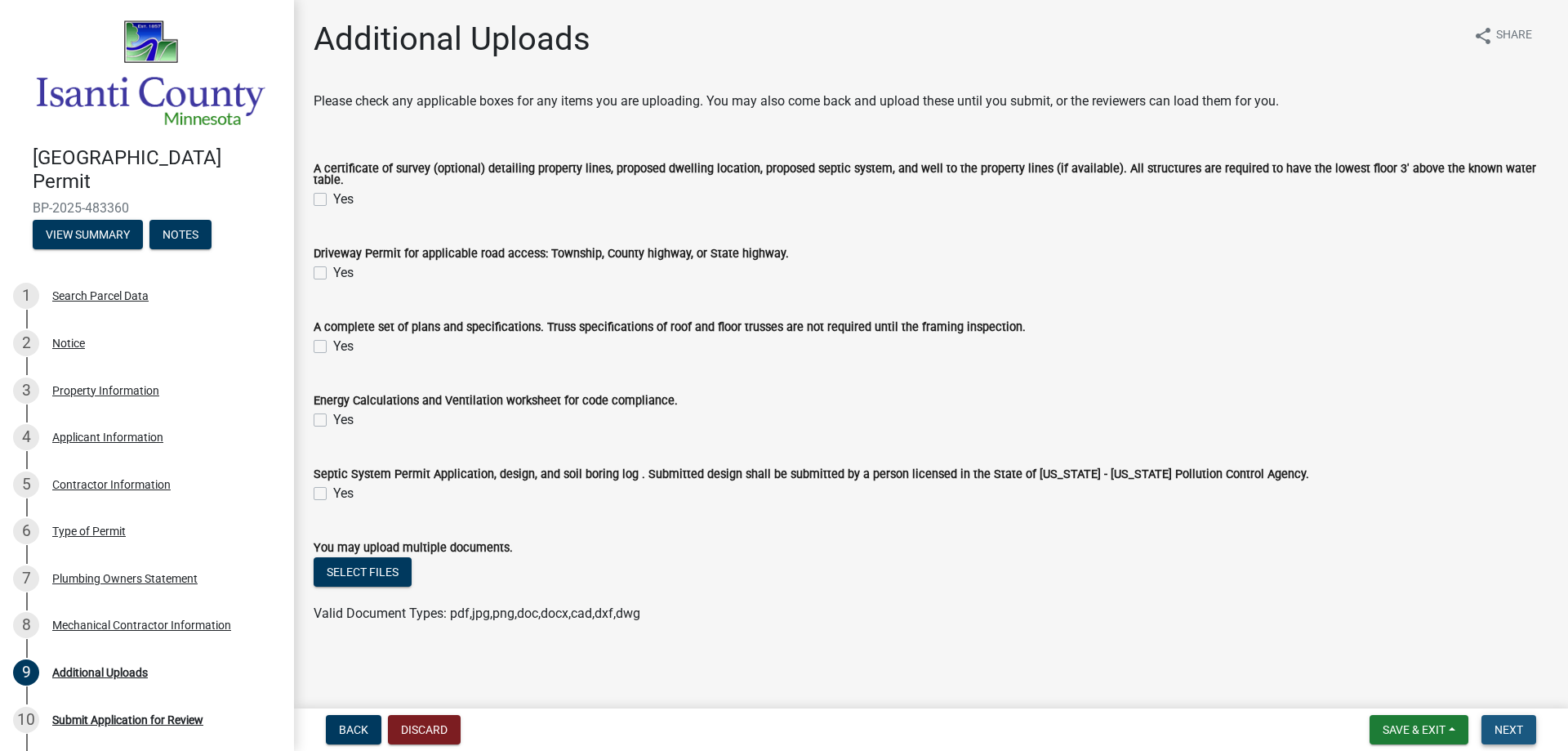
drag, startPoint x: 1518, startPoint y: 731, endPoint x: 1427, endPoint y: 680, distance: 104.3
click at [1517, 730] on span "Next" at bounding box center [1509, 730] width 29 height 13
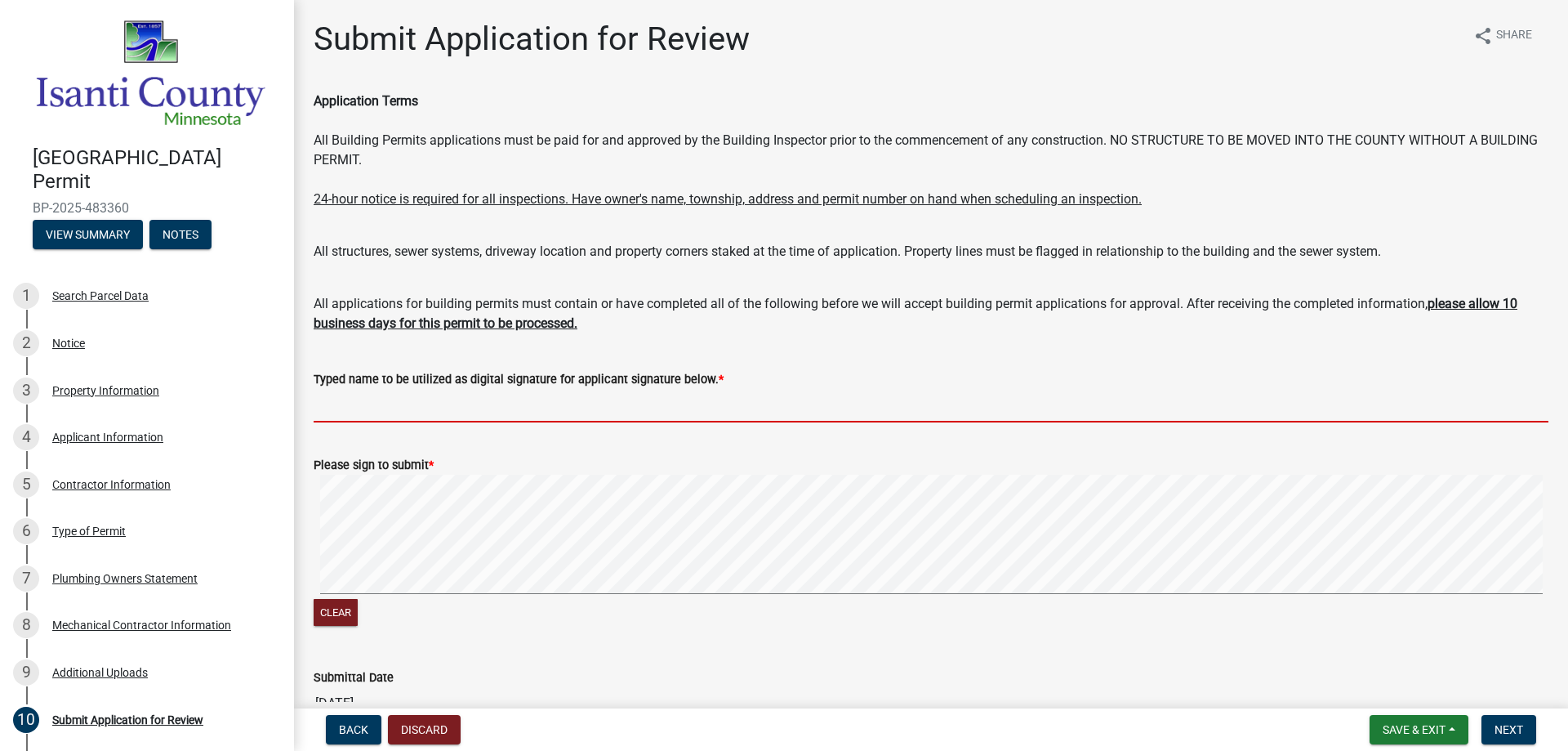
click at [412, 408] on input "Typed name to be utilized as digital signature for applicant signature below. *" at bounding box center [931, 405] width 1235 height 33
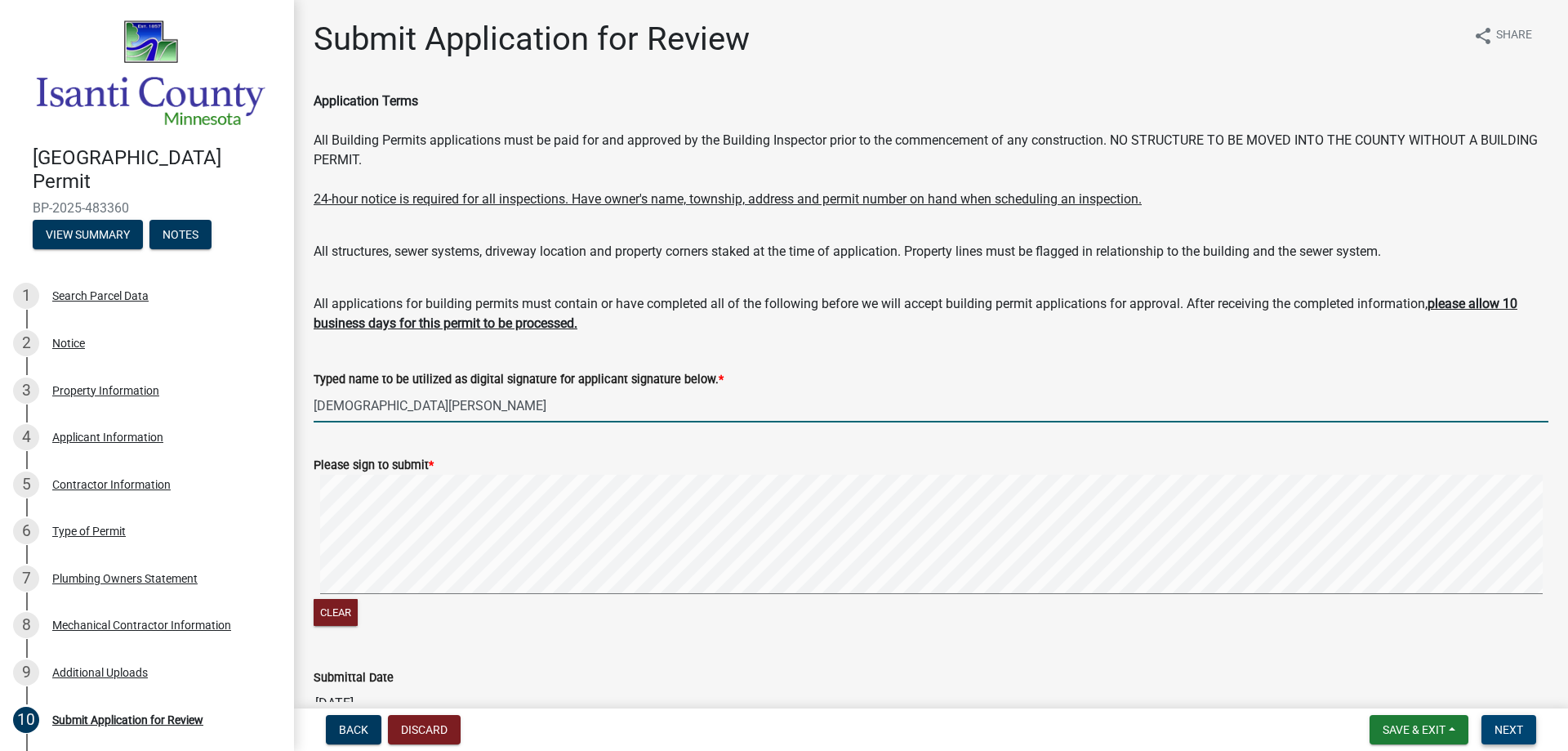
type input "[DEMOGRAPHIC_DATA][PERSON_NAME]"
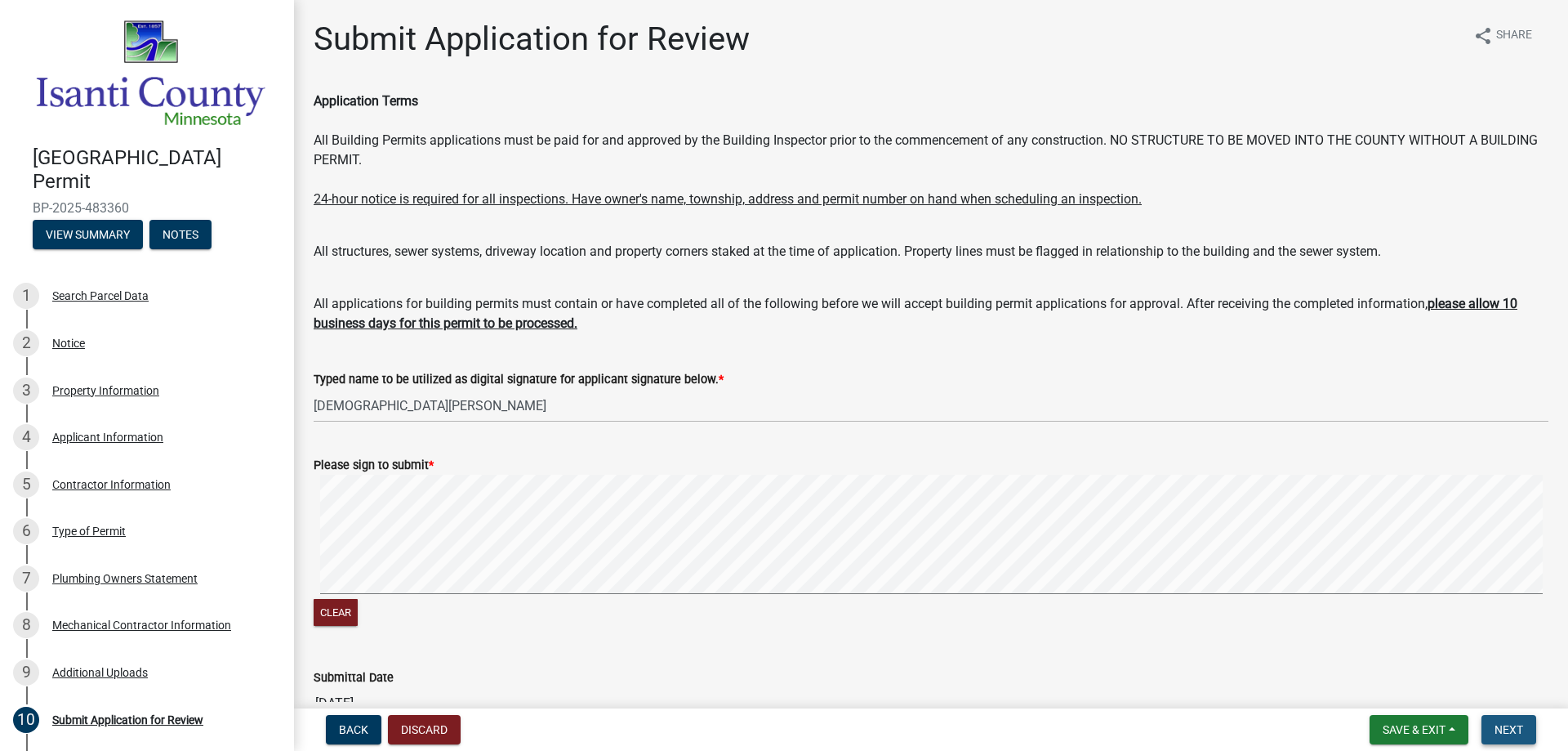
click at [1513, 727] on span "Next" at bounding box center [1509, 730] width 29 height 13
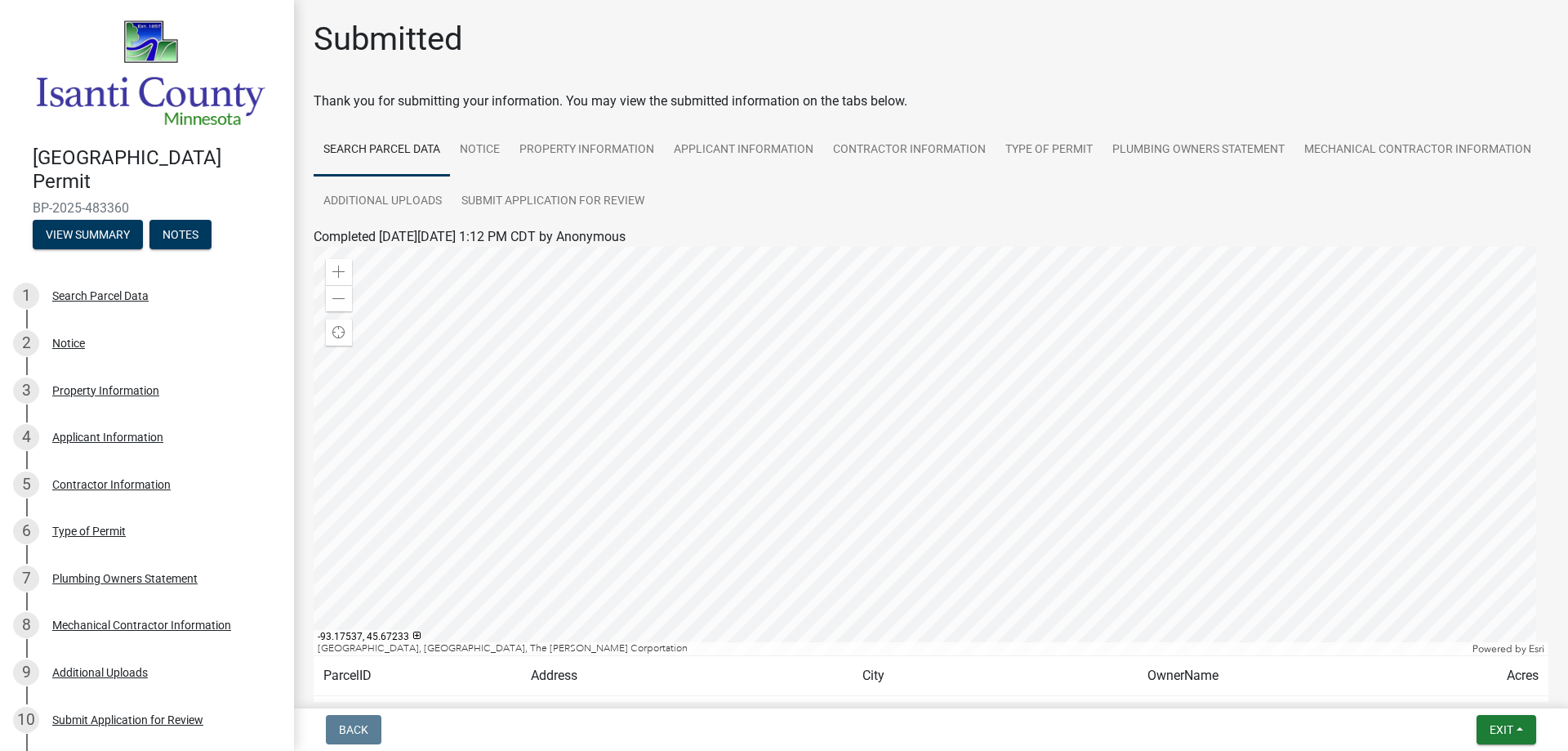
click at [1211, 366] on div at bounding box center [931, 450] width 1235 height 408
click at [340, 300] on span at bounding box center [339, 299] width 13 height 13
click at [343, 294] on span at bounding box center [339, 299] width 13 height 13
click at [1528, 730] on button "Exit" at bounding box center [1506, 729] width 60 height 30
click at [1475, 689] on button "Save & Exit" at bounding box center [1470, 686] width 130 height 39
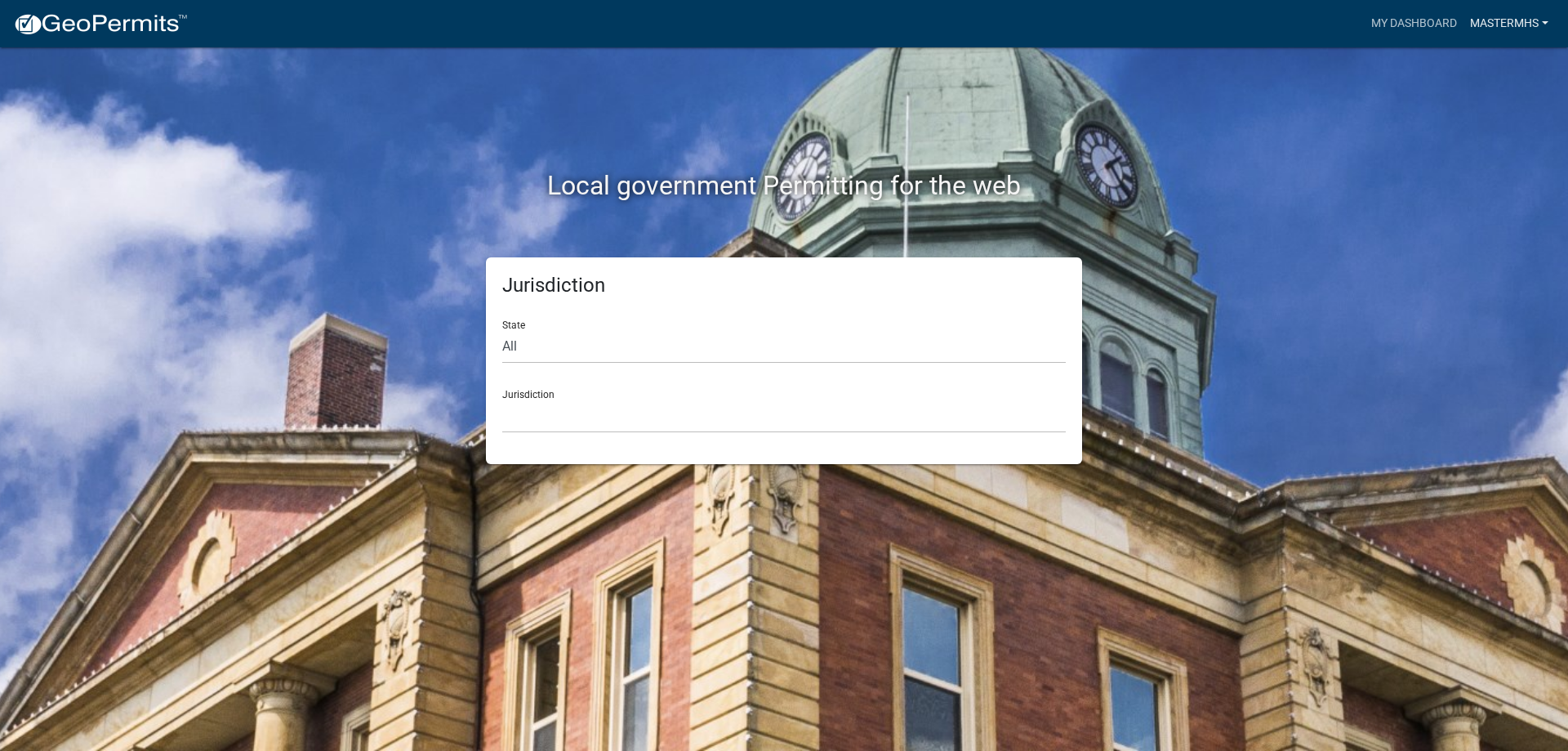
click at [1487, 18] on link "MasterMHS" at bounding box center [1509, 24] width 91 height 31
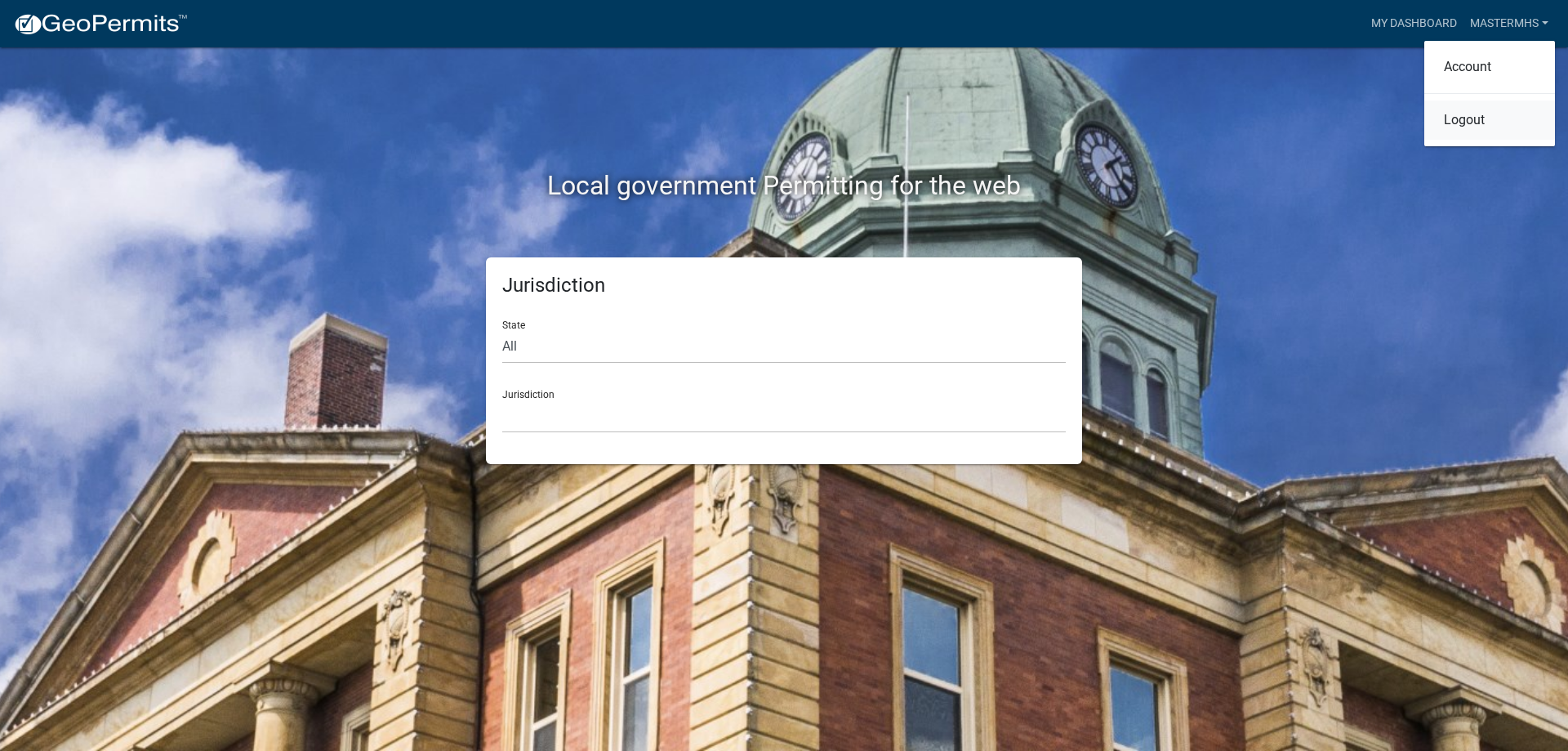
click at [1461, 118] on link "Logout" at bounding box center [1489, 120] width 130 height 39
